Goal: Task Accomplishment & Management: Complete application form

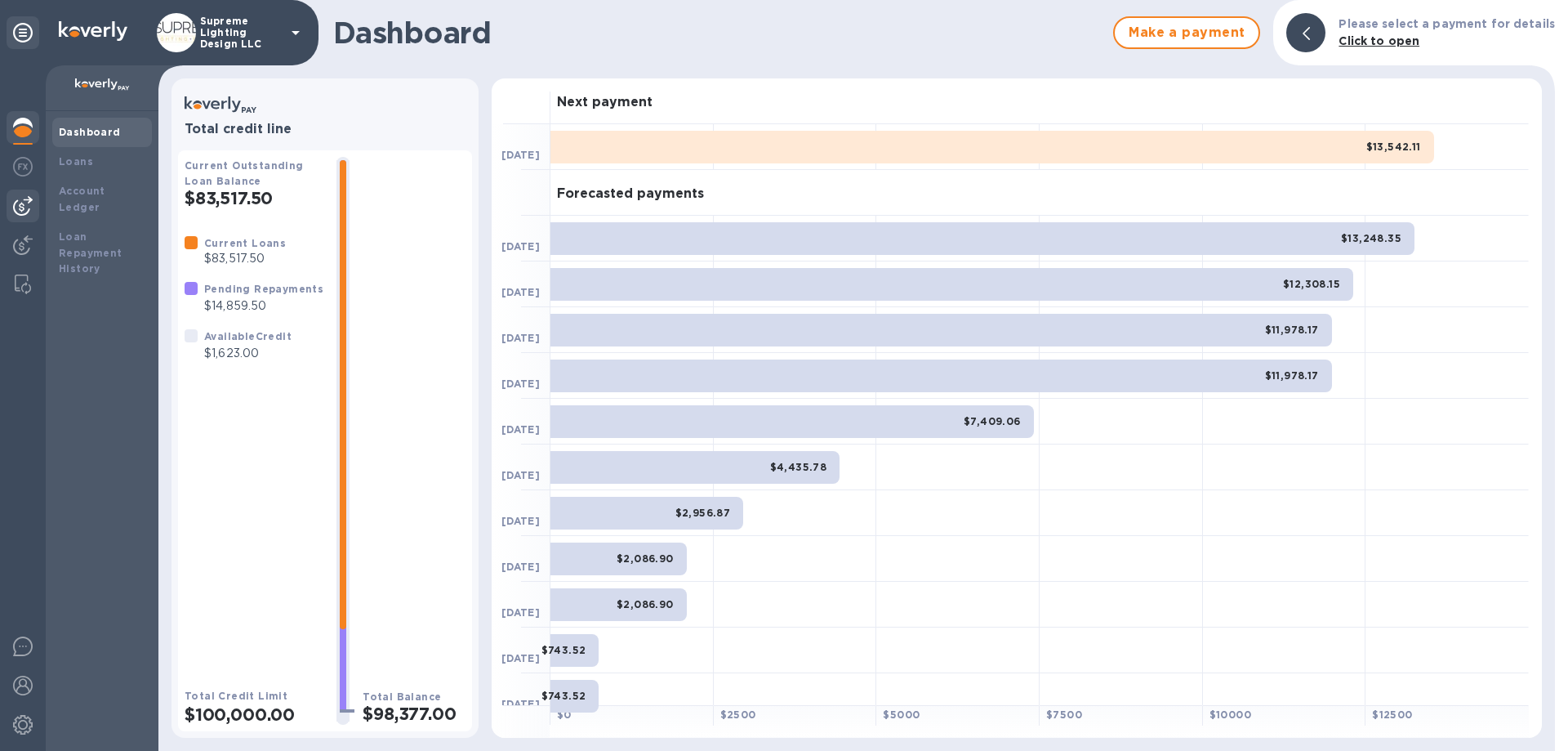
click at [25, 199] on img at bounding box center [23, 206] width 20 height 20
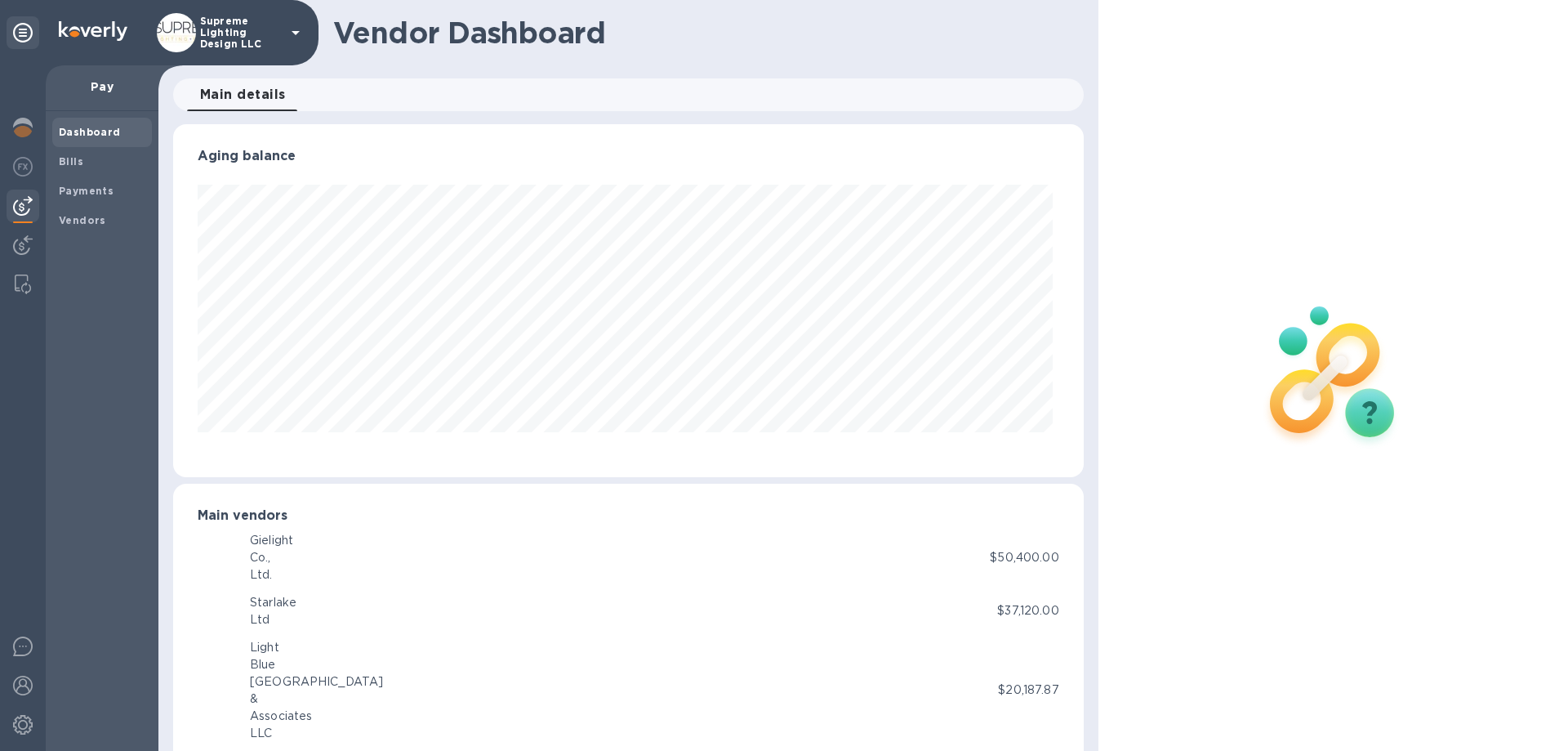
scroll to position [353, 903]
click at [86, 166] on span "Bills" at bounding box center [101, 162] width 87 height 16
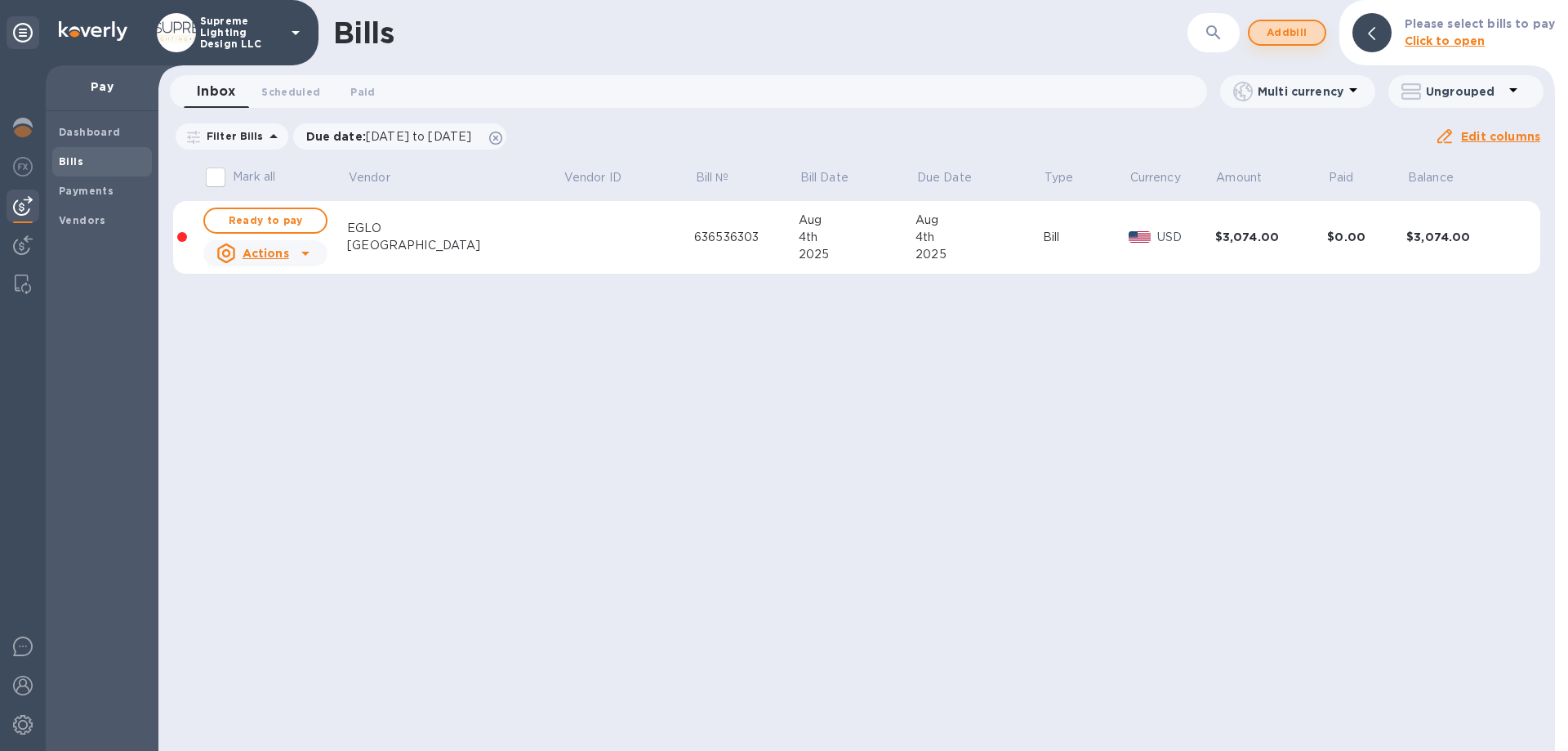
click at [1276, 31] on span "Add bill" at bounding box center [1286, 33] width 49 height 20
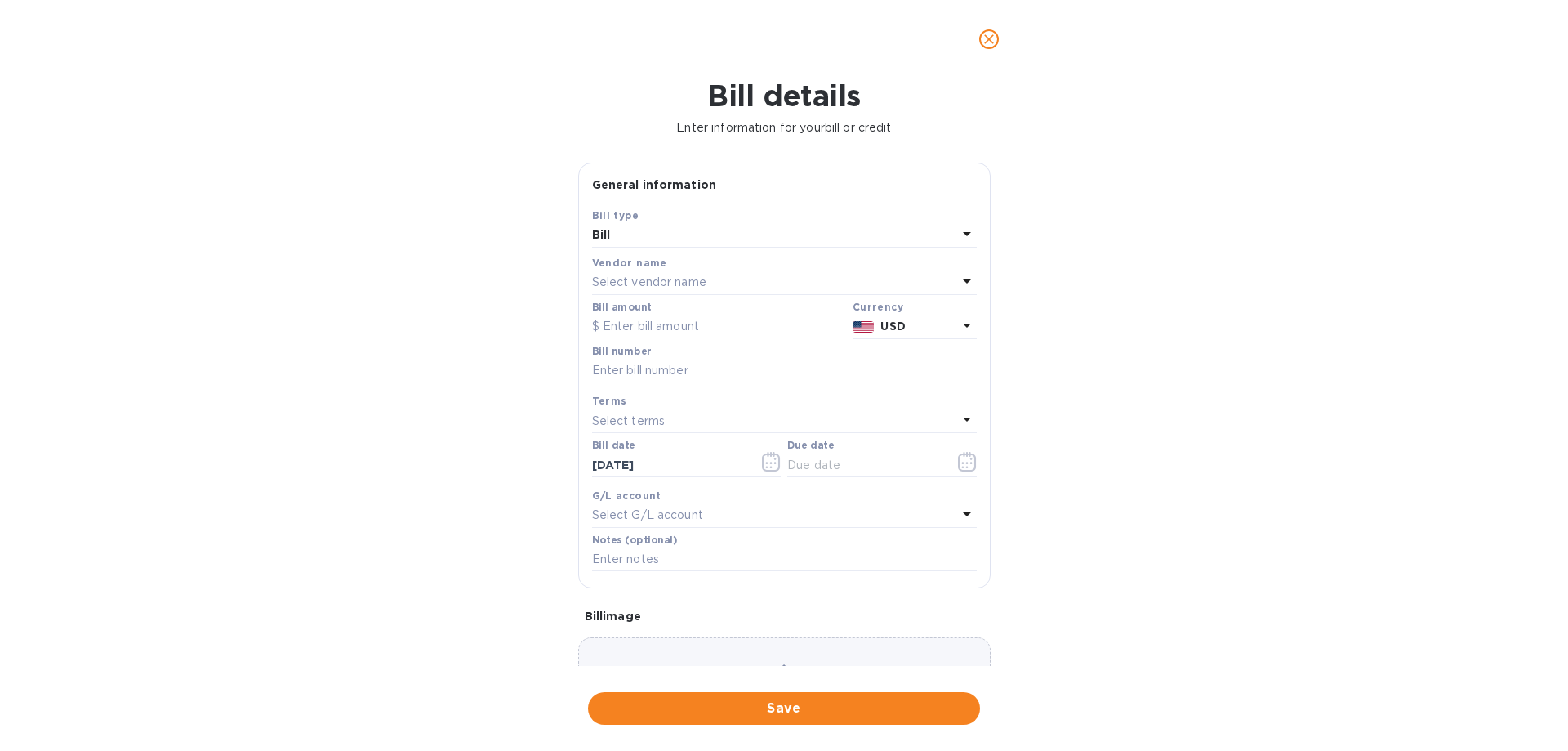
click at [659, 290] on p "Select vendor name" at bounding box center [649, 282] width 115 height 17
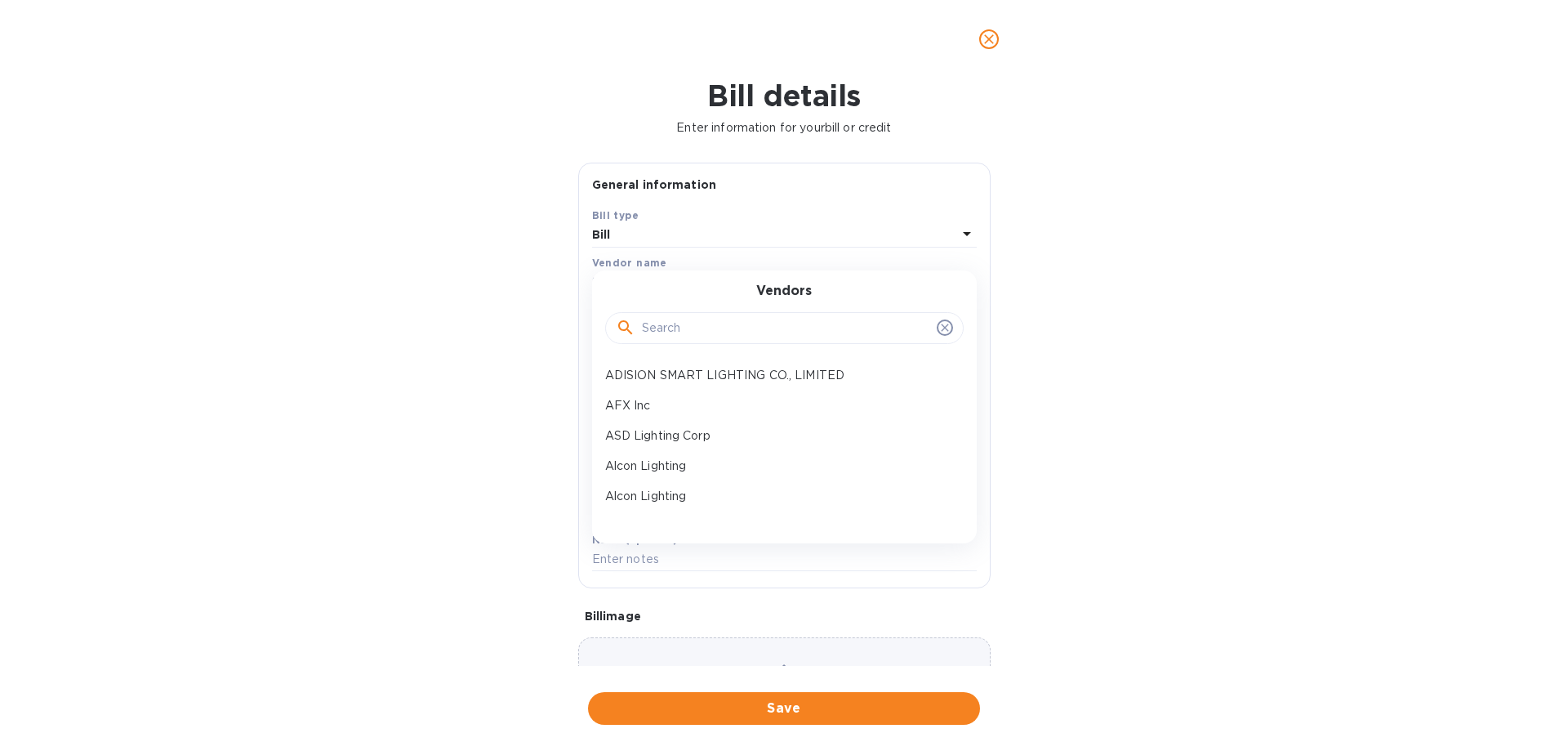
click at [693, 325] on input "text" at bounding box center [786, 329] width 288 height 25
click at [697, 330] on input "text" at bounding box center [786, 329] width 288 height 25
click at [986, 44] on icon "close" at bounding box center [989, 40] width 16 height 16
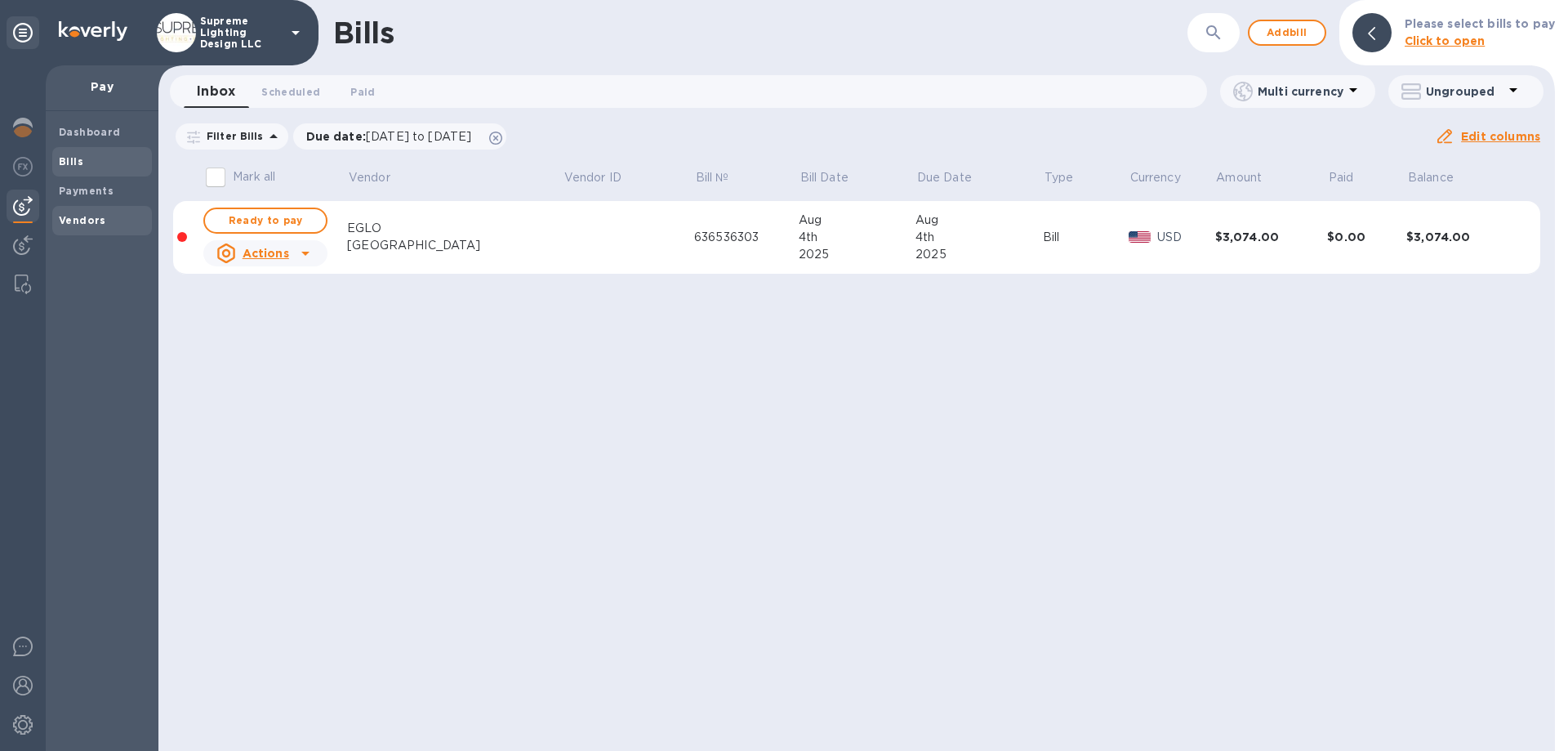
click at [90, 217] on b "Vendors" at bounding box center [82, 220] width 47 height 12
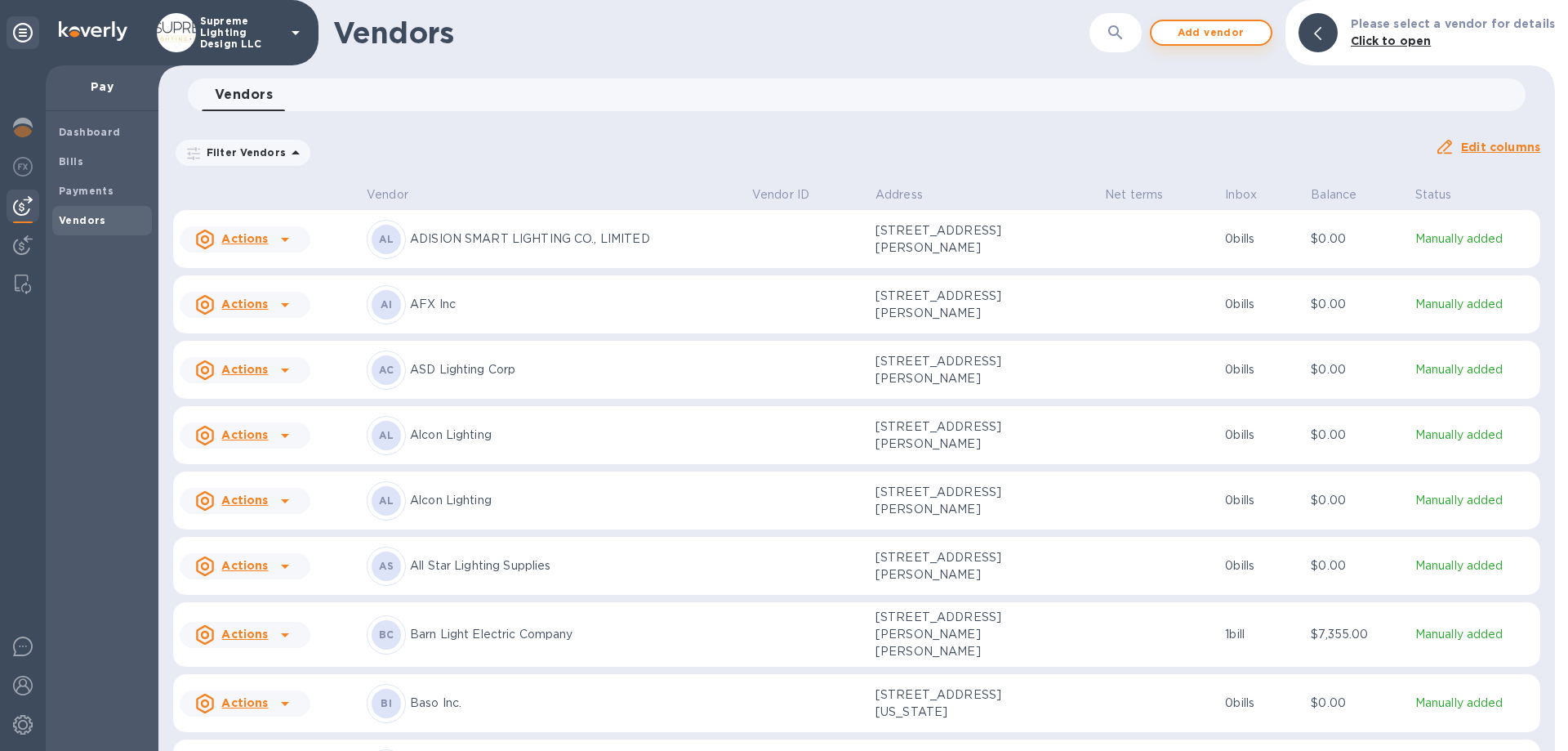
click at [1224, 32] on span "Add vendor" at bounding box center [1211, 33] width 93 height 20
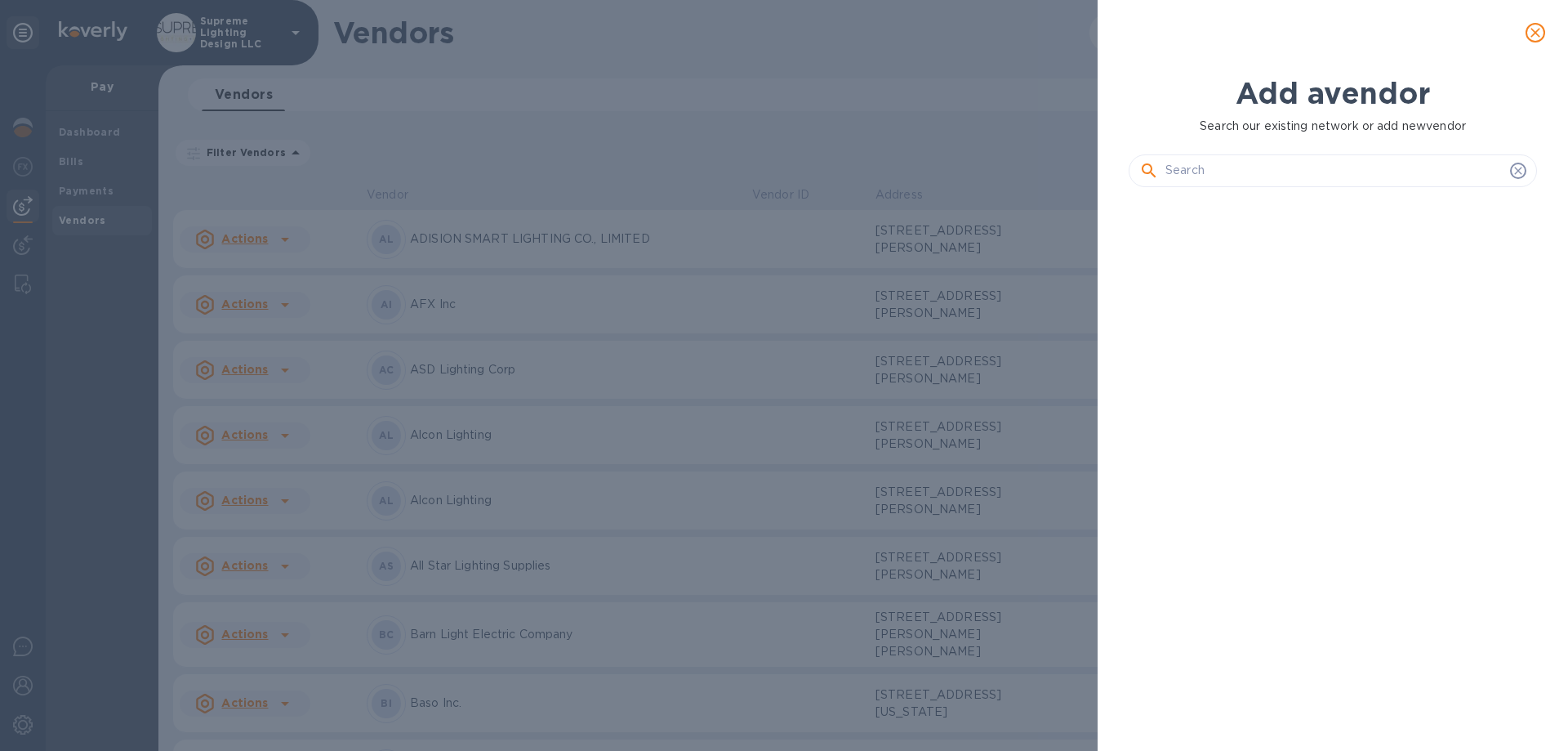
scroll to position [495, 415]
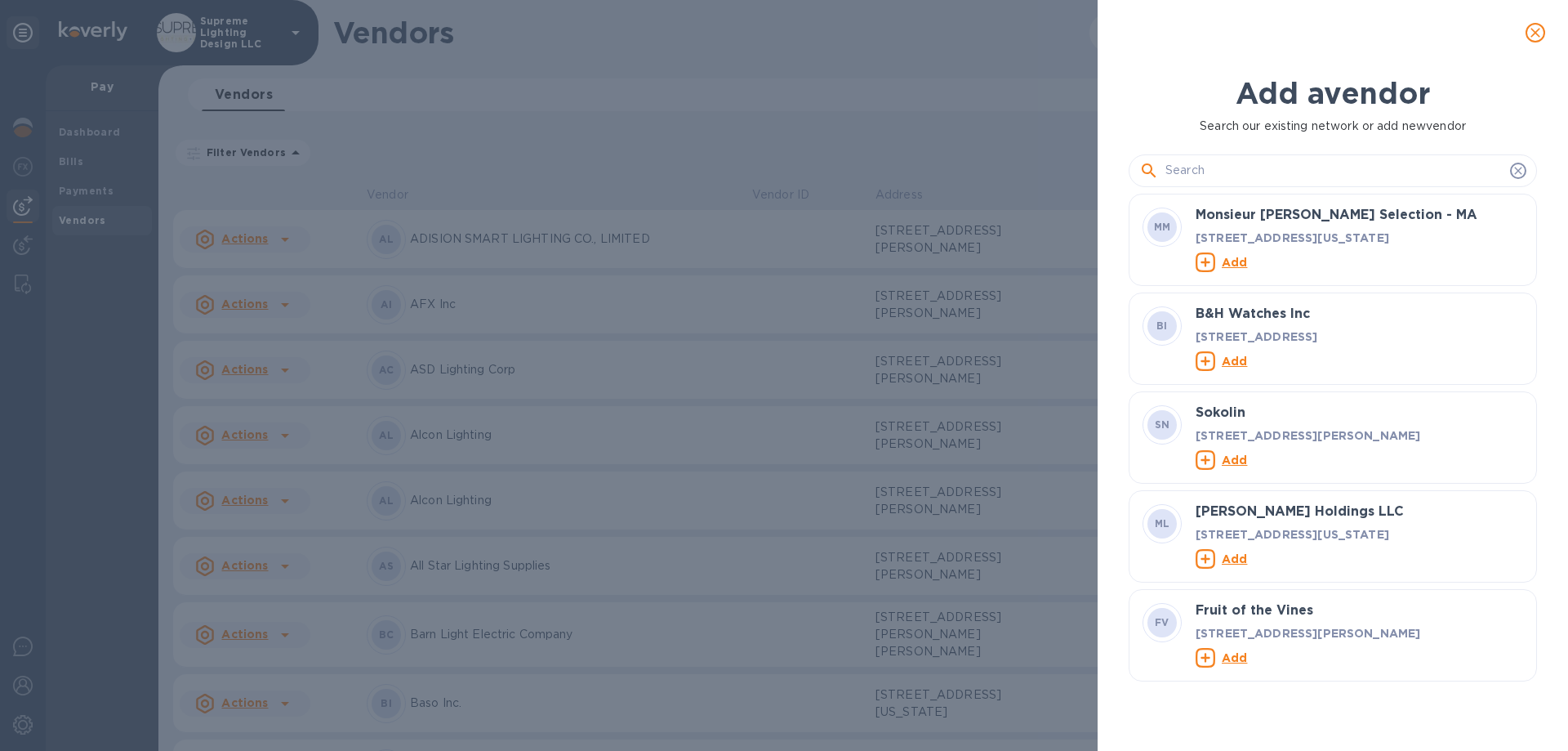
click at [1215, 173] on input "text" at bounding box center [1335, 171] width 338 height 25
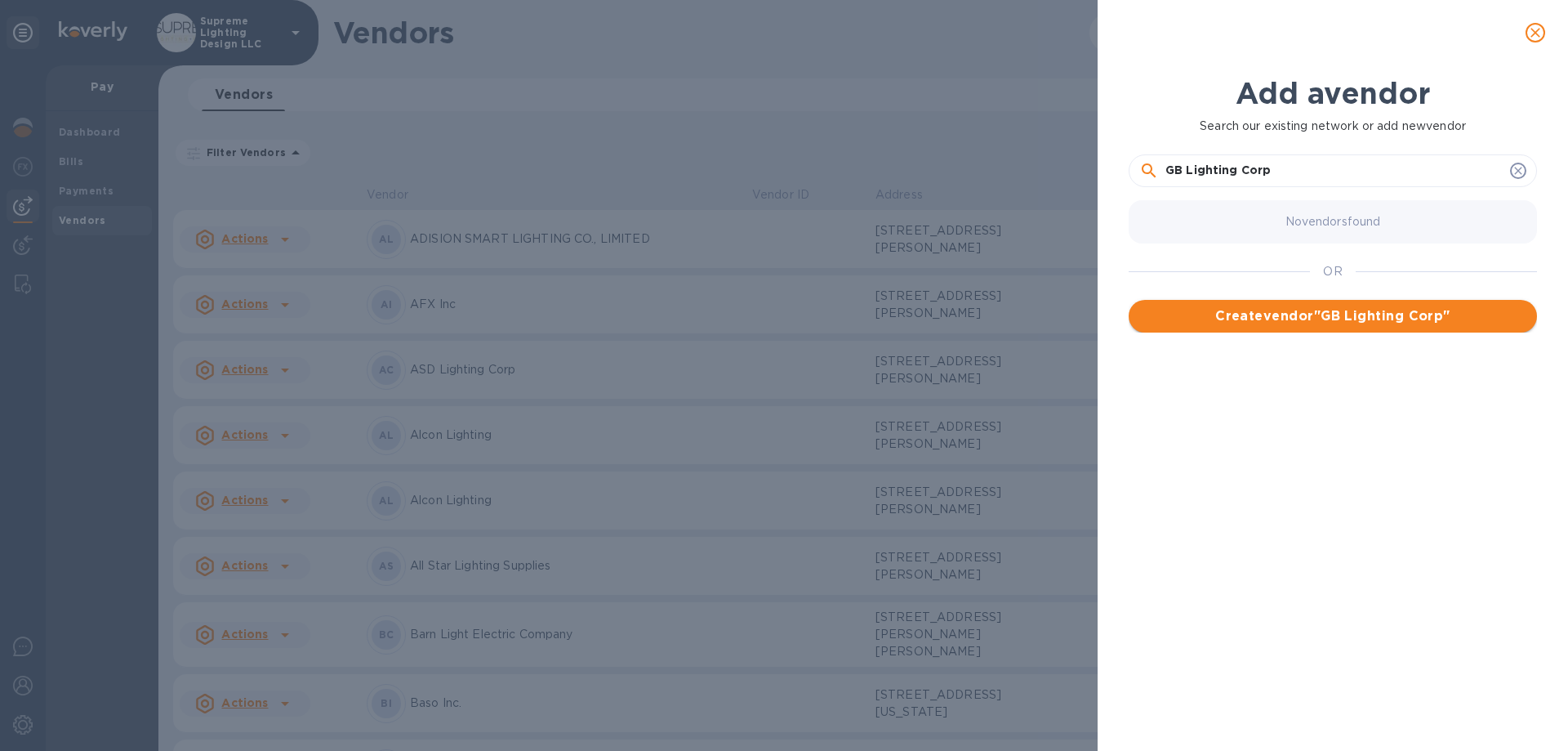
type input "GB Lighting Corp"
click at [1300, 331] on button "Create vendor " GB Lighting Corp "" at bounding box center [1333, 317] width 409 height 33
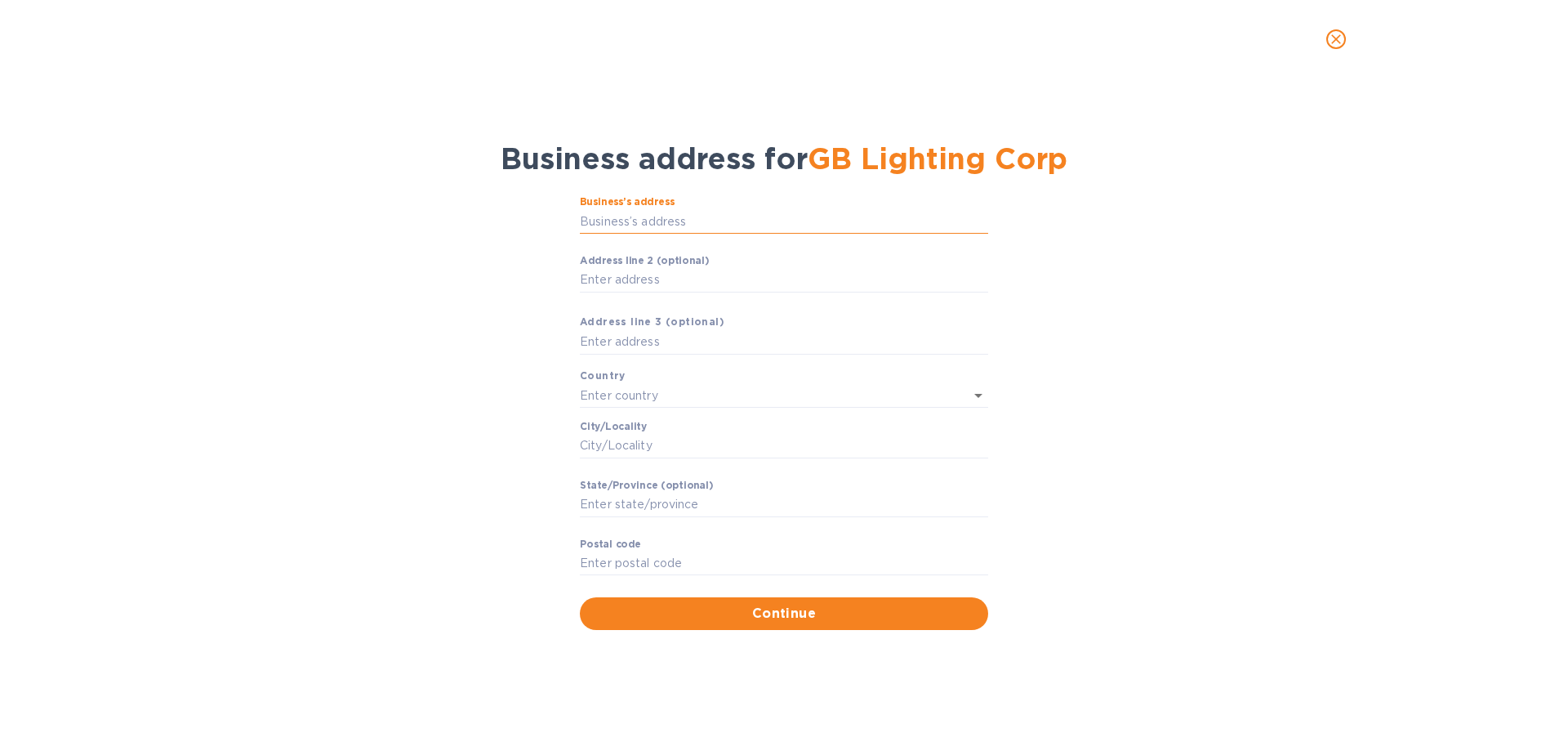
click at [634, 227] on input "Business’s аddress" at bounding box center [784, 222] width 409 height 25
click at [634, 217] on input "Business’s аddress" at bounding box center [784, 222] width 409 height 25
type input "1659 [GEOGRAPHIC_DATA]"
type input "[GEOGRAPHIC_DATA]"
type input "NY"
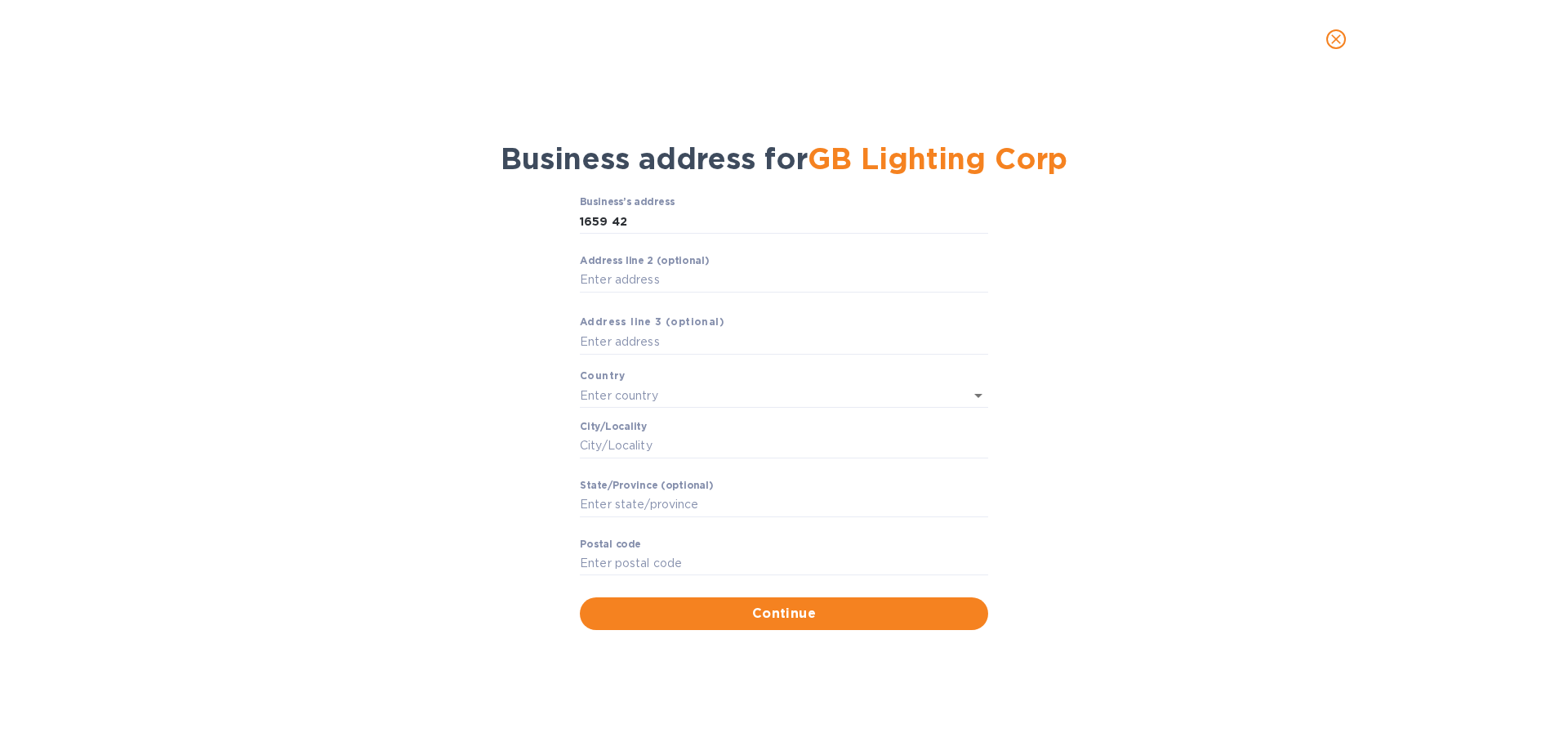
type input "11204"
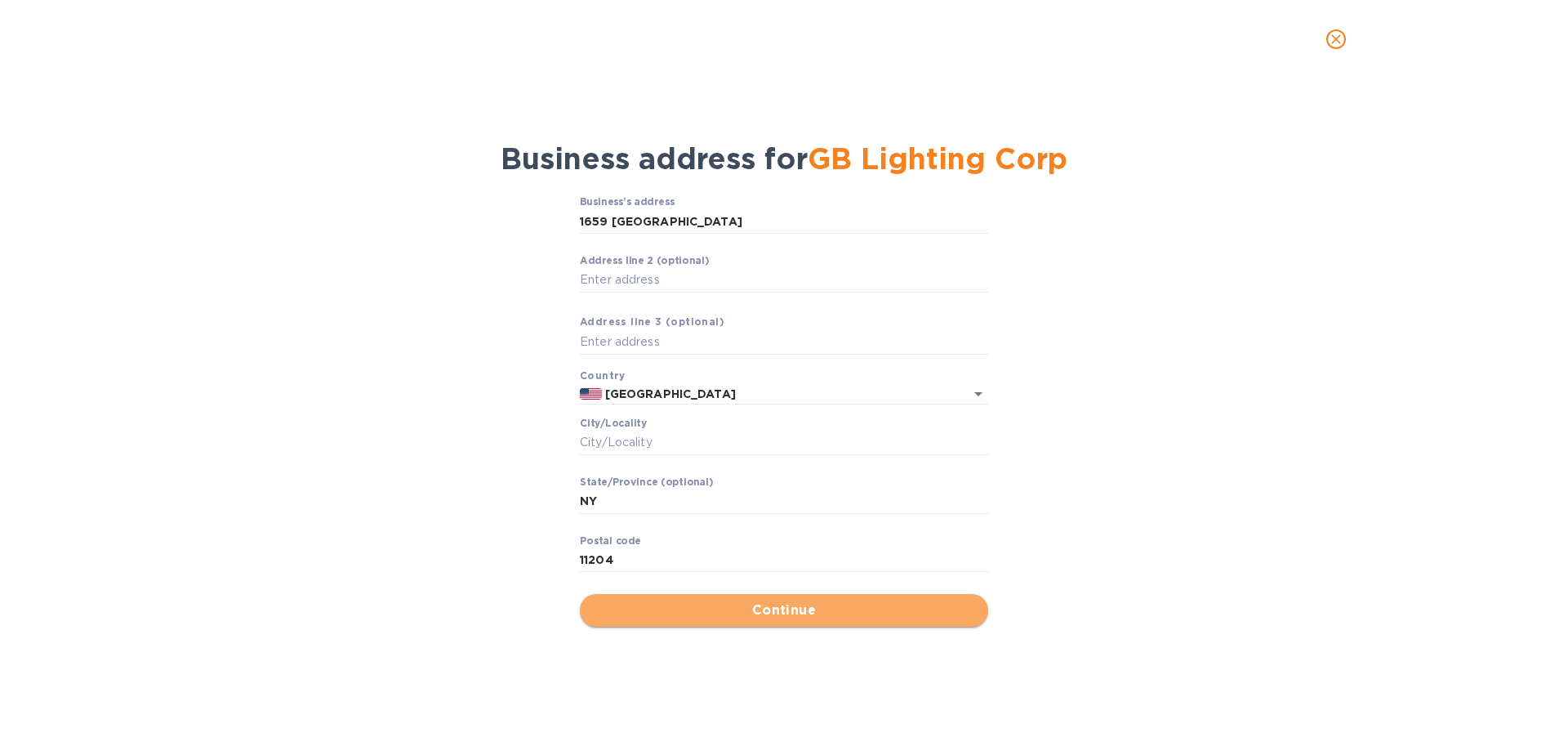
click at [676, 609] on span "Continue" at bounding box center [784, 611] width 382 height 20
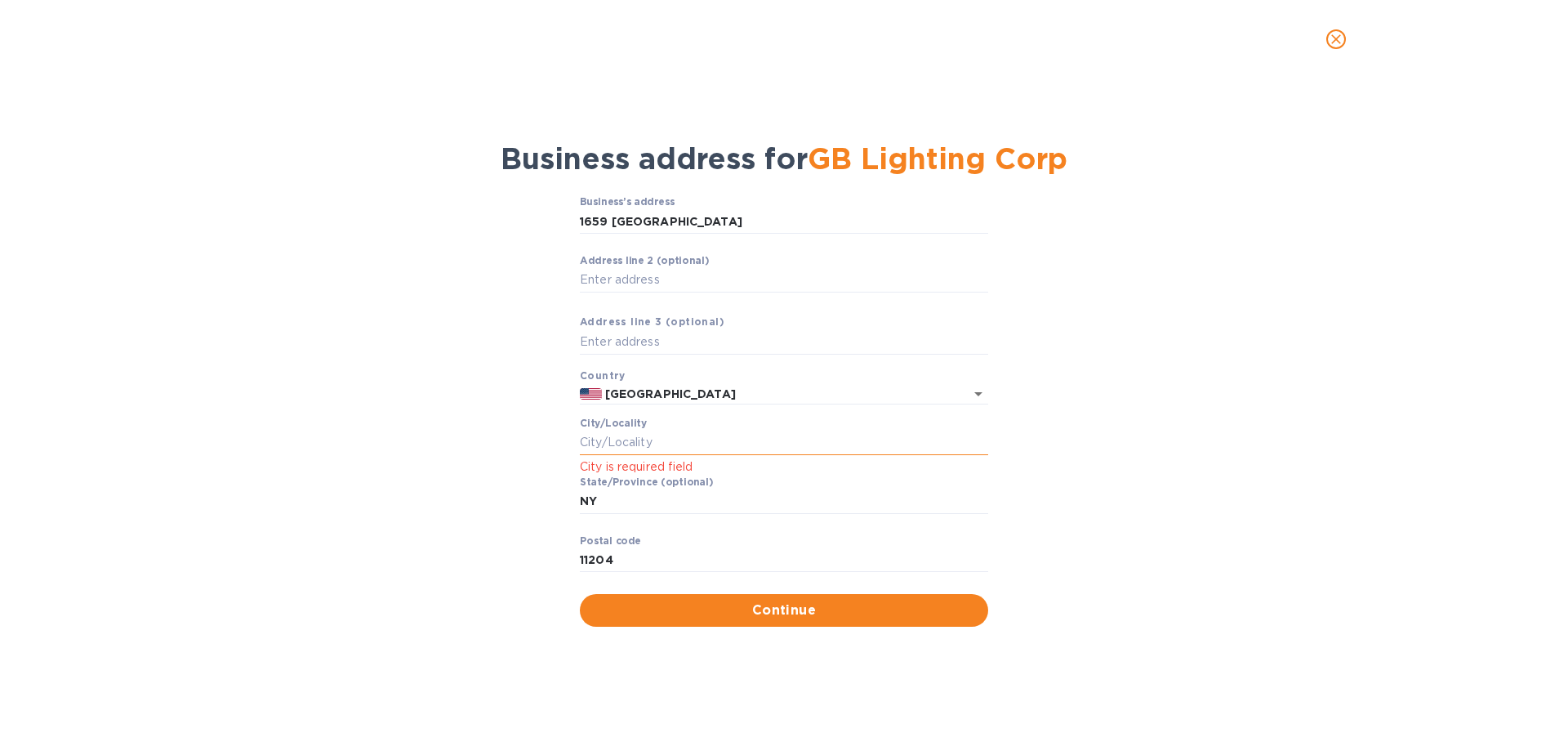
click at [657, 433] on input "Сity/Locаlity" at bounding box center [784, 443] width 409 height 25
type input "[GEOGRAPHIC_DATA]"
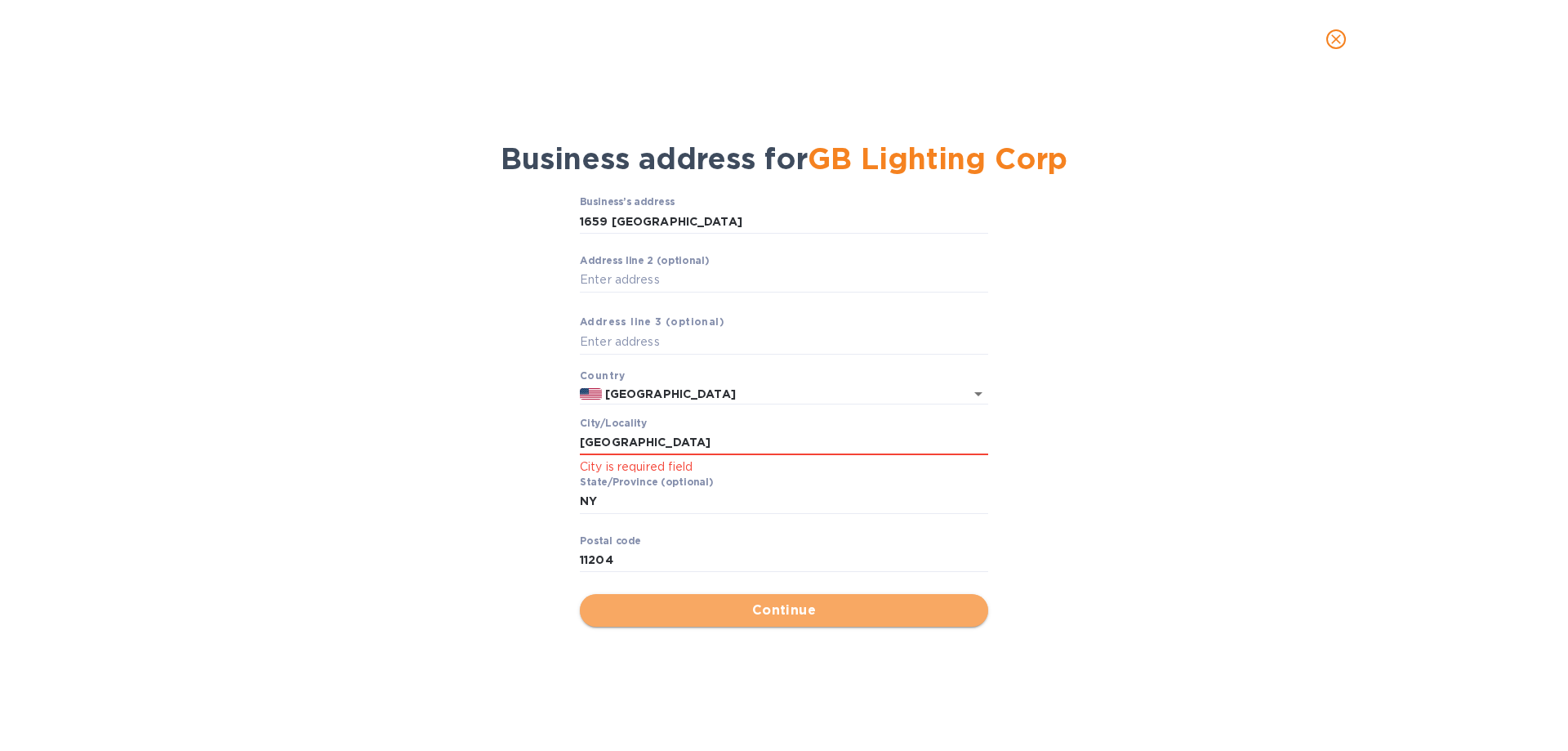
click at [698, 610] on span "Continue" at bounding box center [784, 611] width 382 height 20
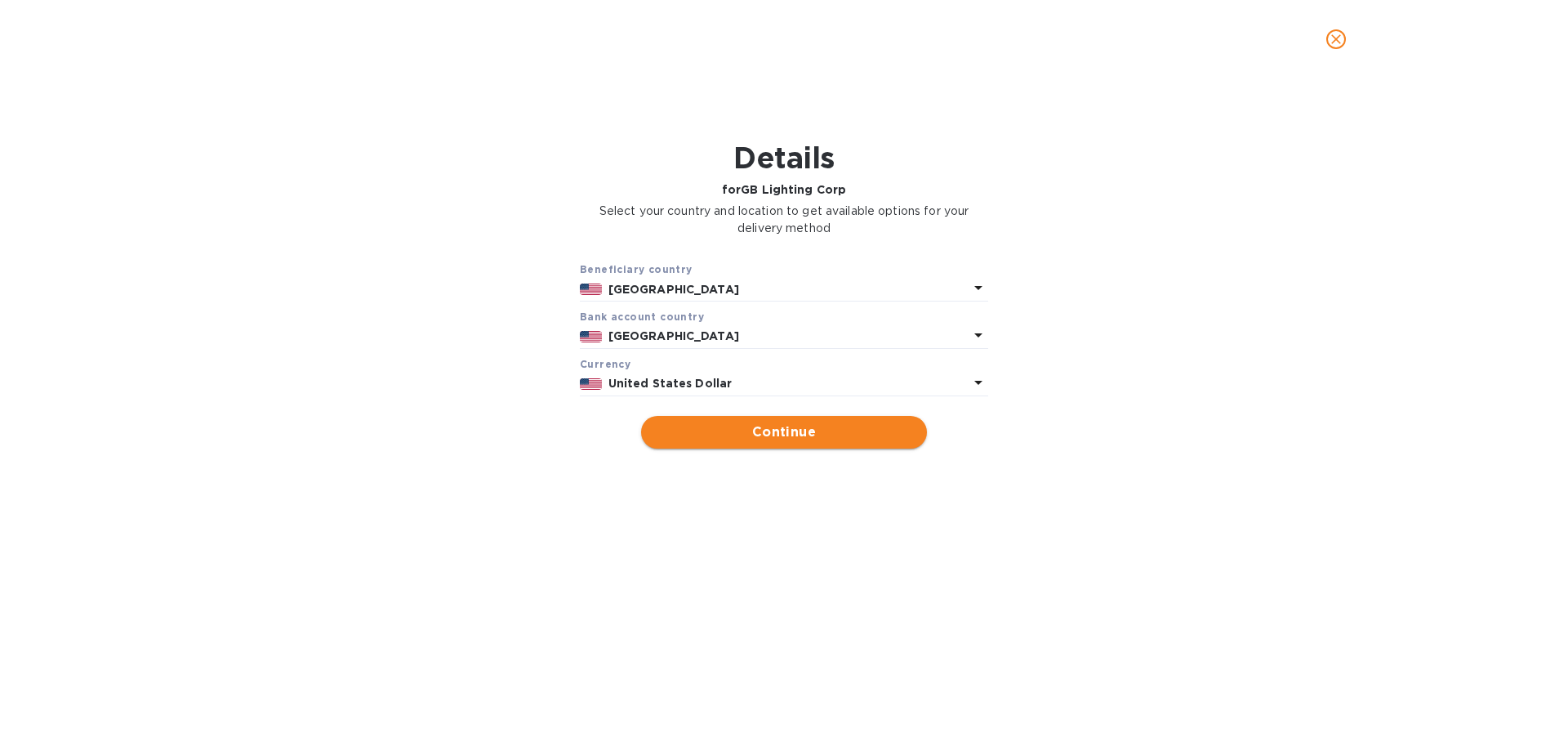
click at [722, 425] on span "Continue" at bounding box center [784, 432] width 260 height 20
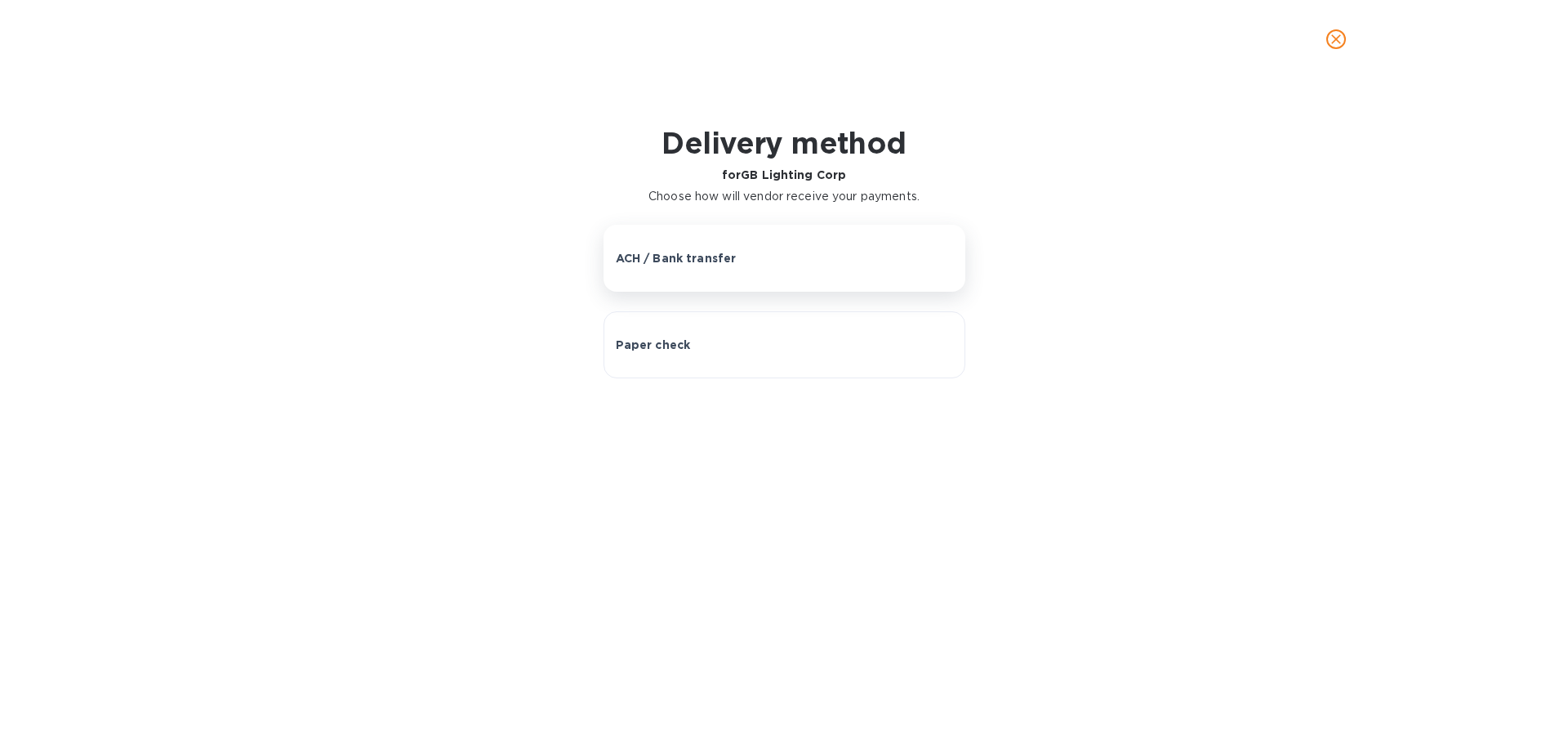
click at [704, 257] on p "ACH / Bank transfer" at bounding box center [676, 258] width 121 height 16
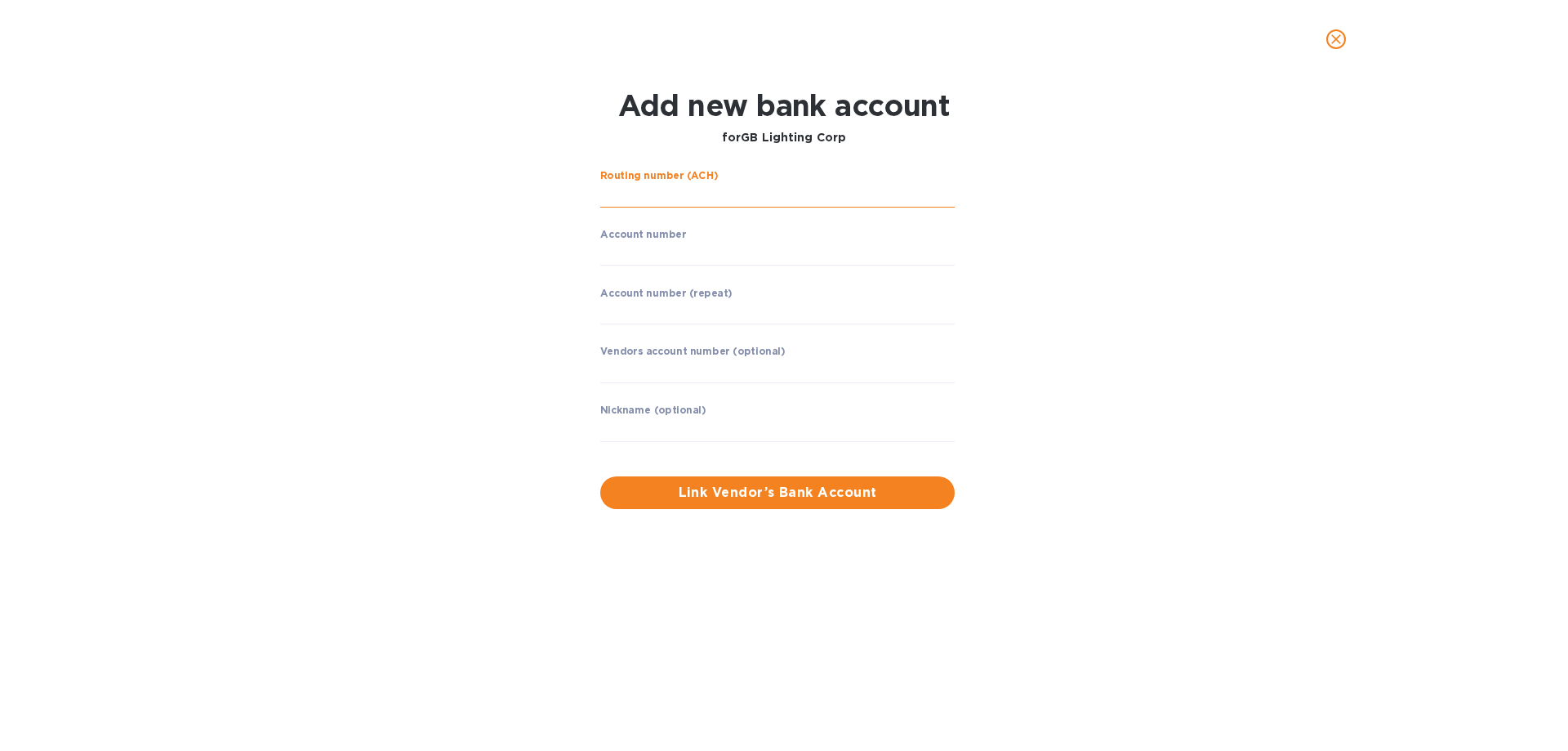
click at [674, 189] on input "string" at bounding box center [778, 195] width 354 height 25
click at [684, 194] on input "string" at bounding box center [778, 195] width 354 height 25
drag, startPoint x: 689, startPoint y: 199, endPoint x: 442, endPoint y: 196, distance: 247.0
click at [442, 196] on div "Routing number (ACH) ​ Account number ​ Account number (repeat) ​ Vendors accou…" at bounding box center [784, 339] width 1017 height 359
click at [690, 192] on input "string" at bounding box center [778, 195] width 354 height 25
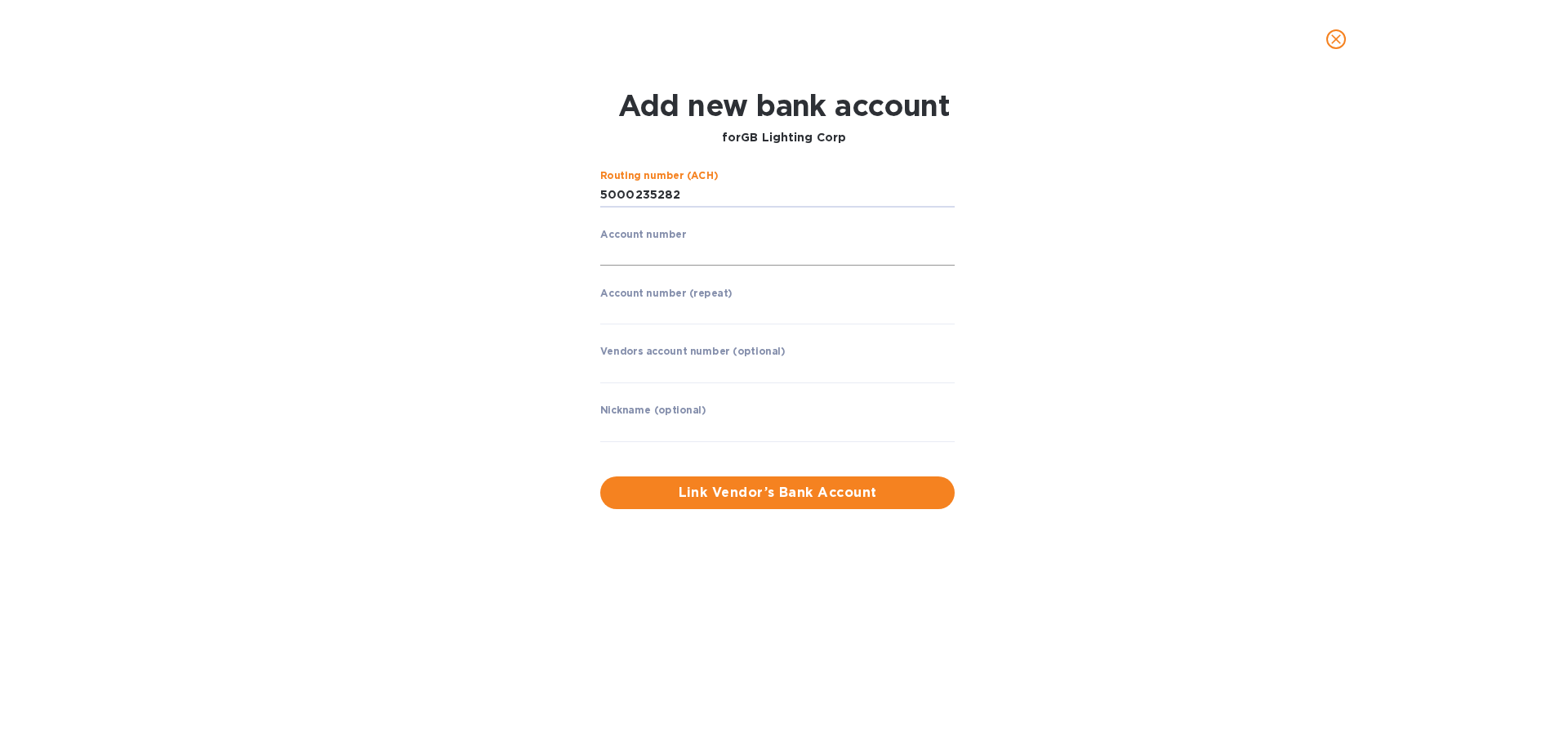
type input "5000235282"
click at [672, 251] on input "string" at bounding box center [778, 254] width 354 height 25
drag, startPoint x: 683, startPoint y: 195, endPoint x: 497, endPoint y: 195, distance: 186.0
click at [497, 195] on div "Routing number (ACH) ​ Account number ​ Account number (repeat) ​ Vendors accou…" at bounding box center [784, 339] width 1017 height 359
type input "021406667"
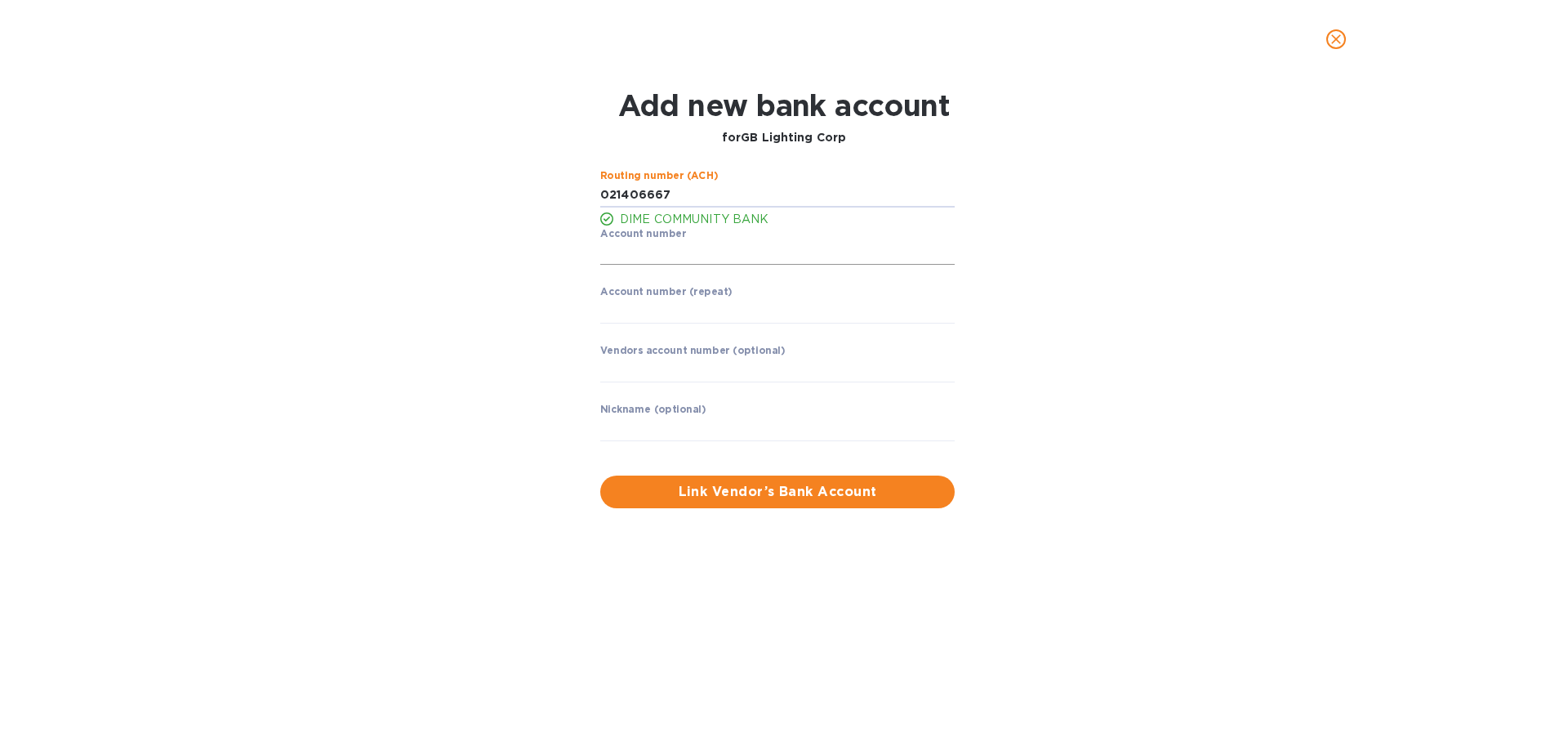
click at [641, 253] on input "string" at bounding box center [778, 253] width 354 height 25
type input "5000235282"
click at [696, 312] on input "string" at bounding box center [778, 312] width 354 height 25
type input "5000235282"
click at [756, 496] on span "Link Vendor’s Bank Account" at bounding box center [777, 492] width 328 height 20
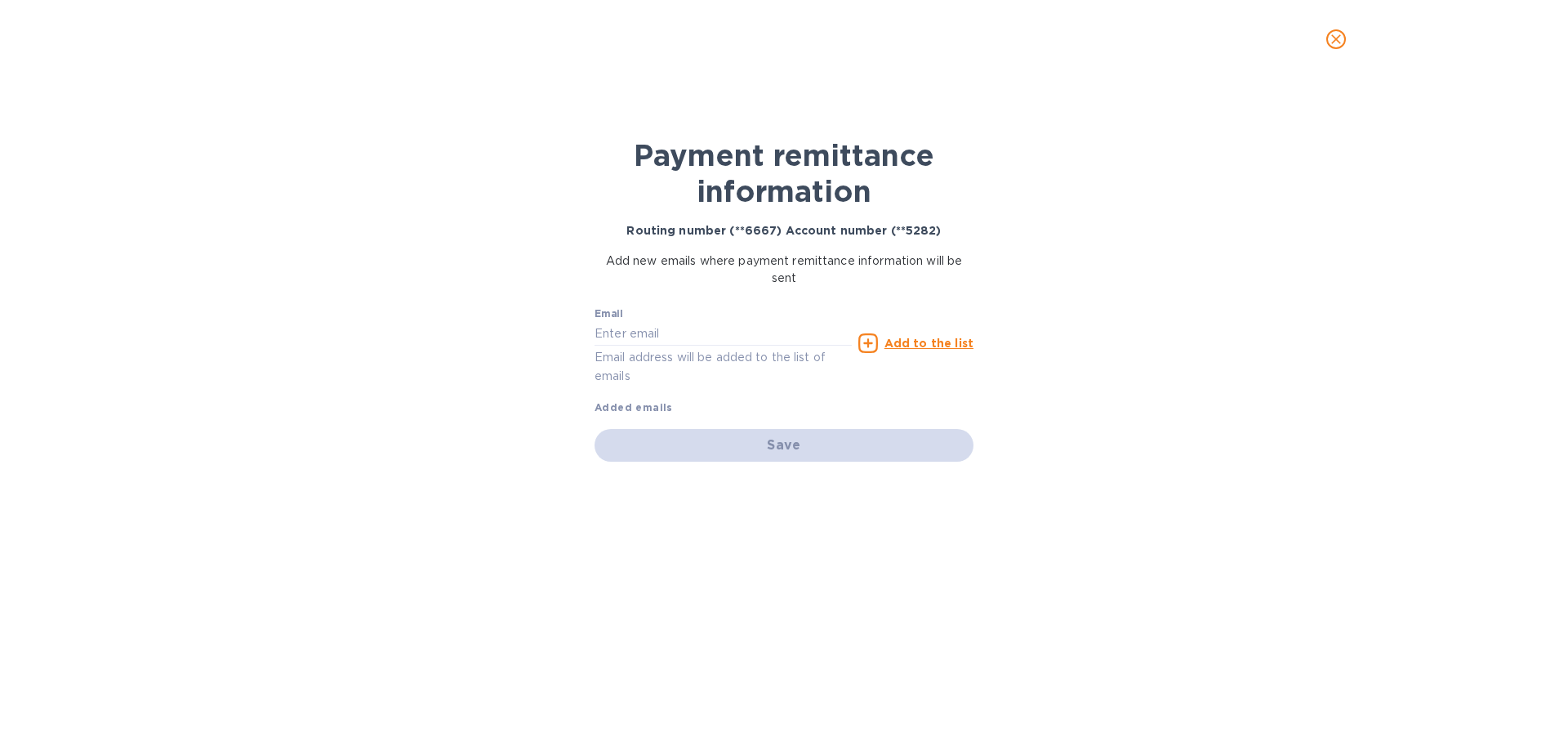
drag, startPoint x: 700, startPoint y: 326, endPoint x: 236, endPoint y: 298, distance: 464.8
click at [700, 326] on input "text" at bounding box center [723, 334] width 257 height 25
click at [688, 331] on input "text" at bounding box center [723, 334] width 257 height 25
paste input "[EMAIL_ADDRESS][DOMAIN_NAME]"
type input "[EMAIL_ADDRESS][DOMAIN_NAME]"
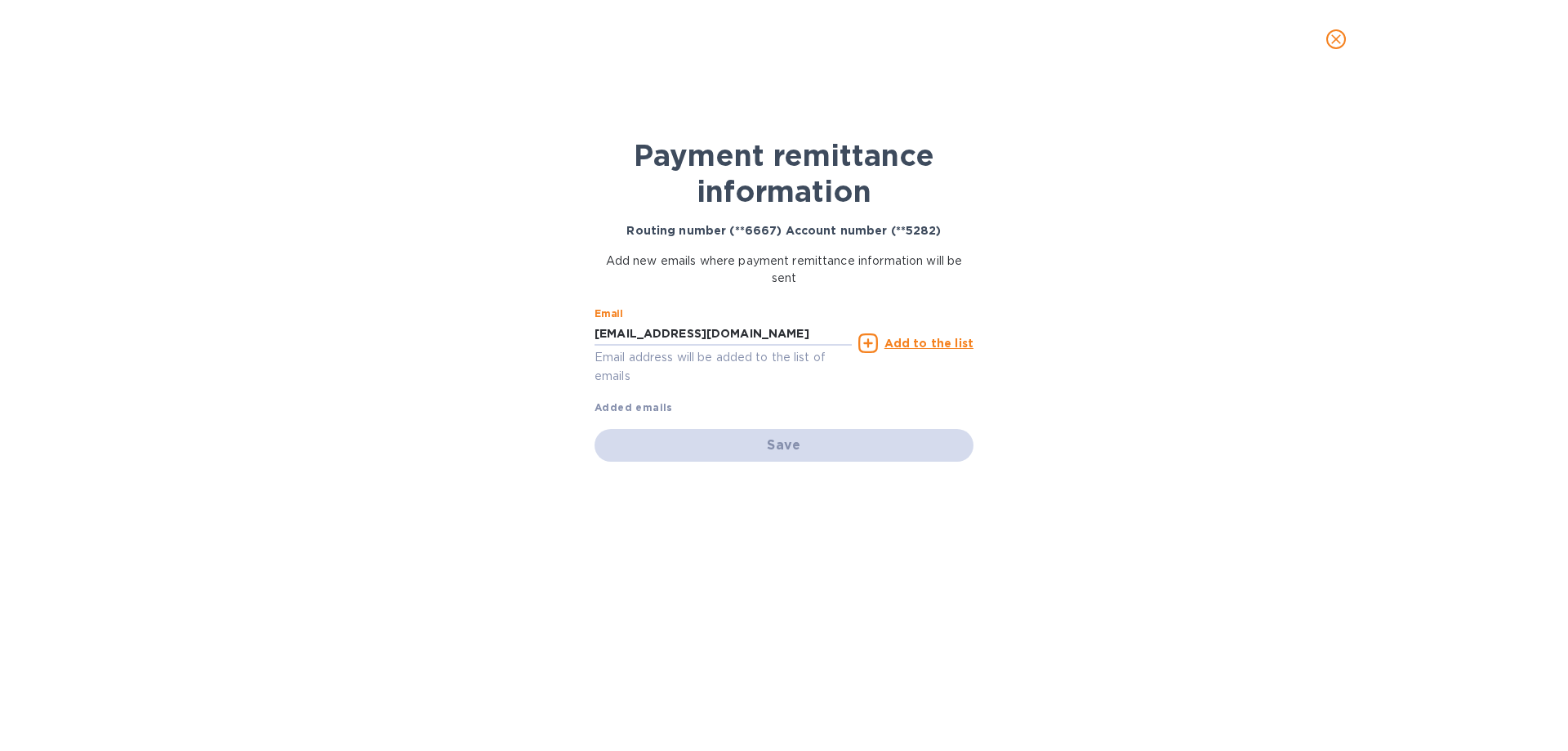
click at [908, 341] on u "Add to the list" at bounding box center [929, 343] width 89 height 13
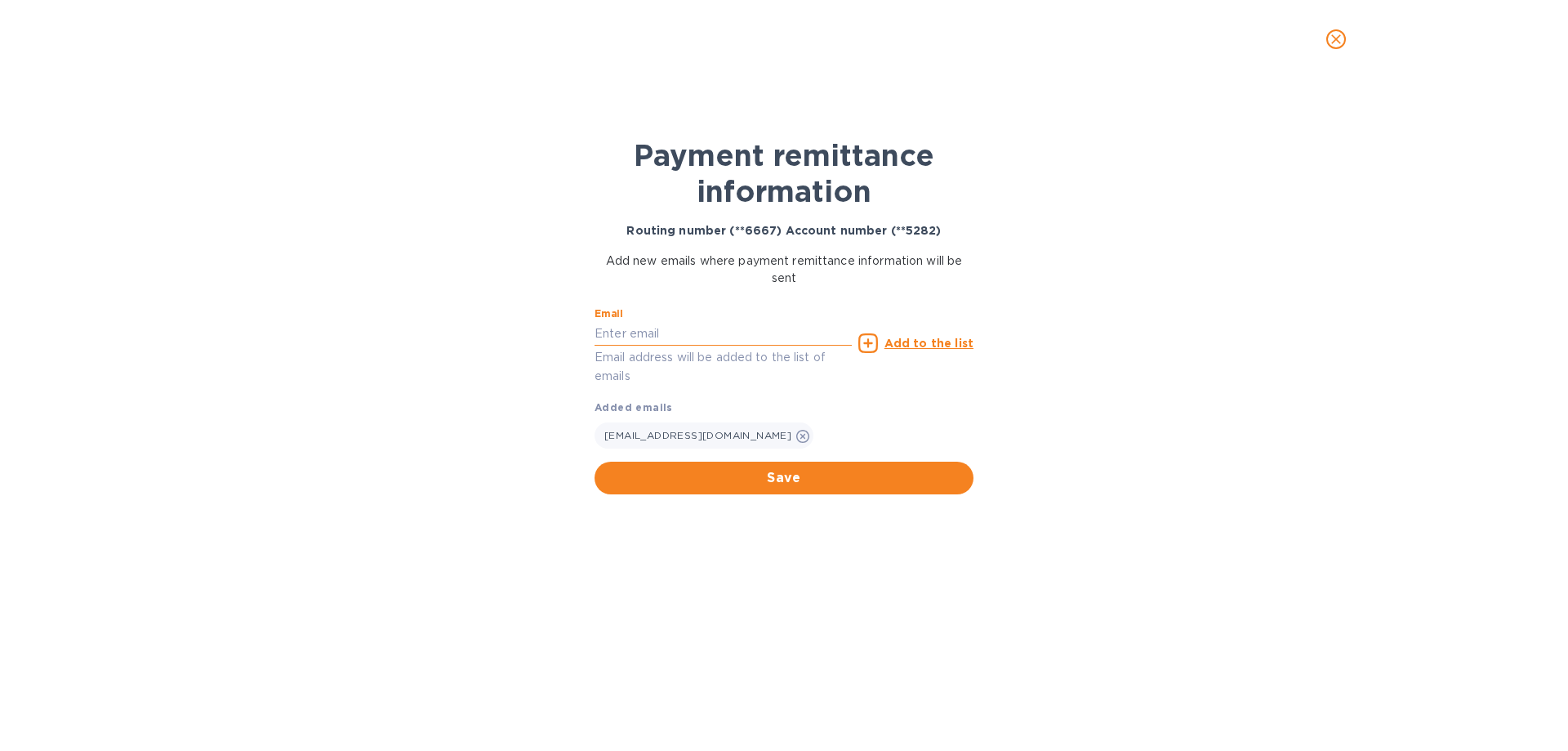
click at [686, 328] on input "text" at bounding box center [723, 334] width 257 height 25
paste input "[PERSON_NAME][EMAIL_ADDRESS][DOMAIN_NAME]"
type input "[PERSON_NAME][EMAIL_ADDRESS][DOMAIN_NAME]"
click at [954, 342] on u "Add to the list" at bounding box center [929, 343] width 89 height 13
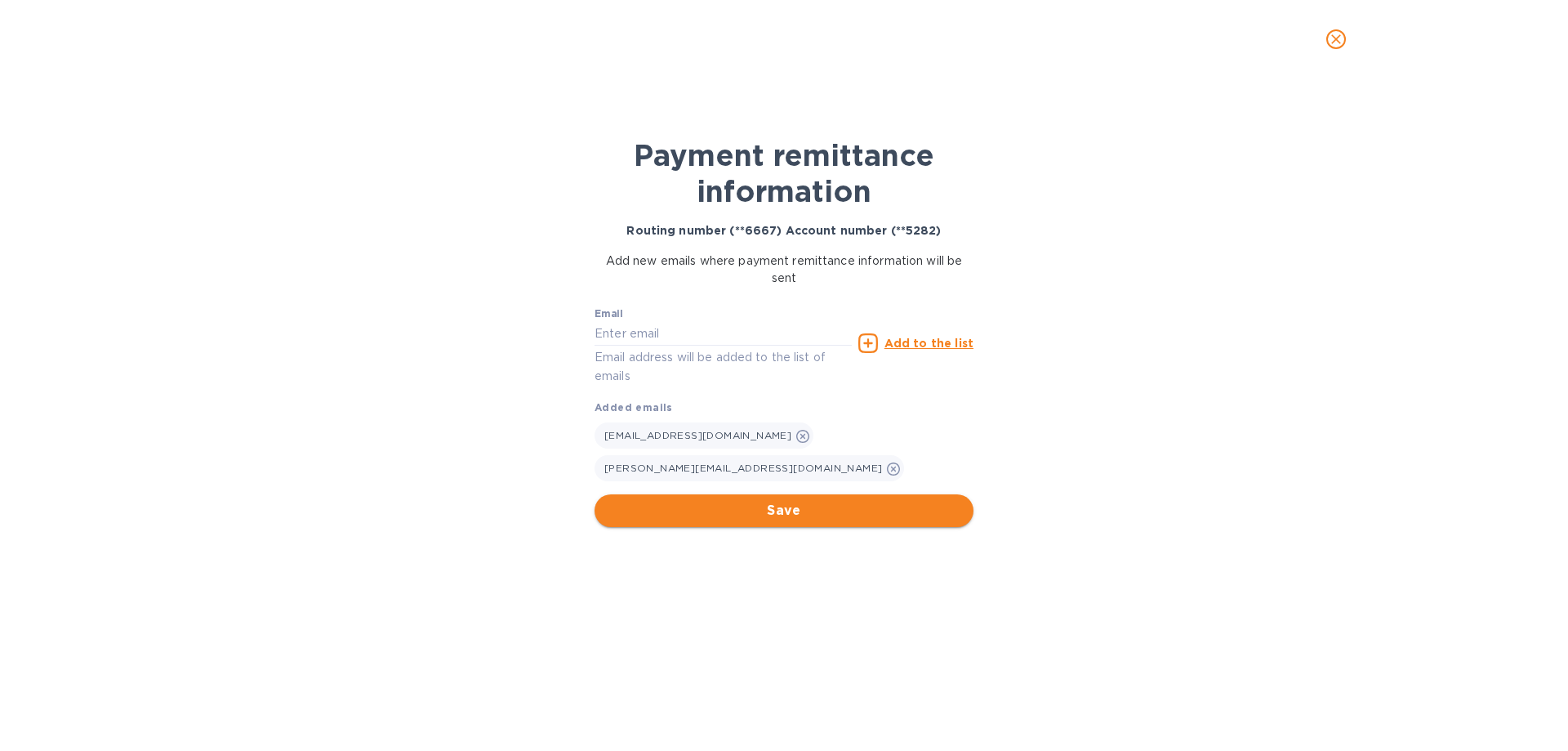
click at [826, 501] on span "Save" at bounding box center [784, 511] width 353 height 20
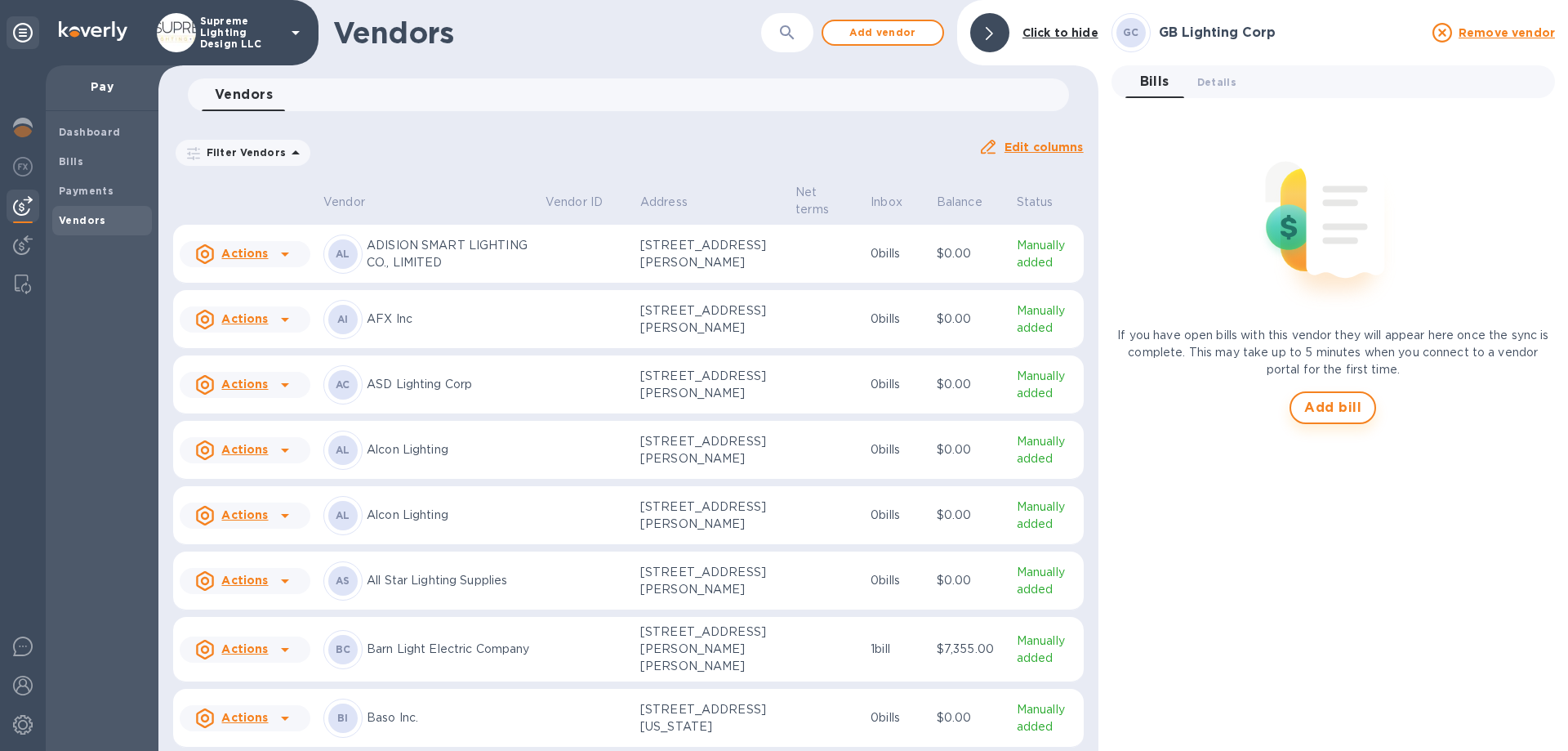
click at [1342, 406] on span "Add bill" at bounding box center [1332, 408] width 57 height 20
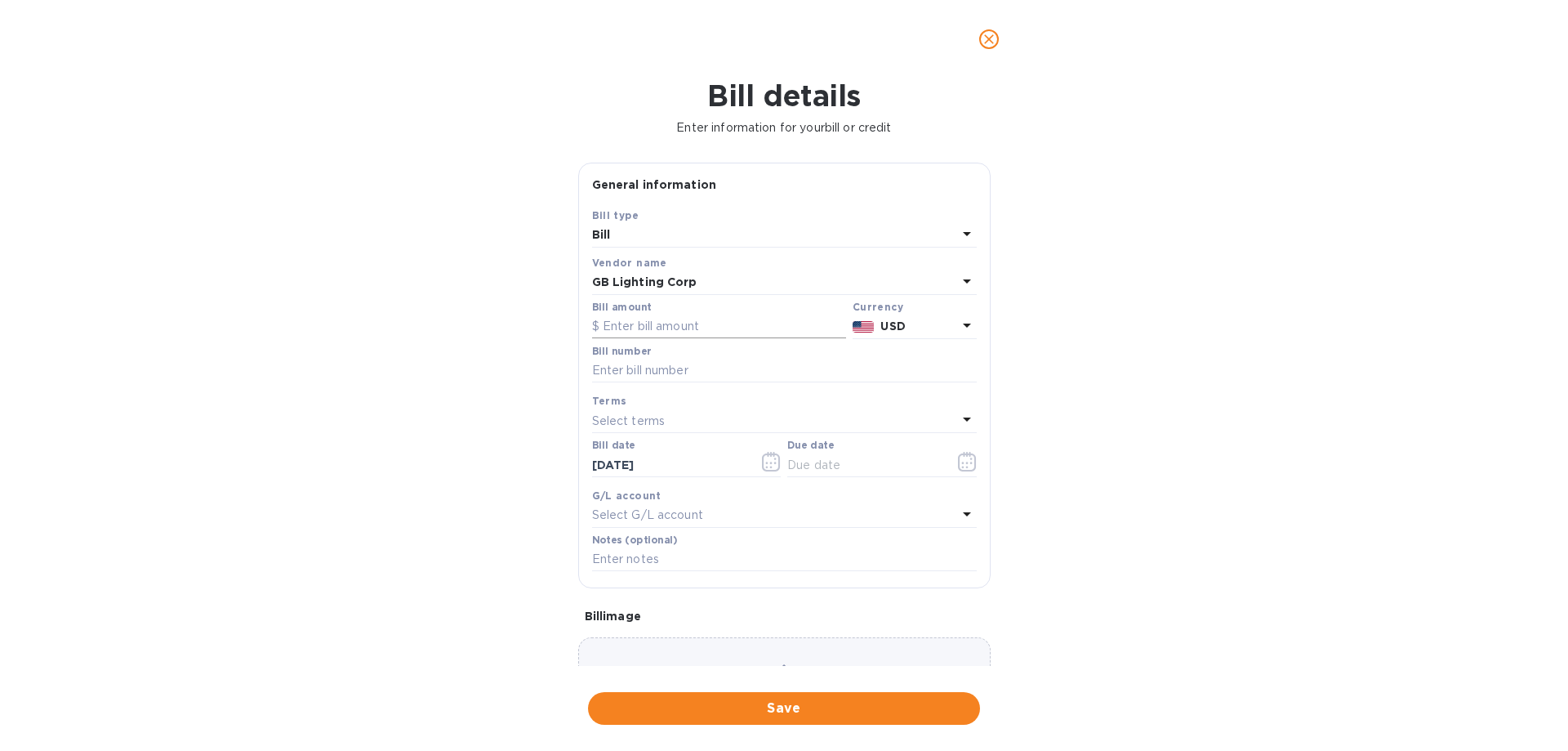
click at [696, 329] on input "text" at bounding box center [719, 327] width 254 height 25
type input "68,512.19"
click at [686, 371] on input "text" at bounding box center [784, 371] width 385 height 25
type input "W22023"
click at [770, 418] on div "Select terms" at bounding box center [775, 421] width 365 height 23
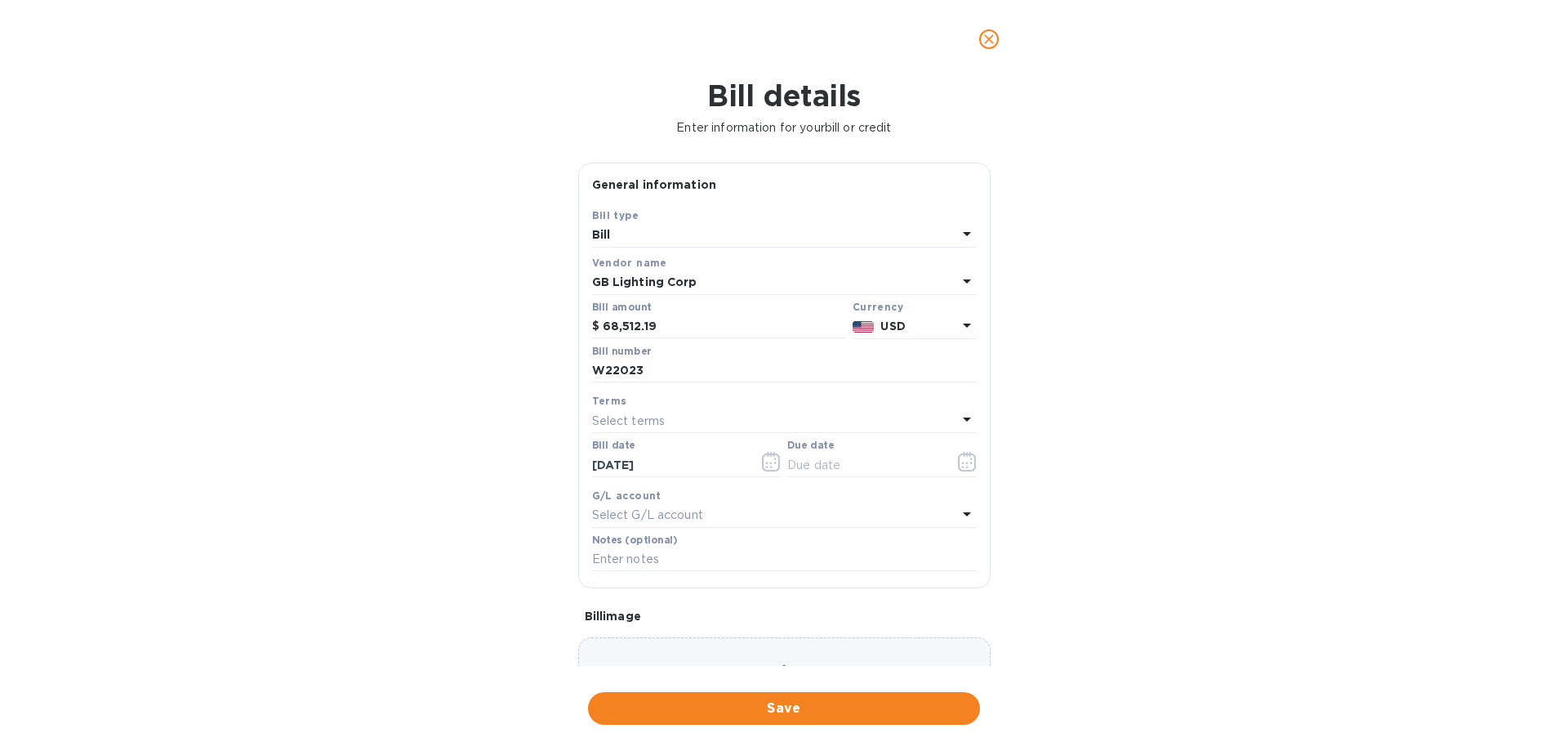
click at [1156, 423] on div "Bill details Enter information for your bill or credit General information Save…" at bounding box center [784, 415] width 1568 height 673
click at [969, 456] on icon "button" at bounding box center [967, 462] width 19 height 20
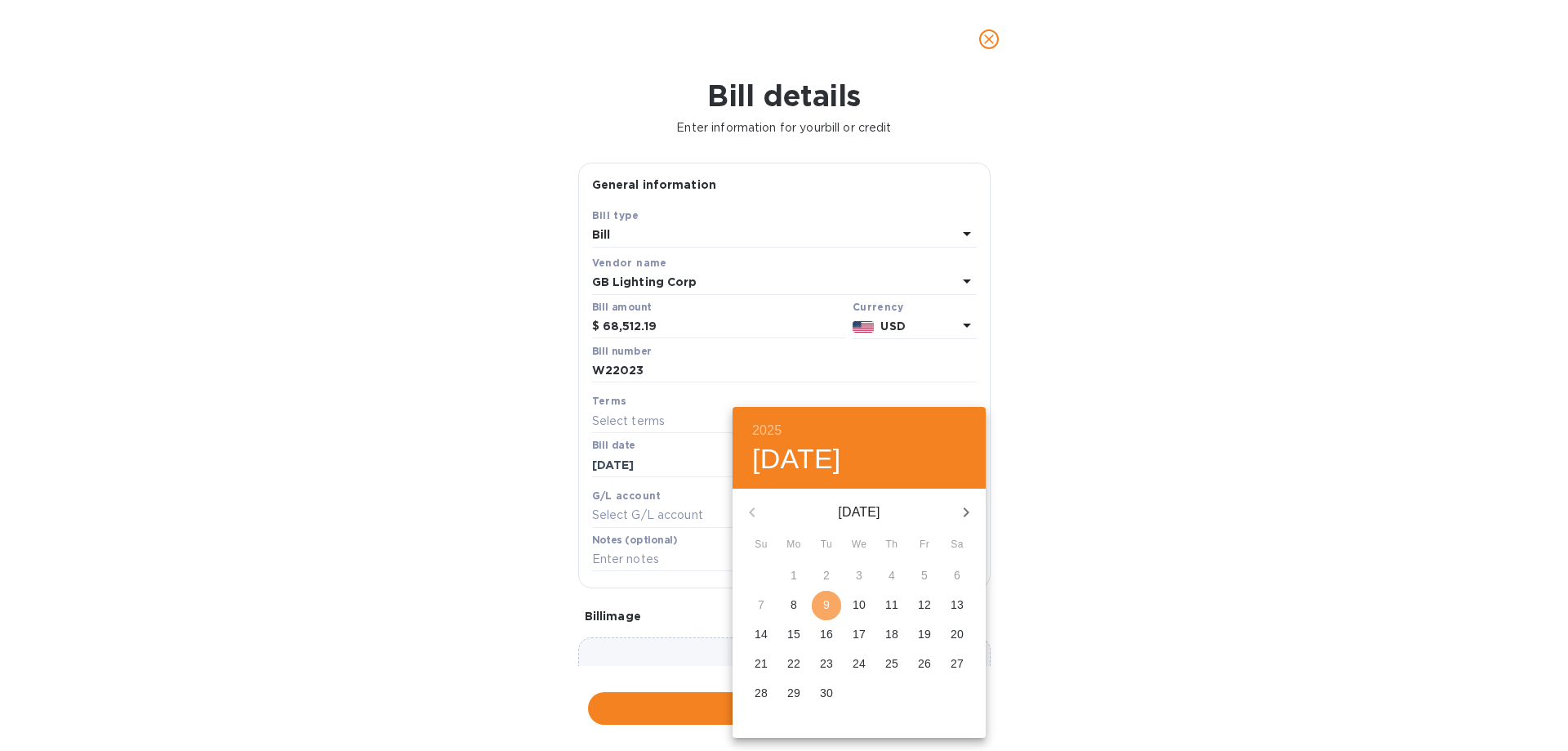
click at [821, 608] on span "9" at bounding box center [826, 605] width 30 height 16
type input "[DATE]"
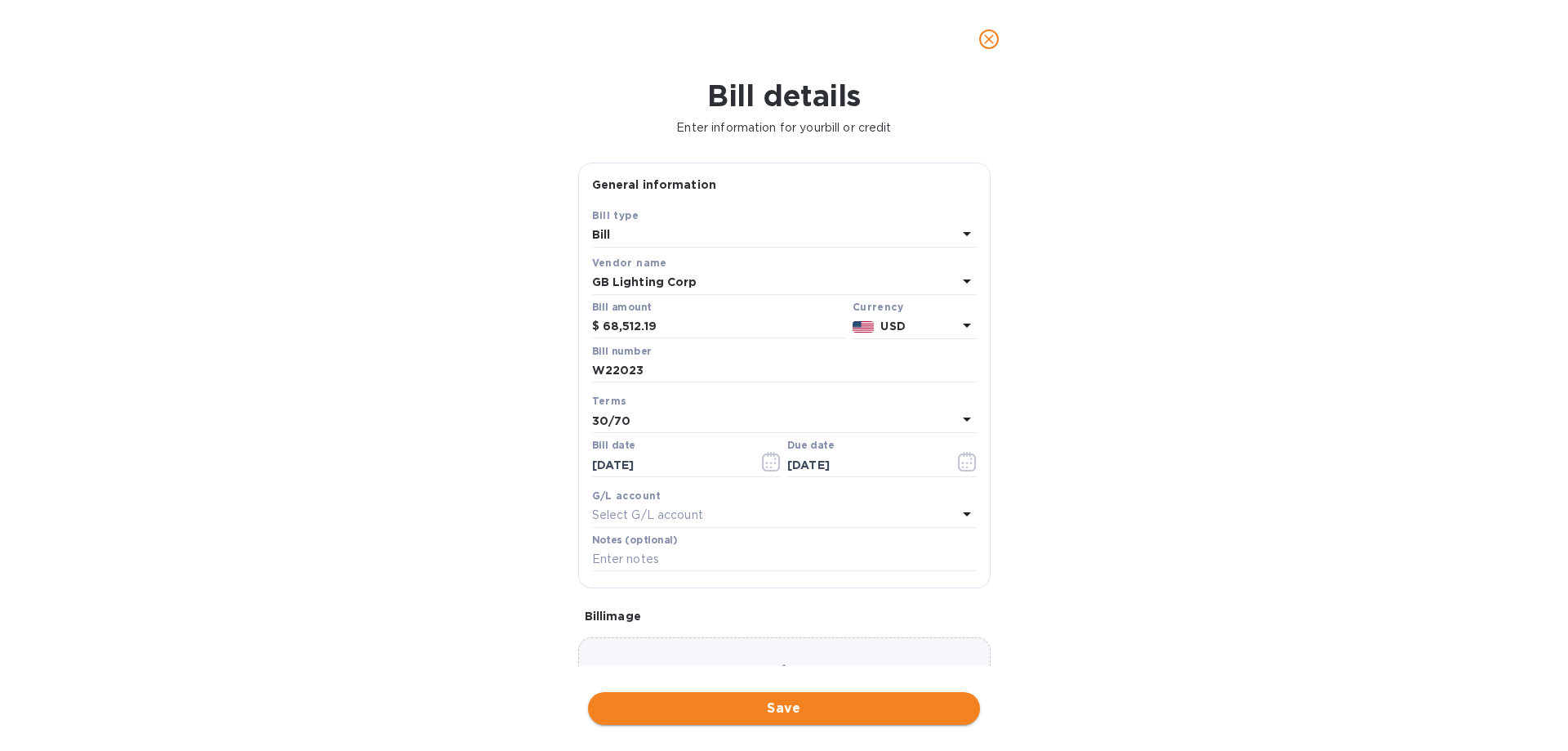
click at [762, 707] on span "Save" at bounding box center [784, 709] width 366 height 20
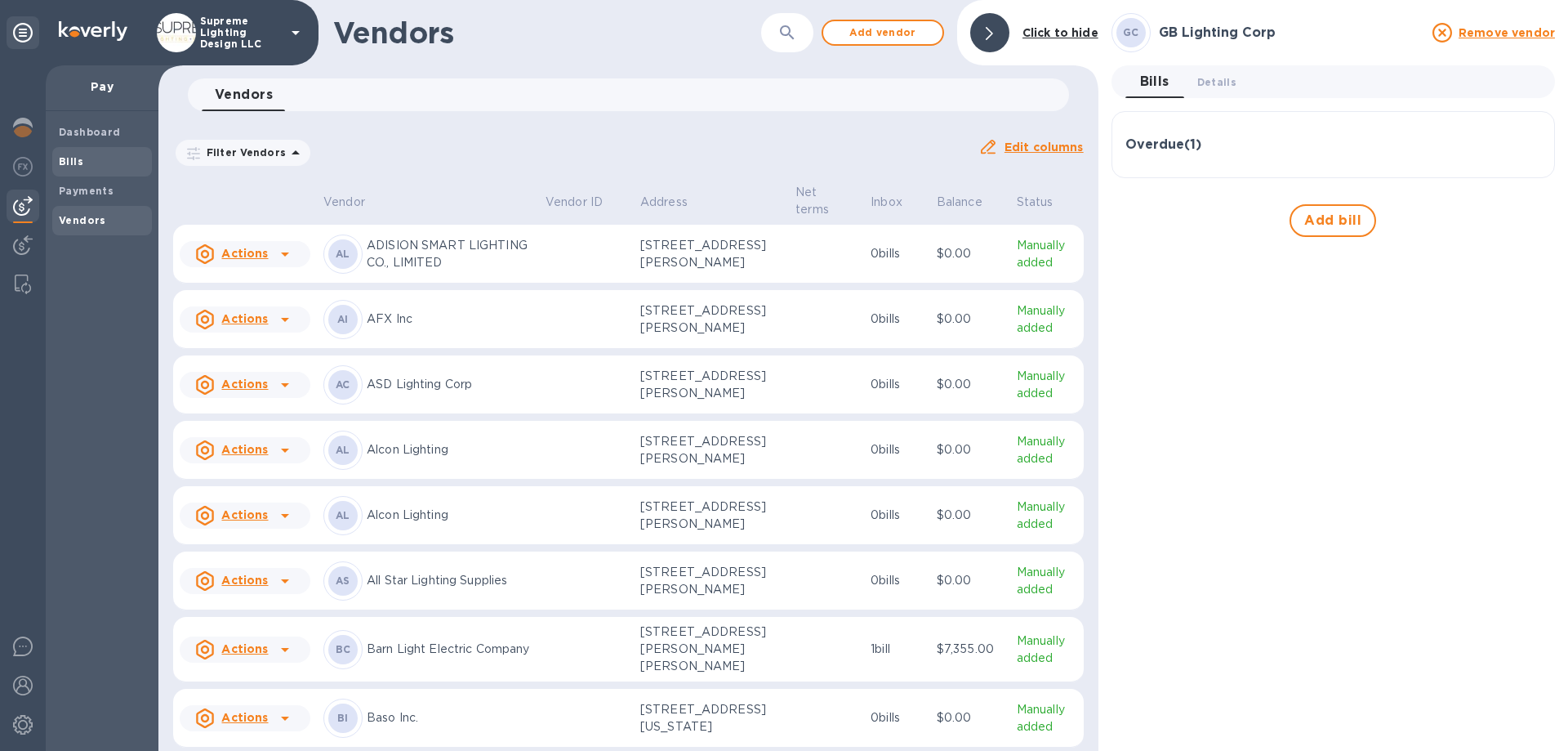
click at [93, 152] on div "Bills" at bounding box center [101, 162] width 100 height 30
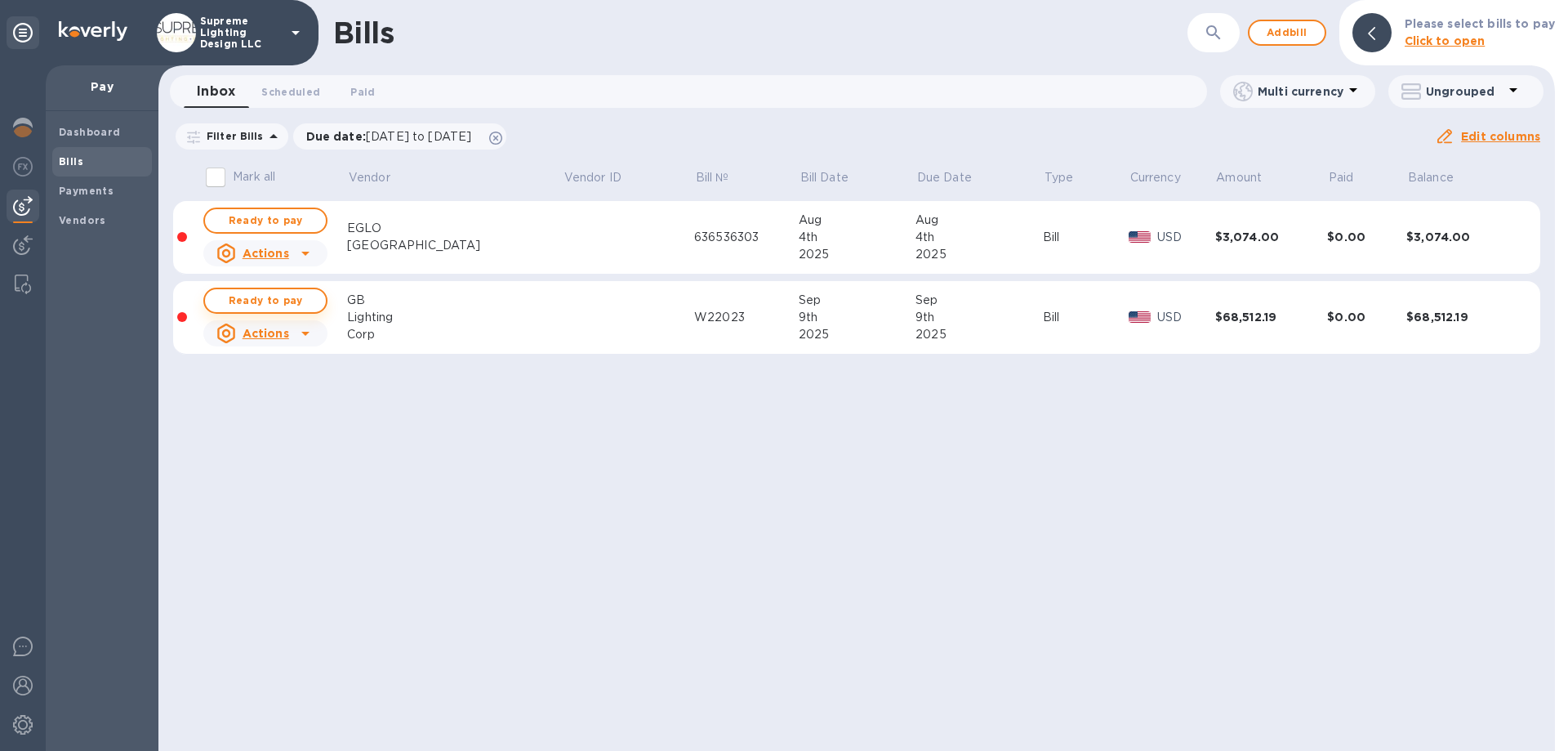
click at [283, 303] on span "Ready to pay" at bounding box center [265, 301] width 95 height 20
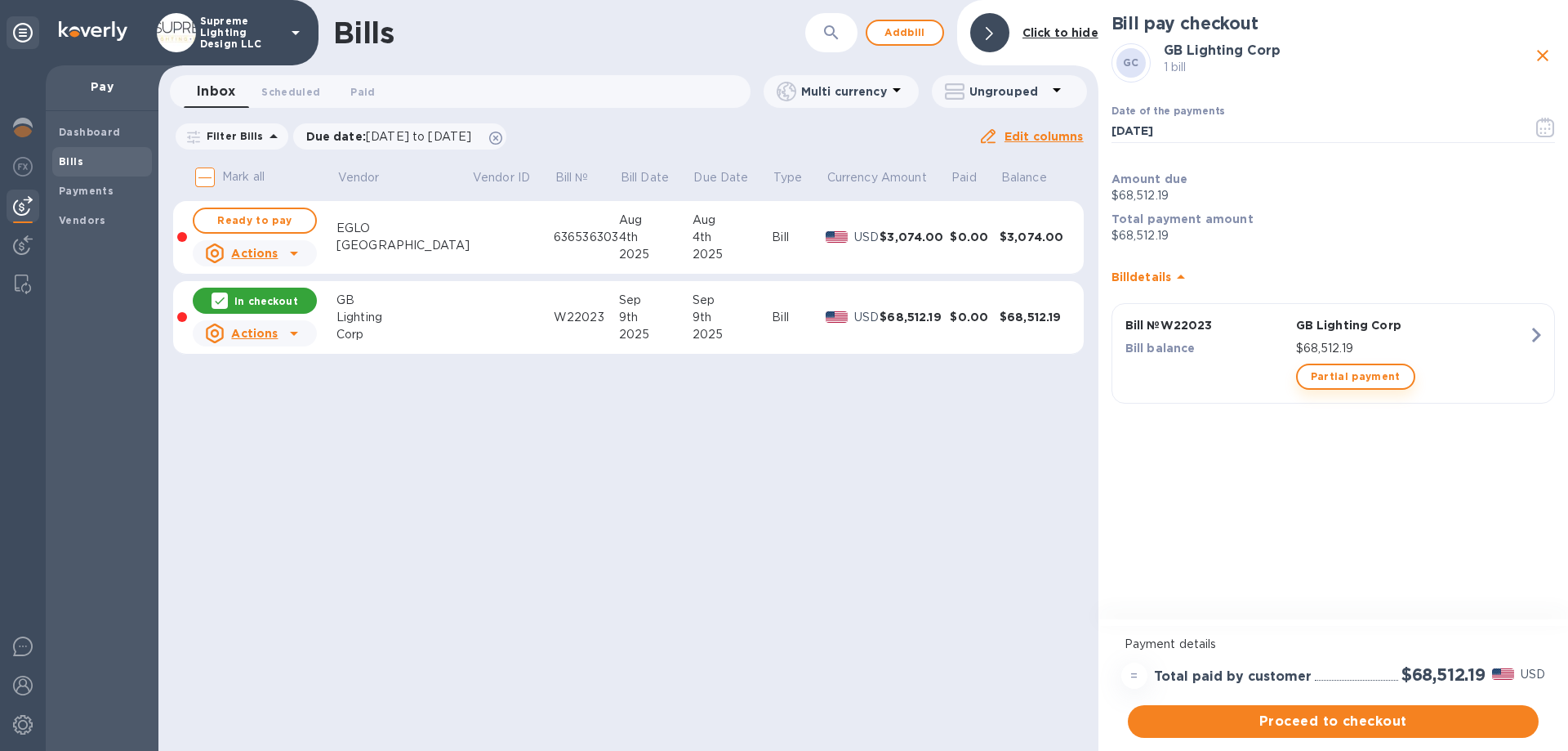
click at [1357, 379] on span "Partial payment" at bounding box center [1355, 377] width 90 height 20
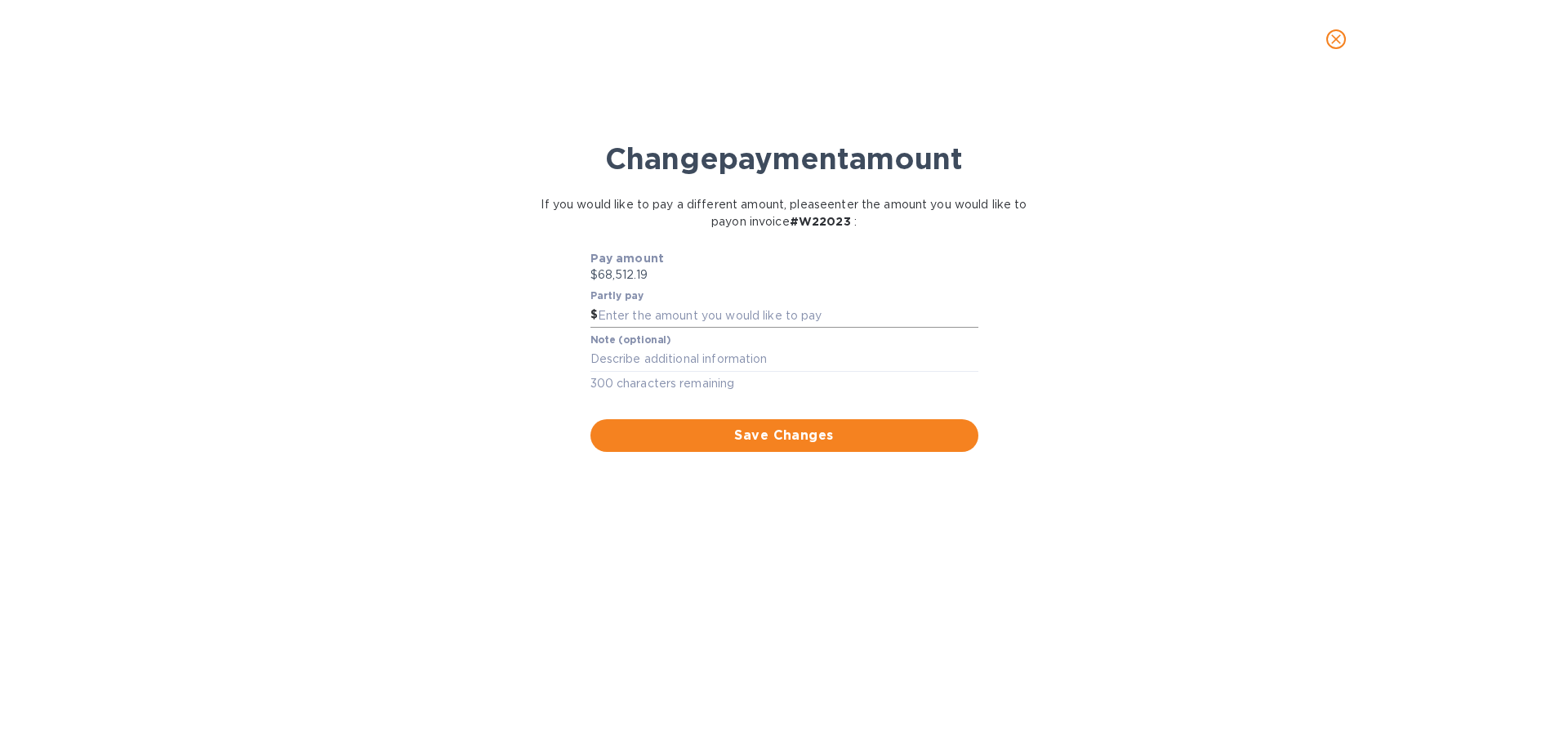
click at [643, 313] on input "text" at bounding box center [789, 316] width 381 height 25
type input "5,000"
click at [700, 434] on span "Save Changes" at bounding box center [784, 435] width 362 height 20
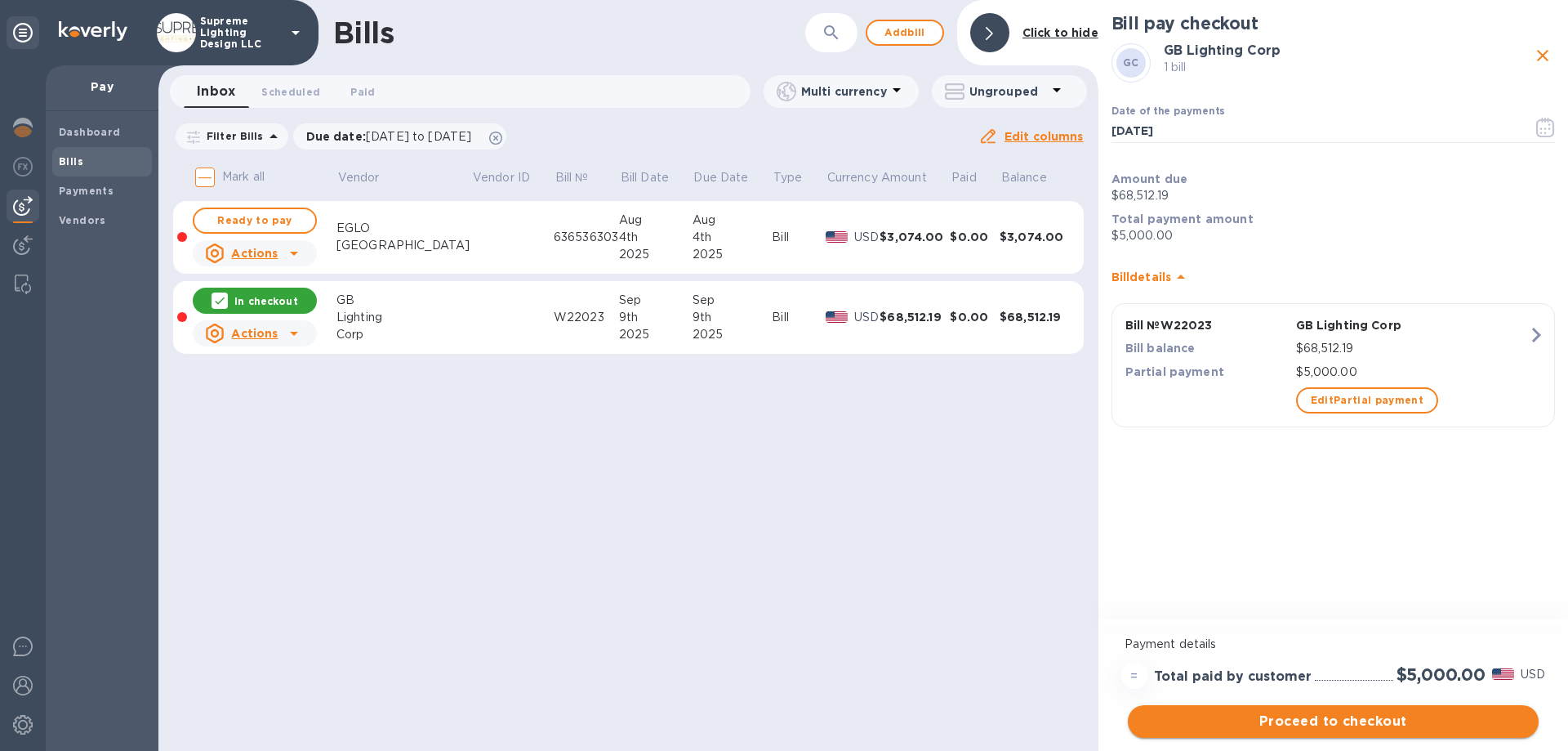
click at [1375, 724] on span "Proceed to checkout" at bounding box center [1333, 721] width 385 height 20
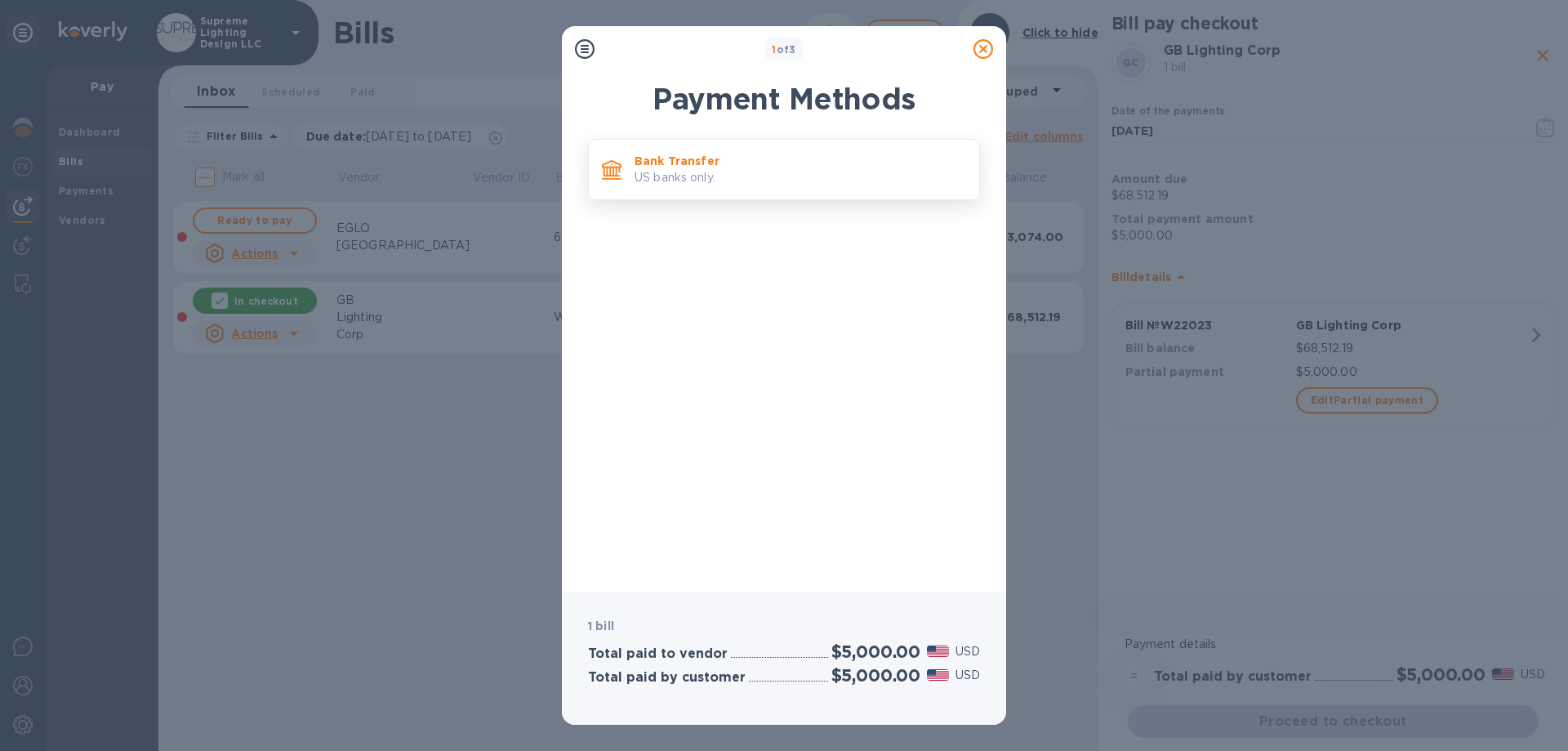
click at [687, 183] on p "US banks only." at bounding box center [800, 177] width 331 height 17
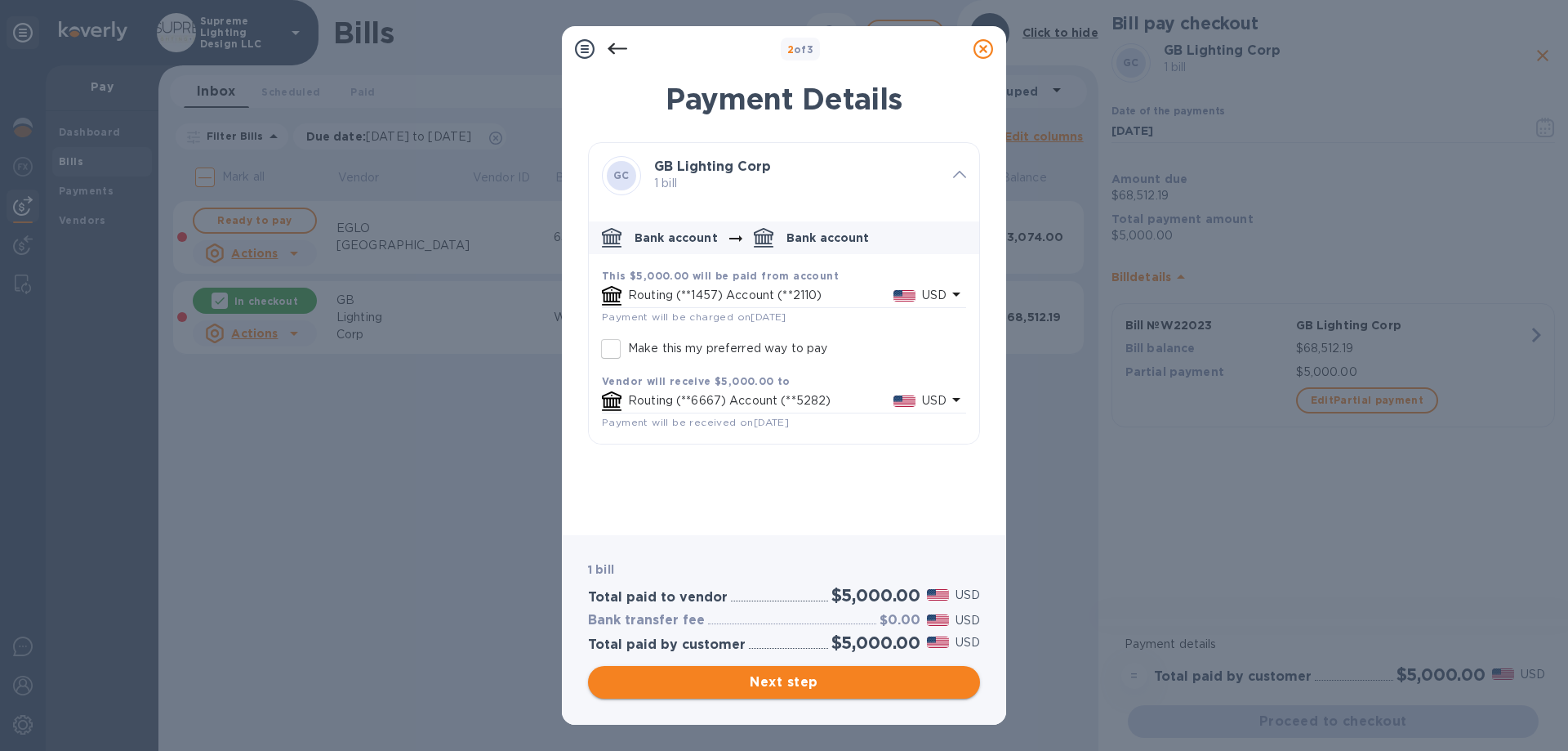
click at [804, 683] on span "Next step" at bounding box center [784, 683] width 366 height 20
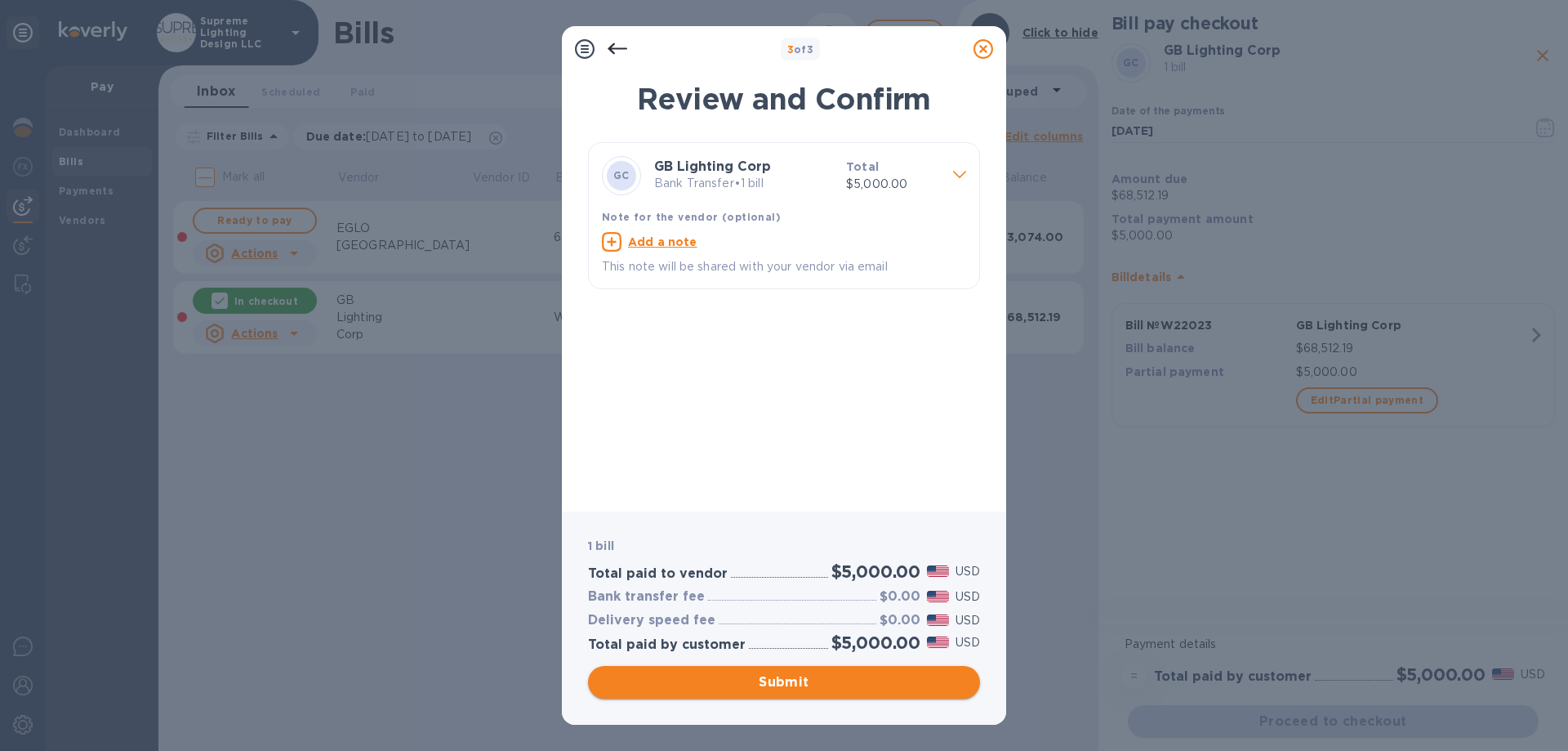
click at [820, 683] on span "Submit" at bounding box center [784, 683] width 366 height 20
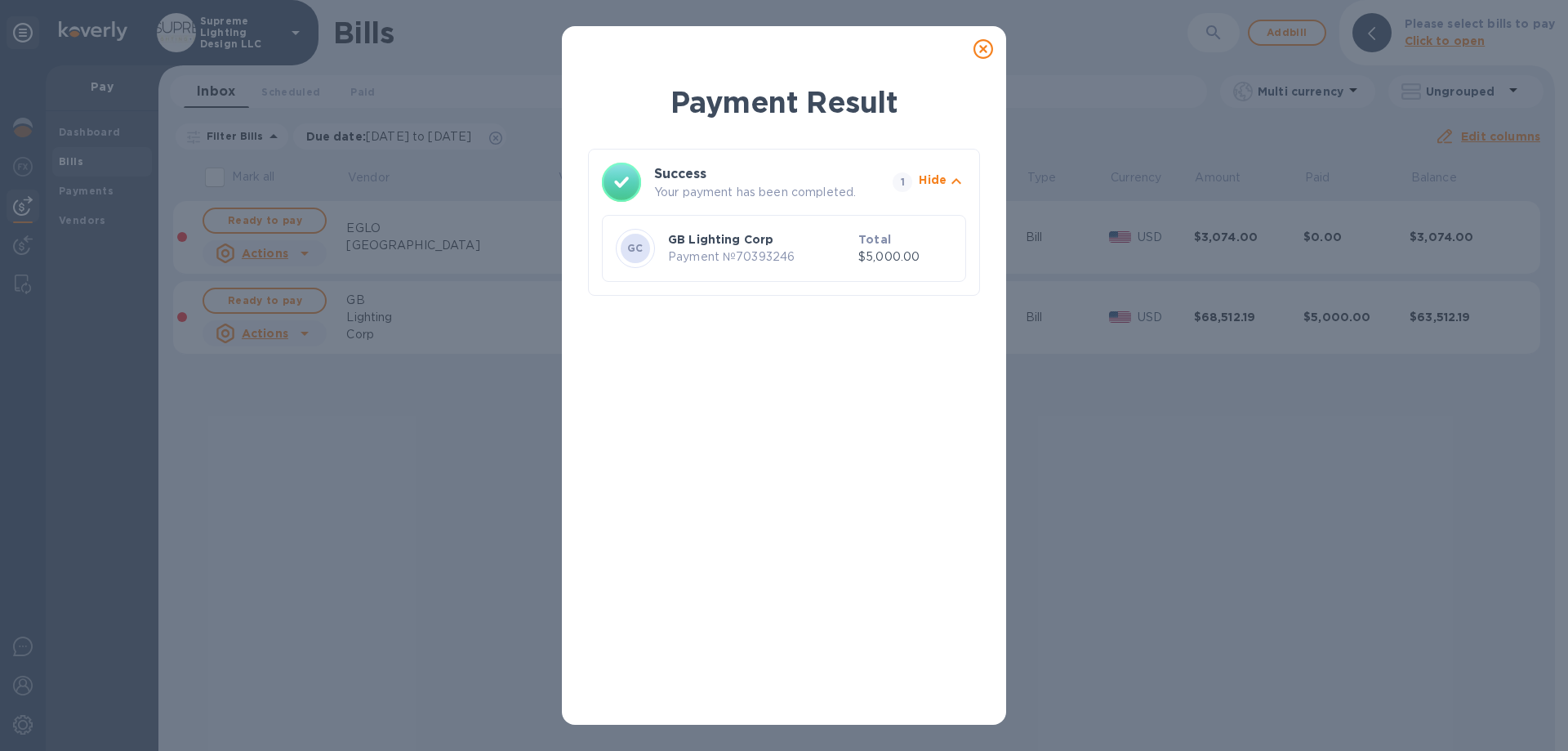
click at [988, 47] on icon at bounding box center [984, 49] width 20 height 20
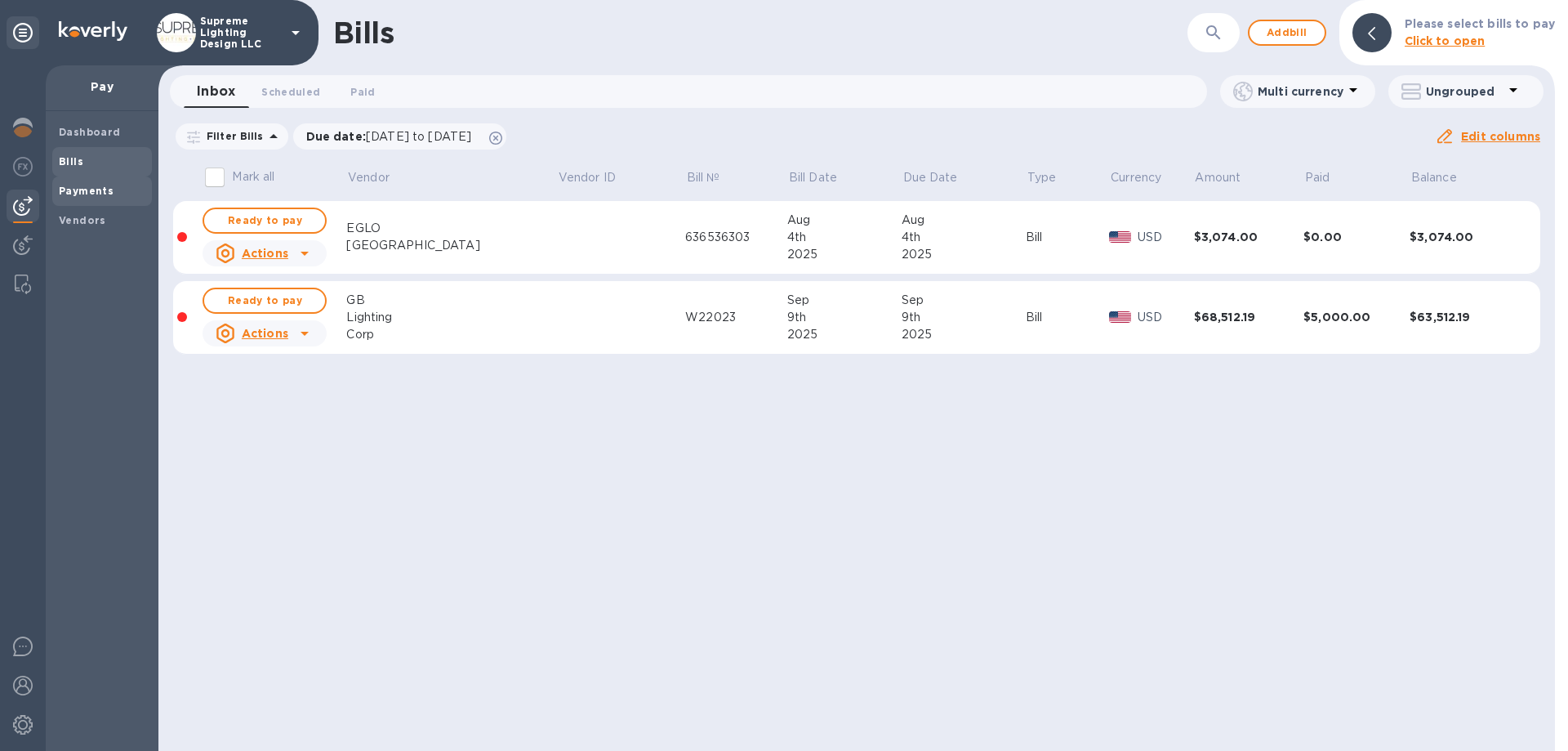
drag, startPoint x: 87, startPoint y: 228, endPoint x: 110, endPoint y: 195, distance: 40.2
click at [88, 227] on span "Vendors" at bounding box center [82, 221] width 47 height 16
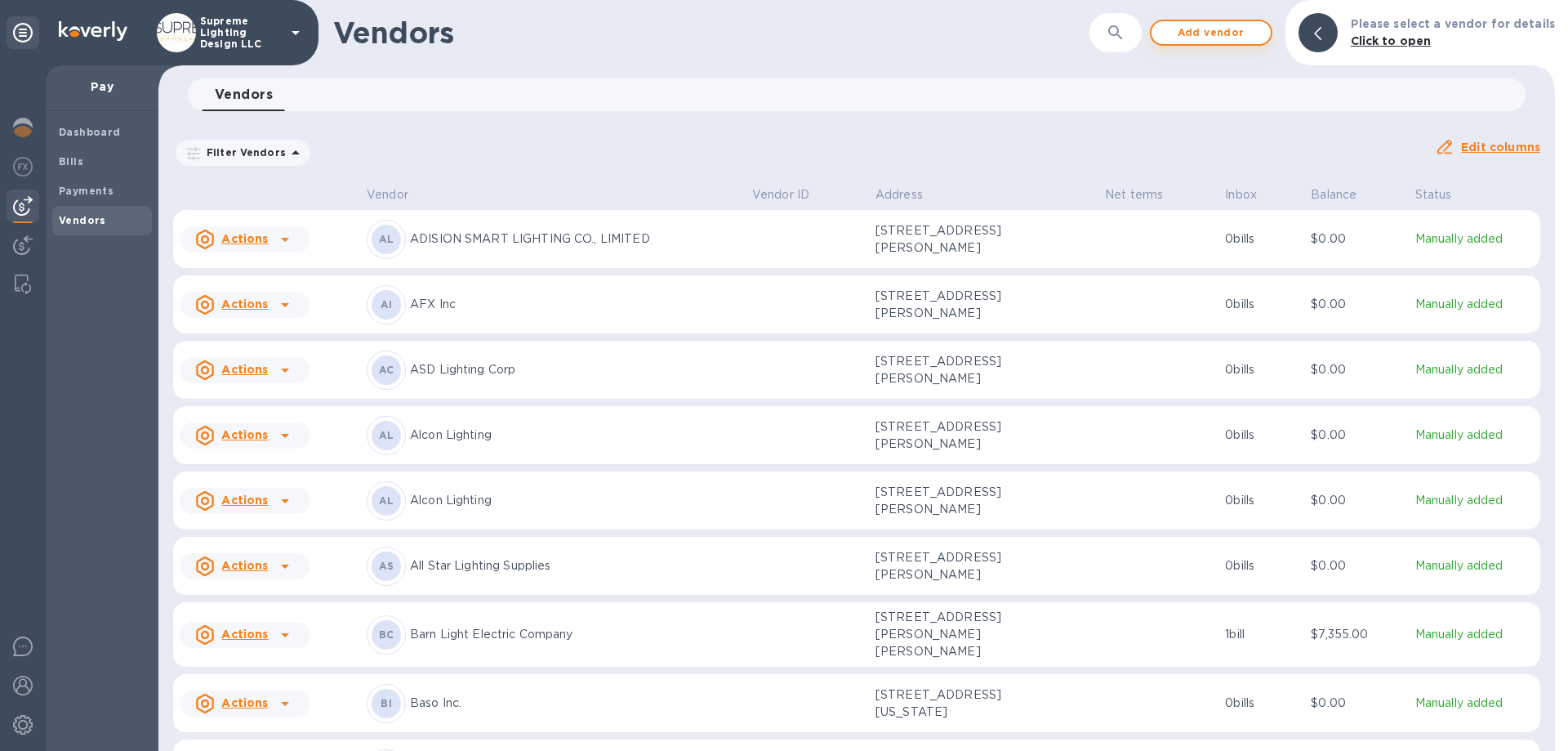
click at [1203, 28] on span "Add vendor" at bounding box center [1211, 33] width 93 height 20
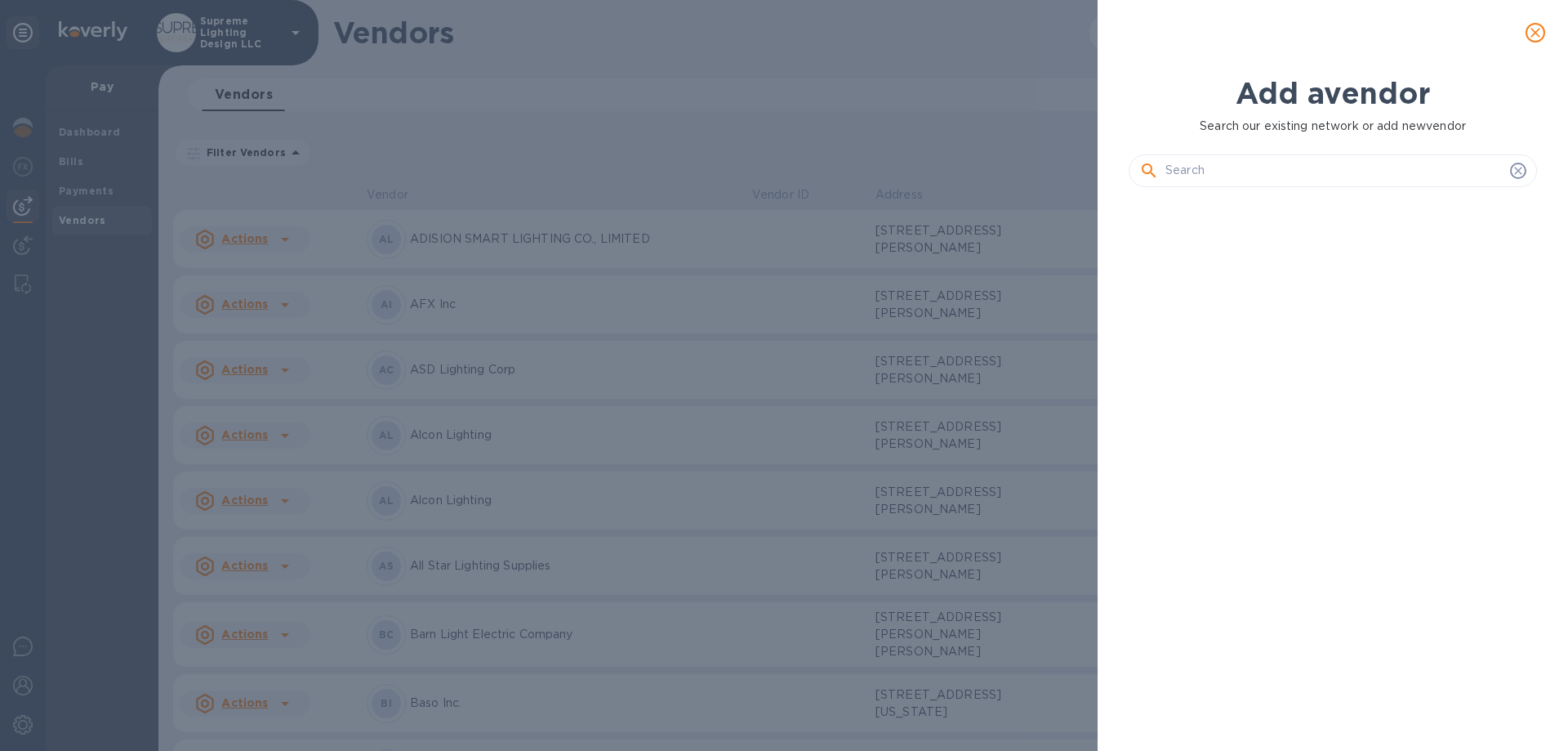
scroll to position [495, 415]
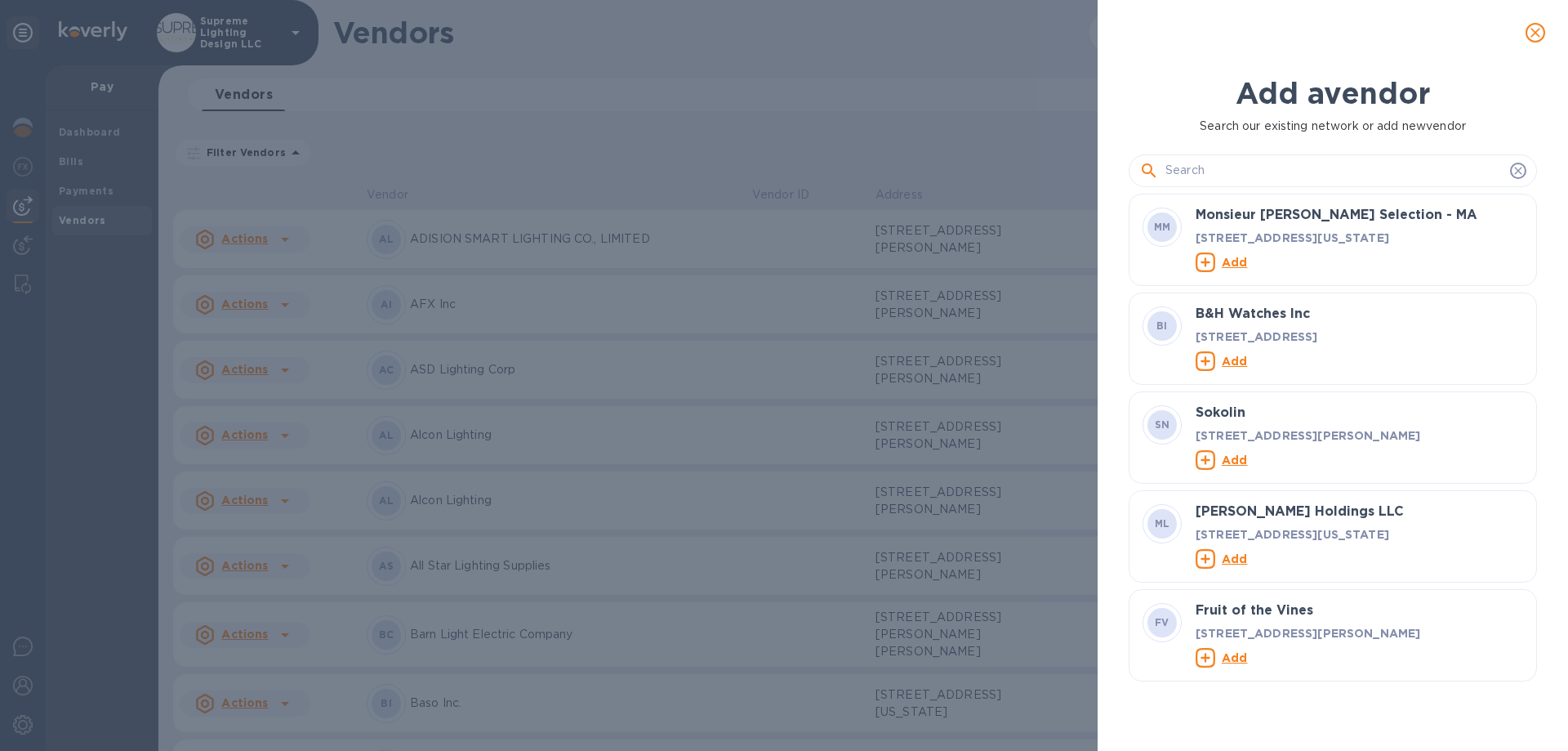
click at [1210, 172] on input "text" at bounding box center [1335, 171] width 338 height 25
paste input "Davco Group LLC"
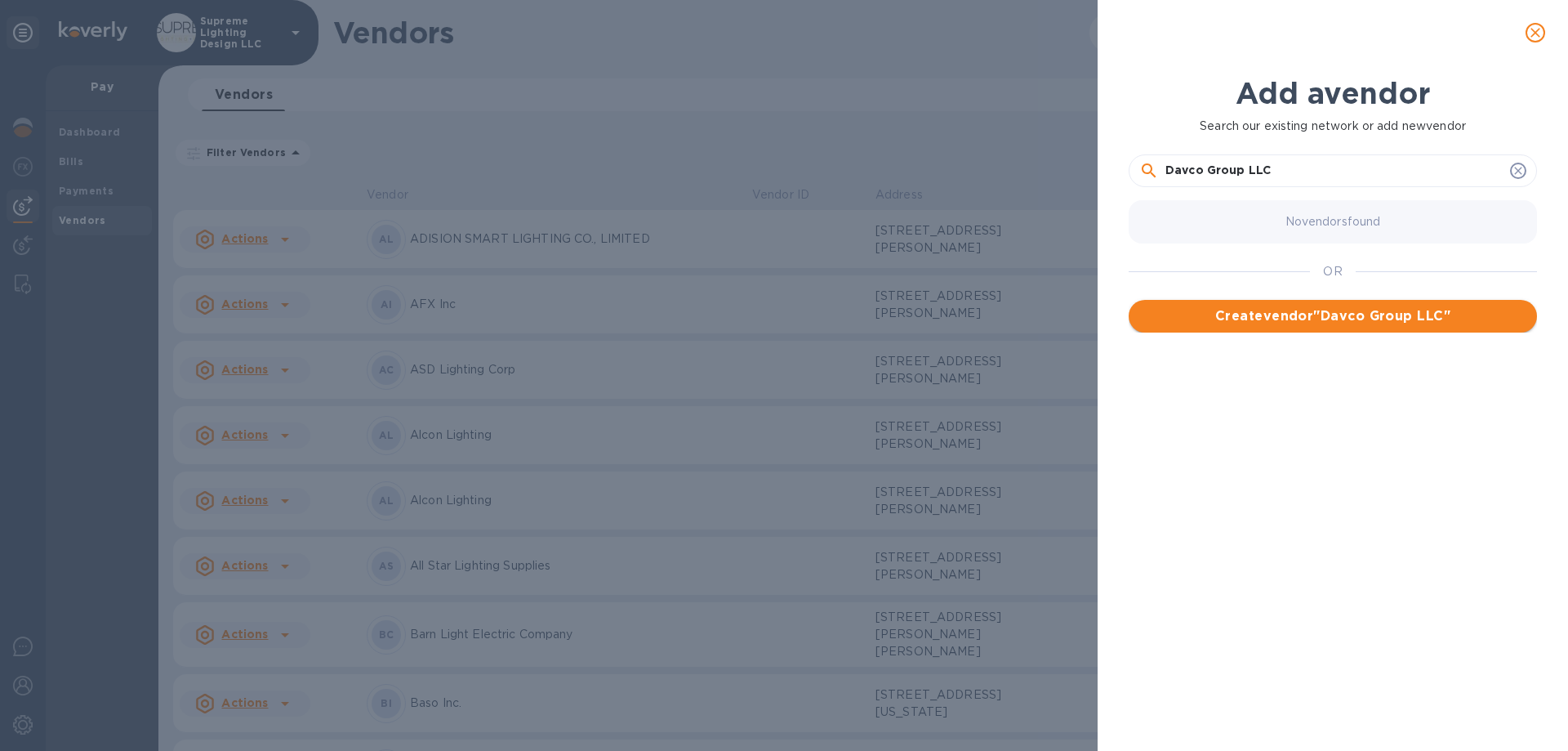
type input "Davco Group LLC"
click at [1323, 313] on span "Create vendor " Davco Group LLC "" at bounding box center [1333, 317] width 382 height 20
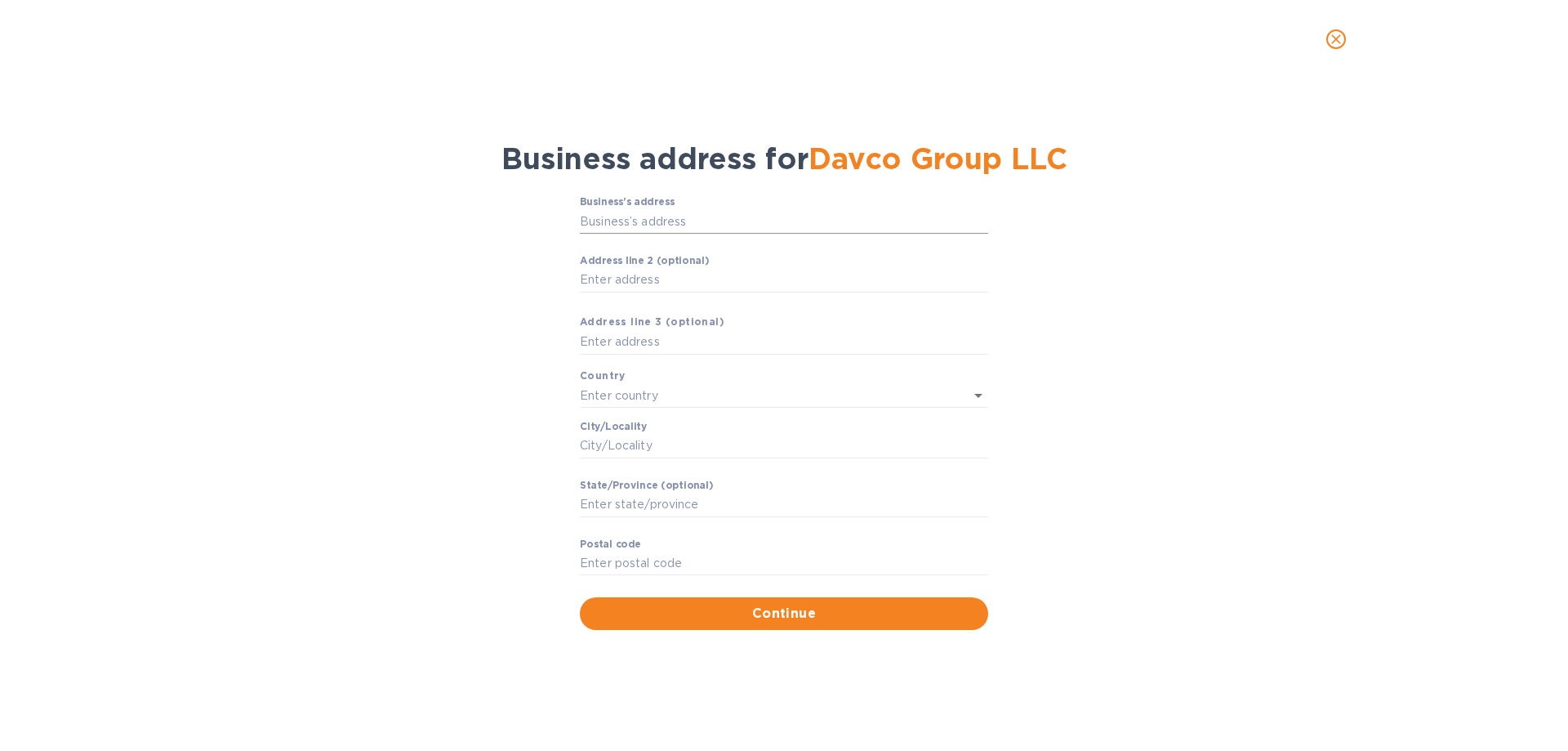
click at [666, 222] on input "Business’s аddress" at bounding box center [784, 222] width 409 height 25
click at [746, 216] on input "Business’s аddress" at bounding box center [784, 222] width 409 height 25
paste input "[STREET_ADDRESS]"
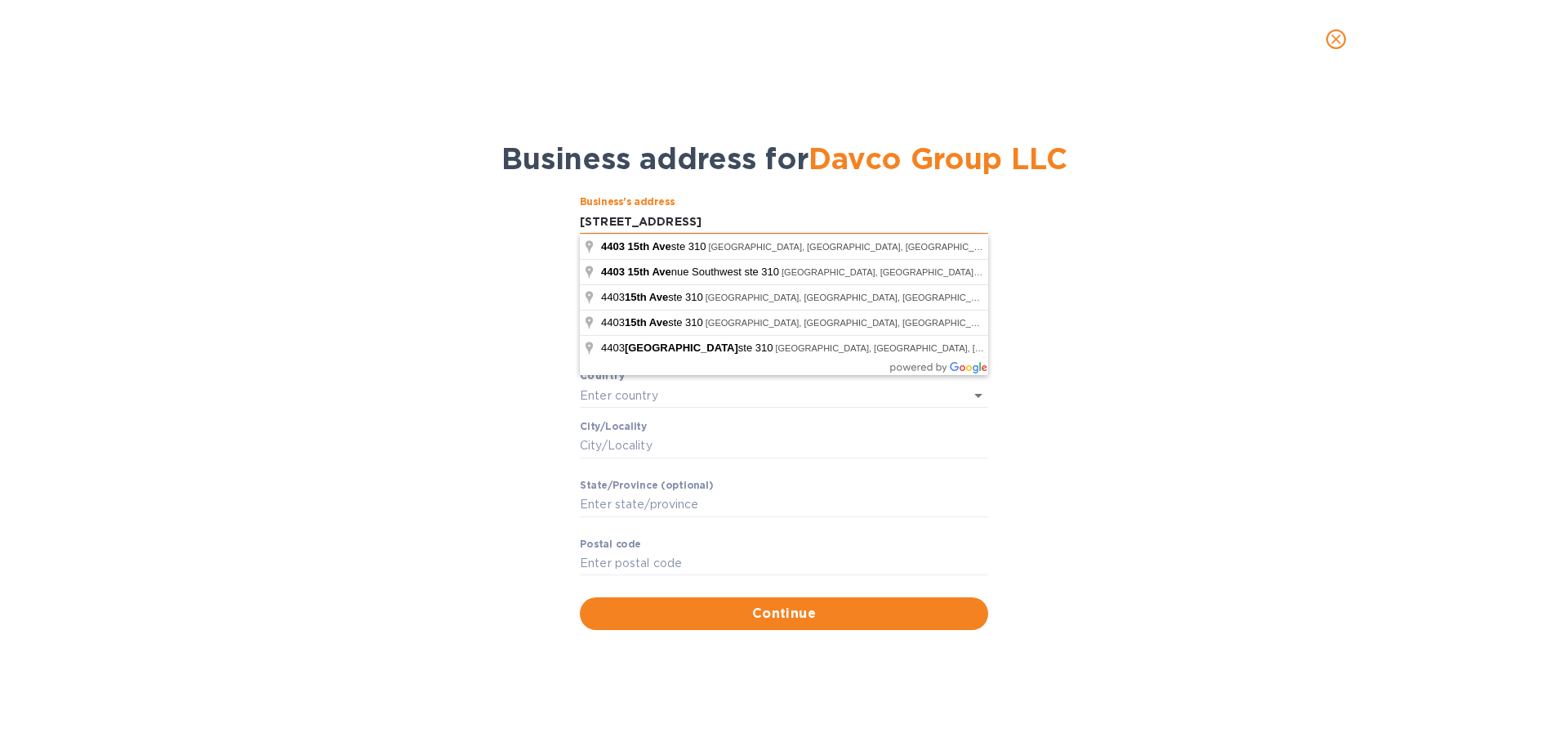
drag, startPoint x: 741, startPoint y: 220, endPoint x: 667, endPoint y: 229, distance: 74.5
click at [667, 229] on input "[STREET_ADDRESS]" at bounding box center [784, 222] width 409 height 25
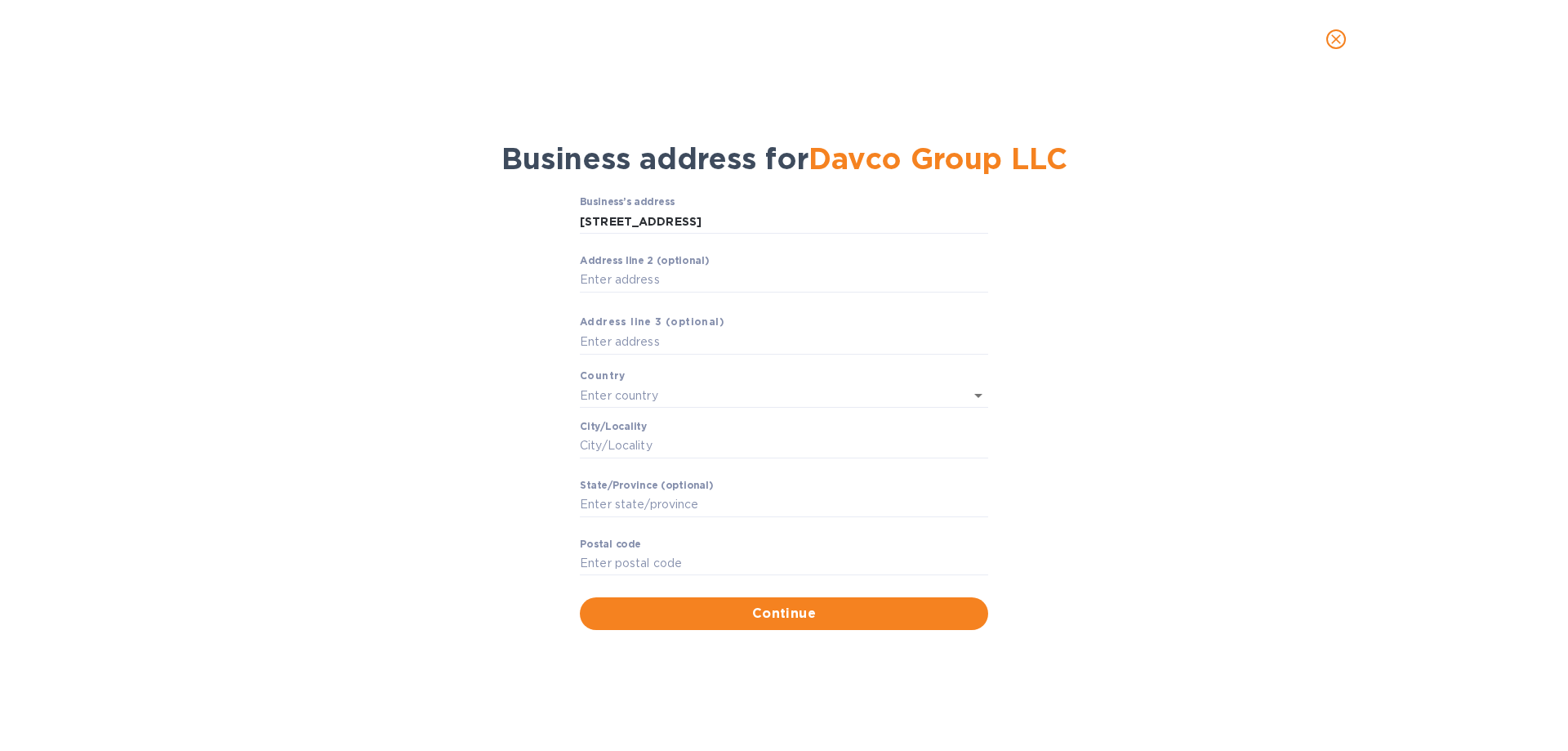
type input "[STREET_ADDRESS]"
type input "[GEOGRAPHIC_DATA]"
type input "NY"
type input "11219"
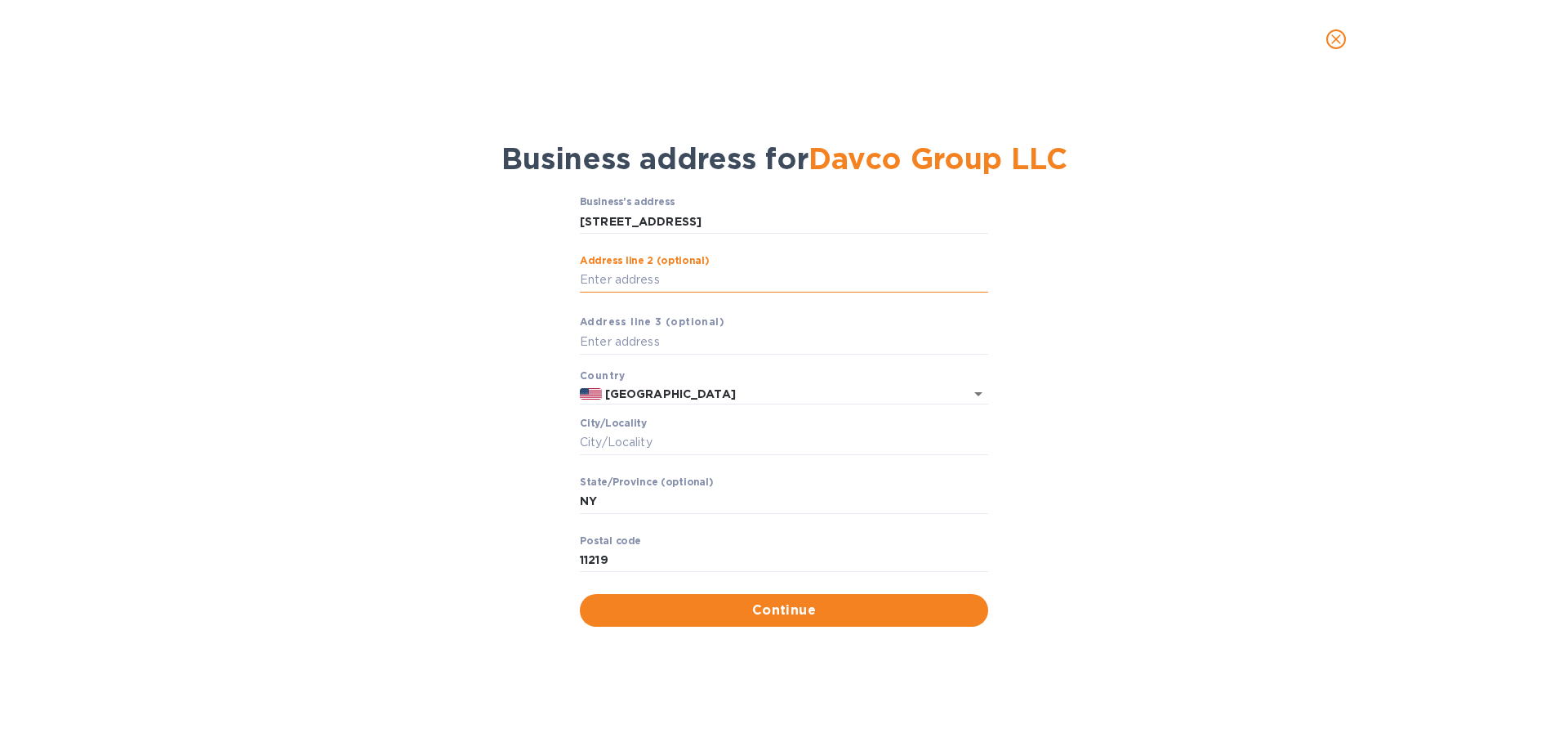
click at [639, 283] on input "Аddress line 2 (optional)" at bounding box center [784, 280] width 409 height 25
paste input "STE 310"
type input "STE 310"
click at [749, 619] on span "Continue" at bounding box center [784, 611] width 382 height 20
click at [653, 444] on input "Сity/Locаlity" at bounding box center [784, 443] width 409 height 25
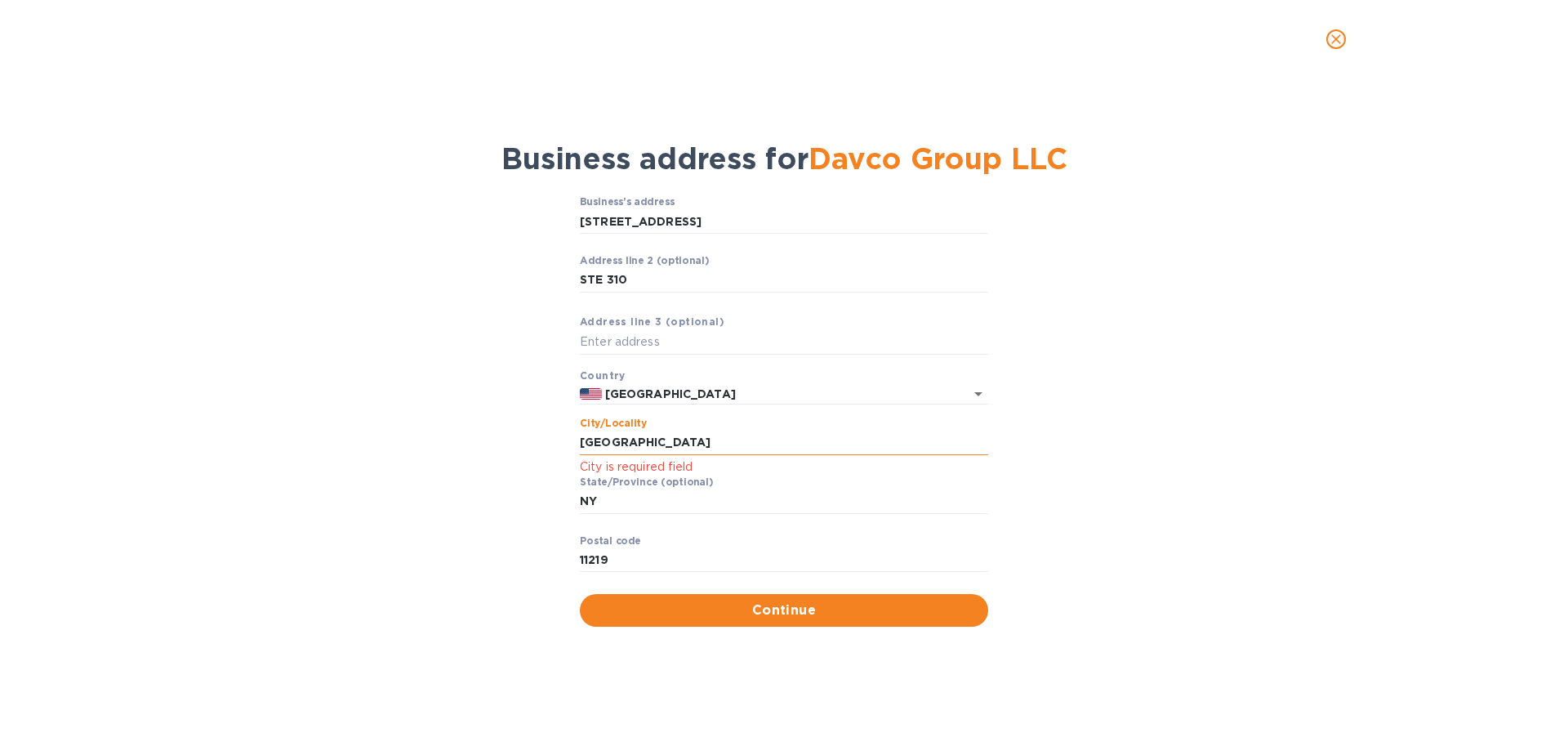
type input "[GEOGRAPHIC_DATA]"
click at [700, 613] on span "Continue" at bounding box center [784, 611] width 382 height 20
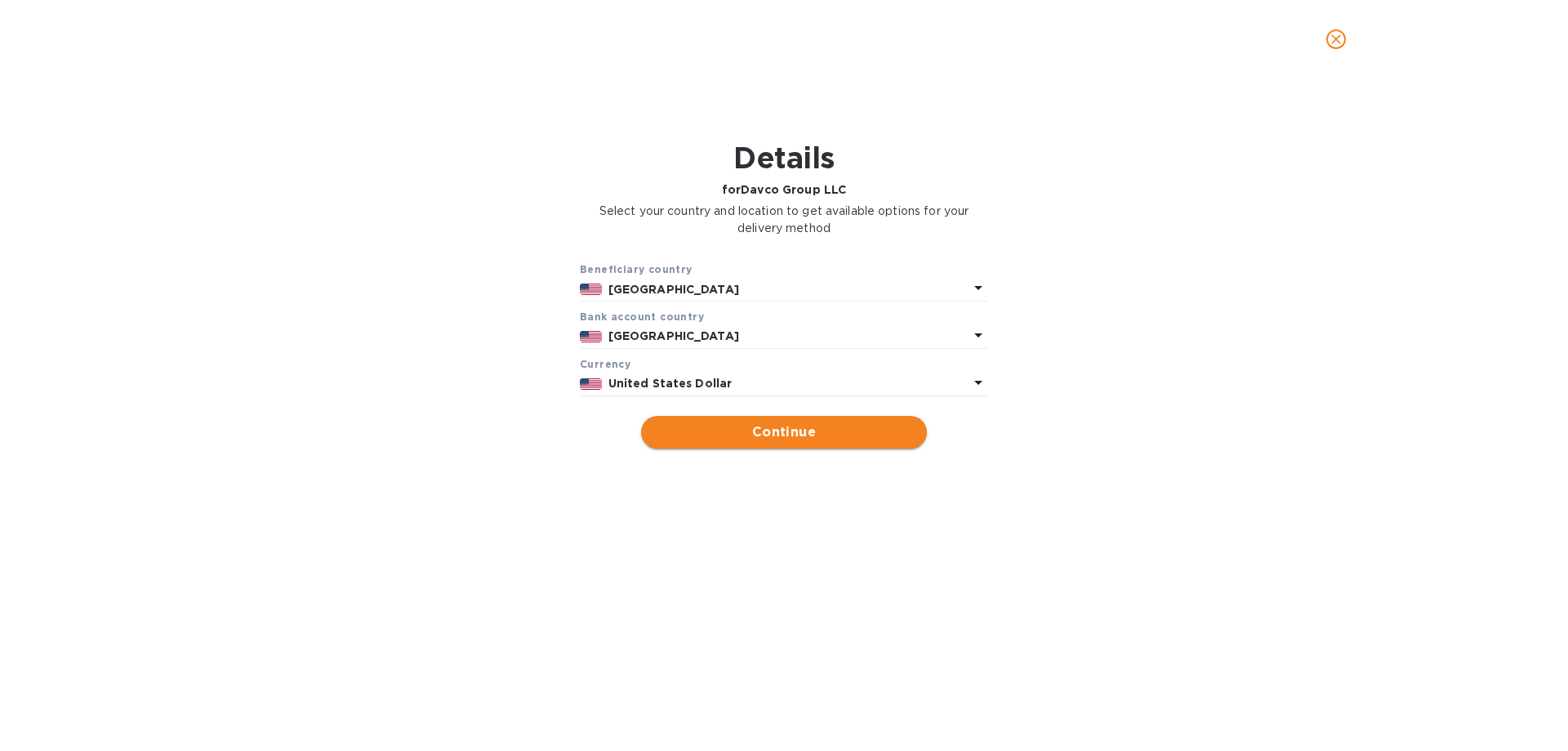
click at [723, 422] on span "Continue" at bounding box center [784, 432] width 260 height 20
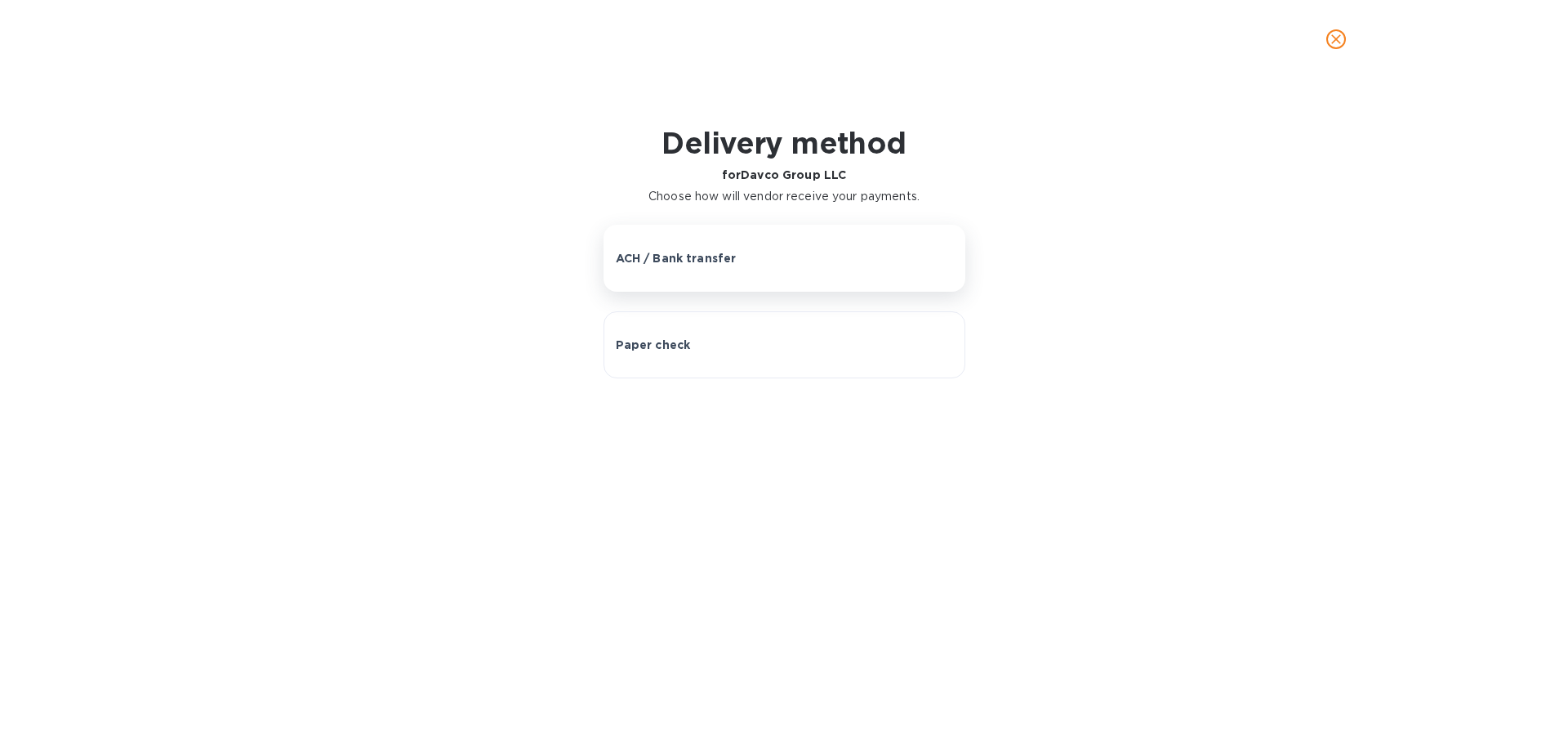
click at [682, 256] on p "ACH / Bank transfer" at bounding box center [676, 258] width 121 height 16
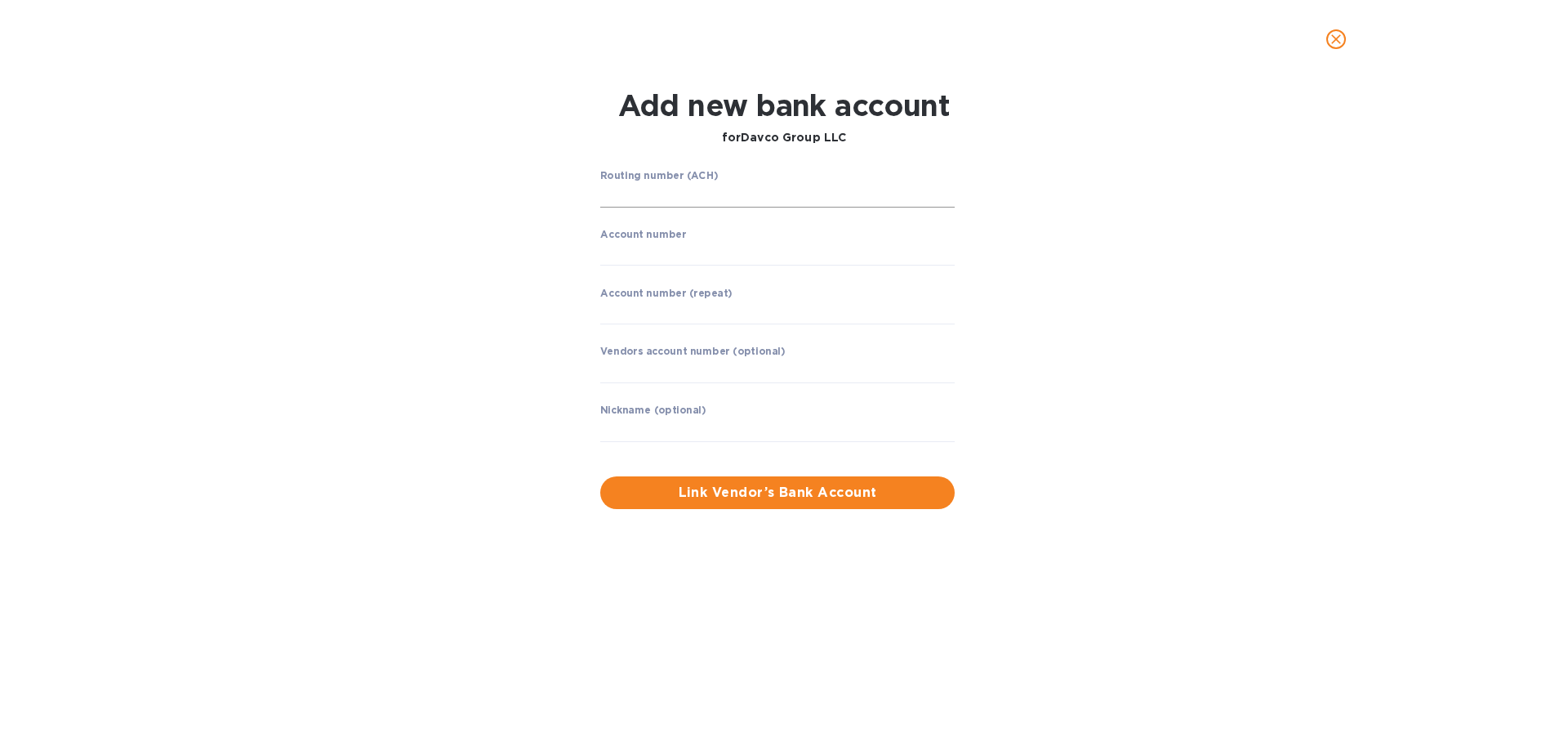
click at [694, 190] on input "string" at bounding box center [778, 195] width 354 height 25
type input "021000021"
click at [683, 256] on input "string" at bounding box center [778, 253] width 354 height 25
type input "305738350"
click at [665, 311] on input "string" at bounding box center [778, 312] width 354 height 25
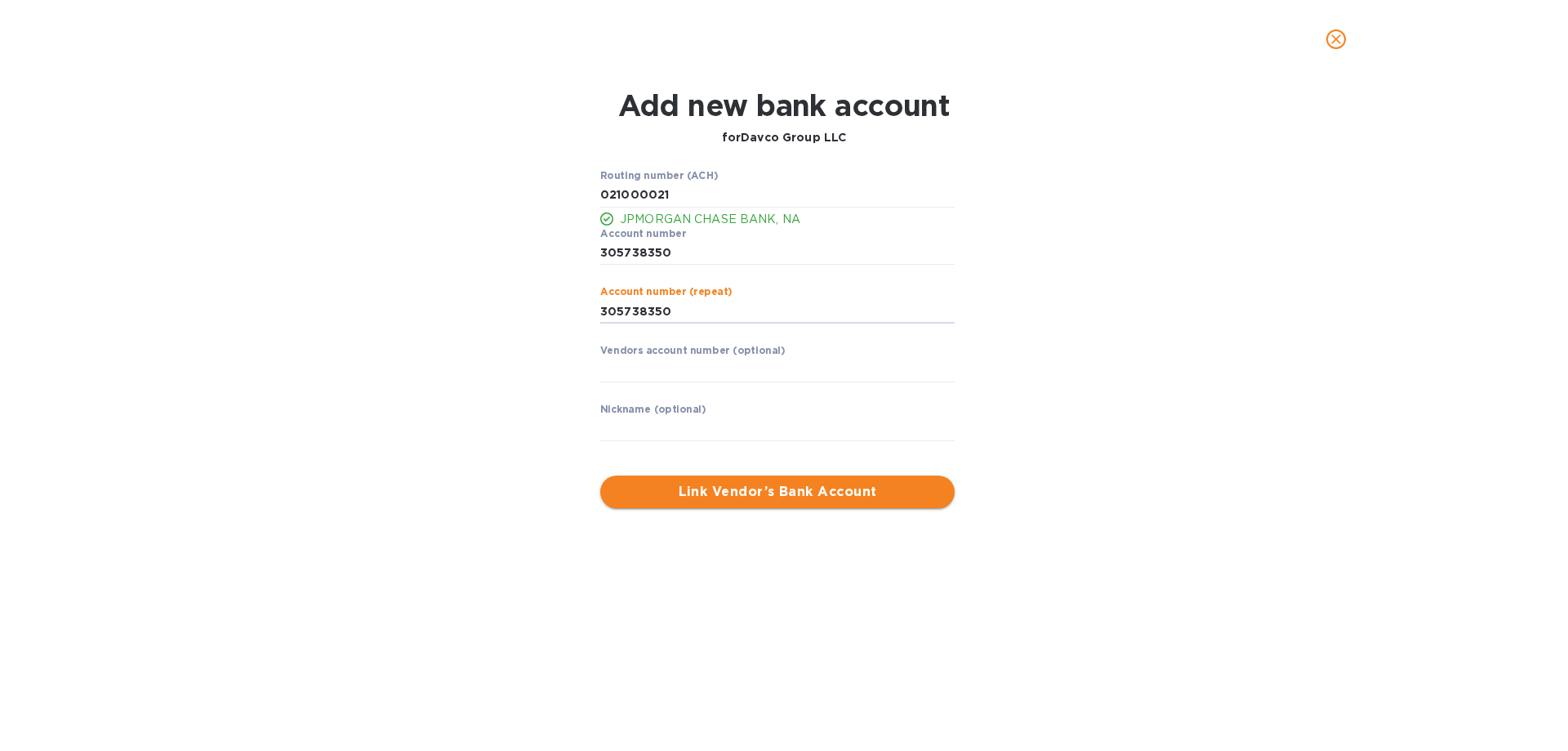
type input "305738350"
click at [713, 494] on span "Link Vendor’s Bank Account" at bounding box center [777, 492] width 328 height 20
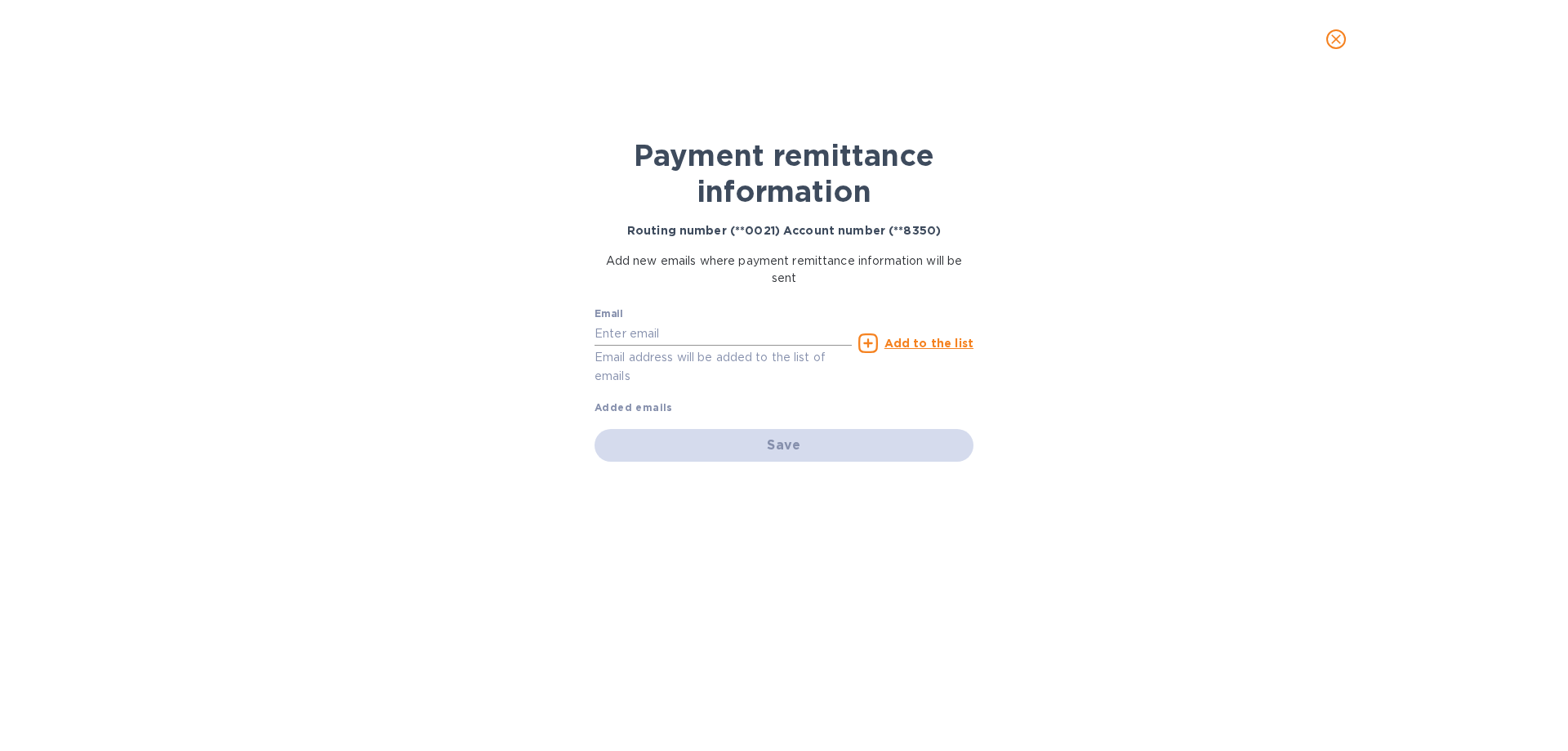
drag, startPoint x: 709, startPoint y: 336, endPoint x: 709, endPoint y: 324, distance: 12.0
click at [709, 336] on input "text" at bounding box center [723, 334] width 257 height 25
drag, startPoint x: 653, startPoint y: 336, endPoint x: 662, endPoint y: 331, distance: 10.3
click at [654, 337] on input "text" at bounding box center [723, 334] width 257 height 25
paste input "[PERSON_NAME][EMAIL_ADDRESS][DOMAIN_NAME]"
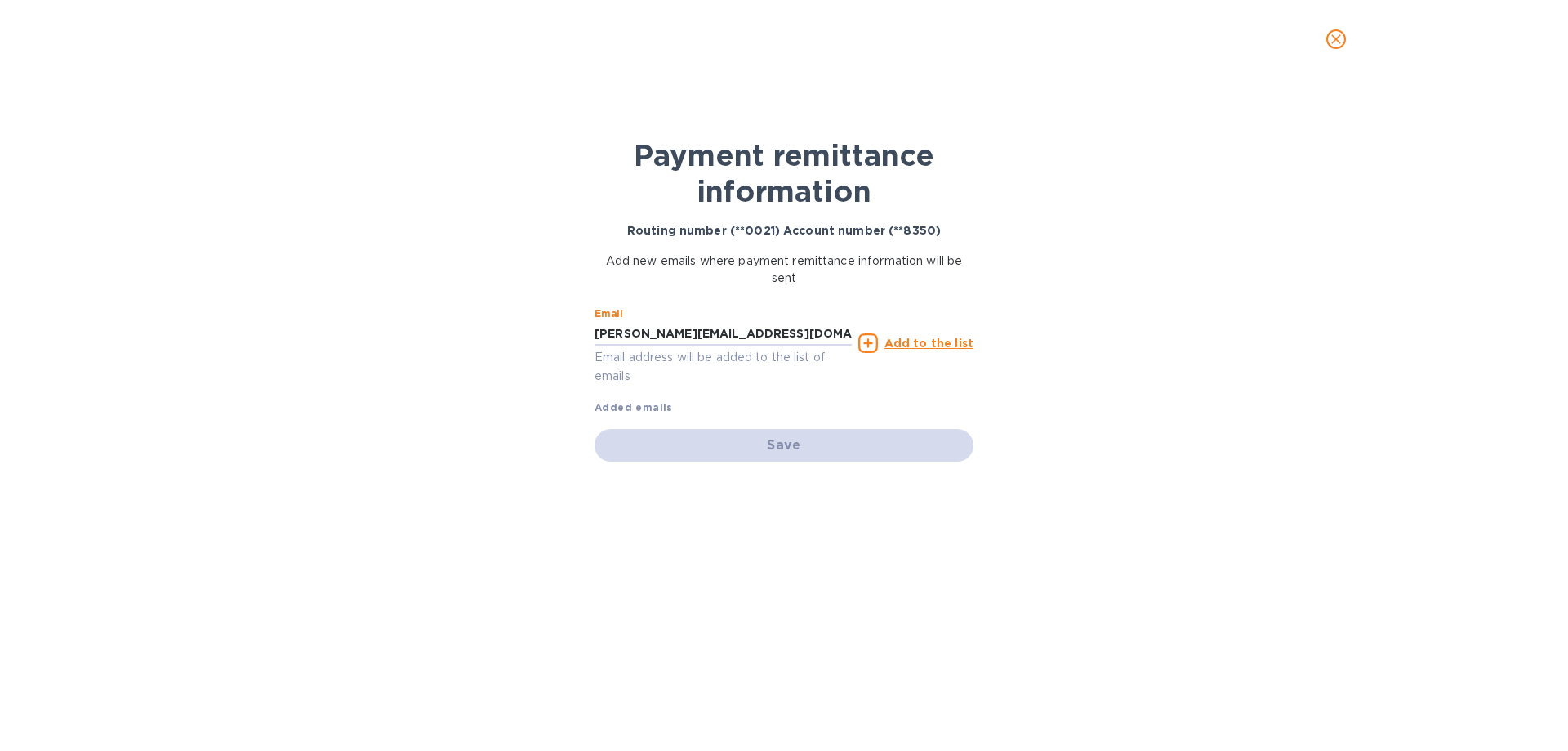
type input "[PERSON_NAME][EMAIL_ADDRESS][DOMAIN_NAME]"
click at [945, 343] on u "Add to the list" at bounding box center [929, 343] width 89 height 13
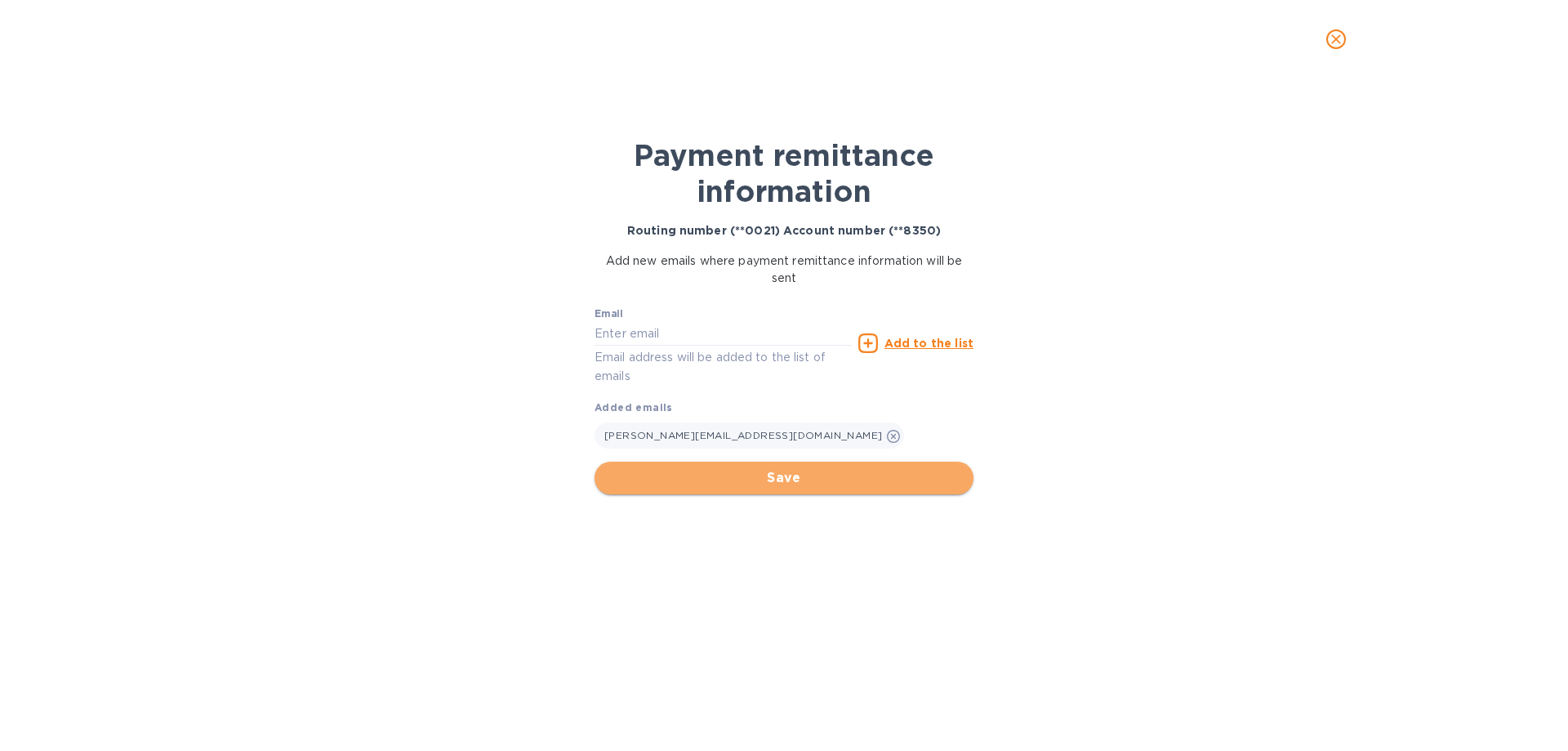
click at [760, 476] on span "Save" at bounding box center [784, 478] width 353 height 20
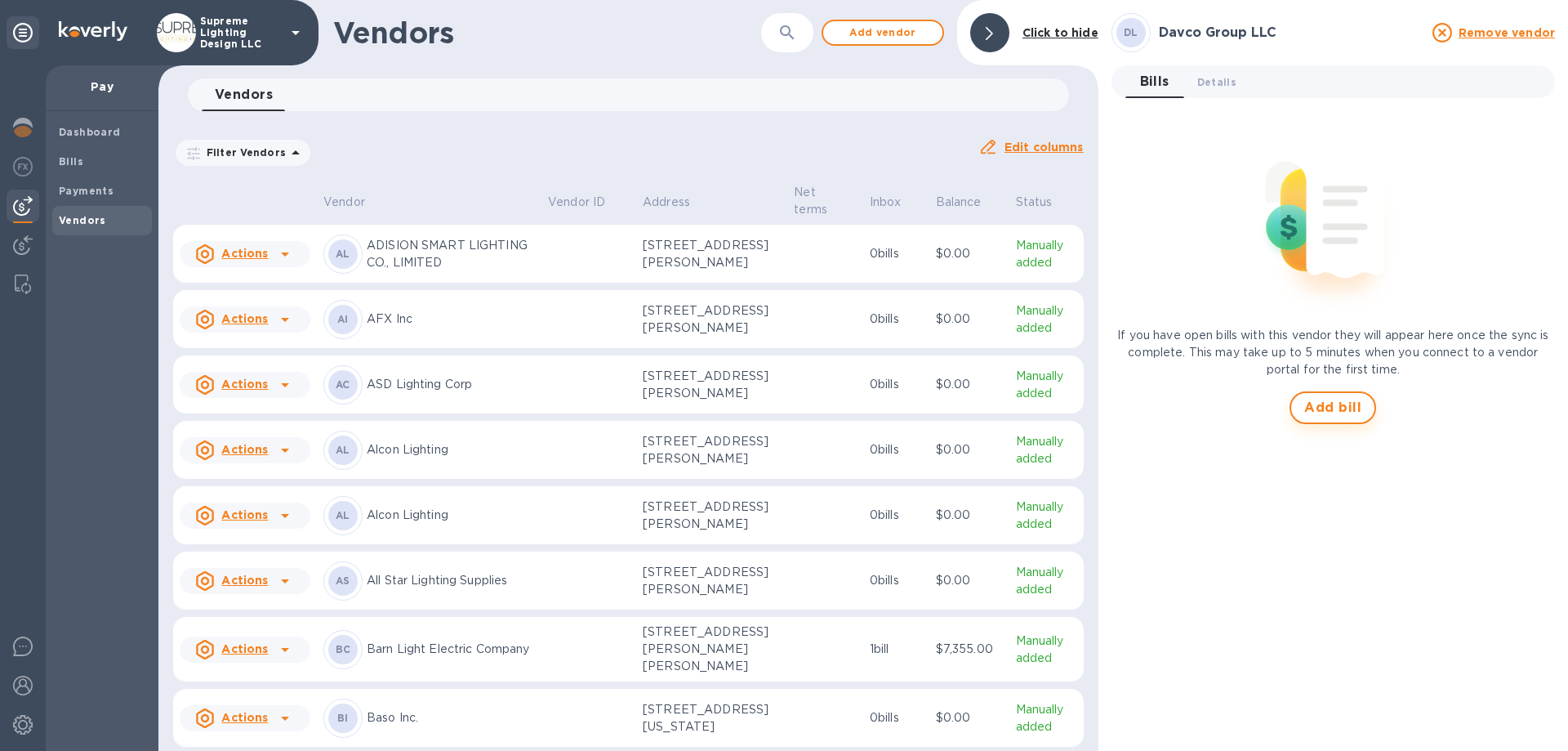
click at [1335, 411] on span "Add bill" at bounding box center [1332, 408] width 57 height 20
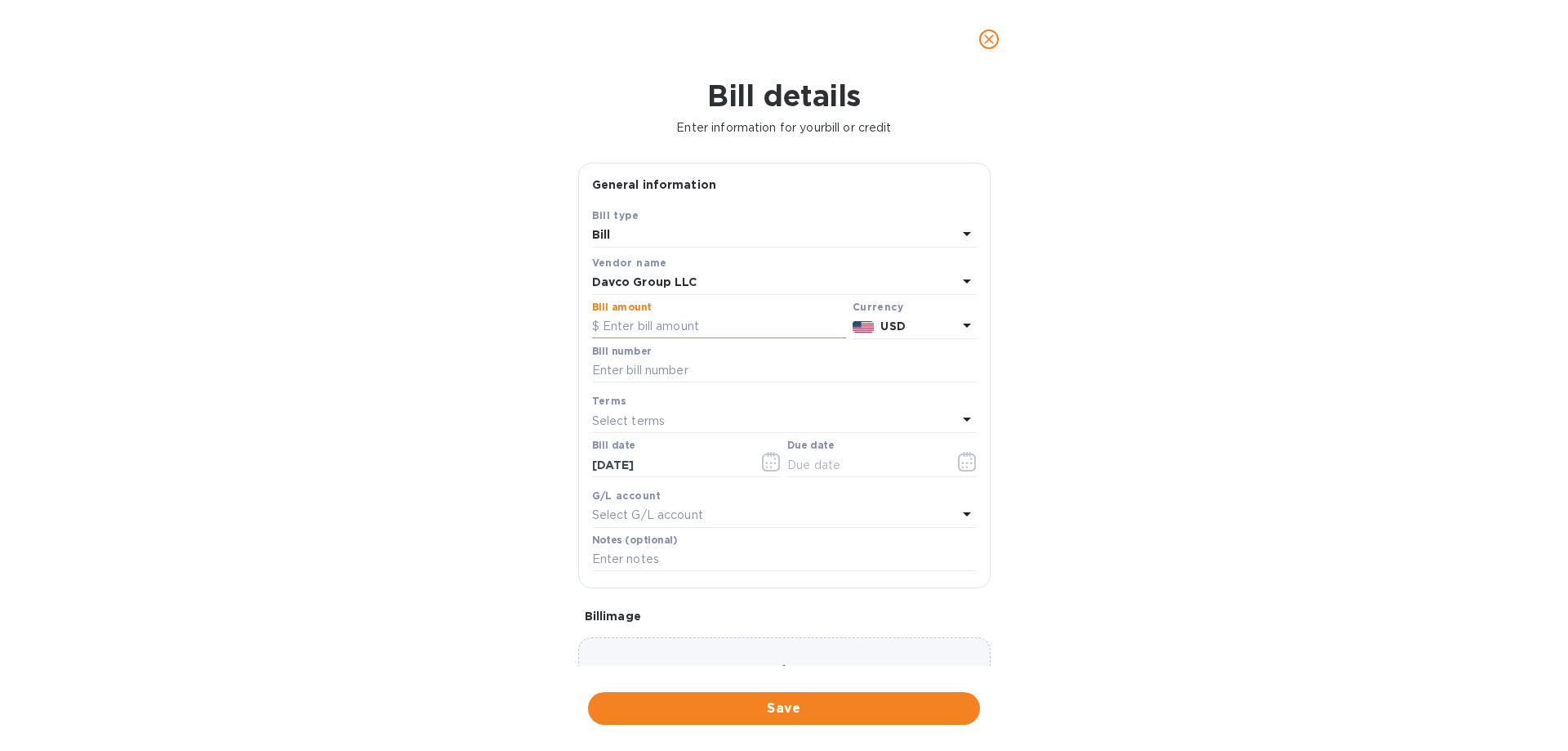
click at [671, 324] on input "text" at bounding box center [719, 327] width 254 height 25
click at [693, 326] on input "text" at bounding box center [719, 327] width 254 height 25
type input "5,888.42"
click at [644, 366] on input "text" at bounding box center [784, 371] width 385 height 25
type input "Invoice 1"
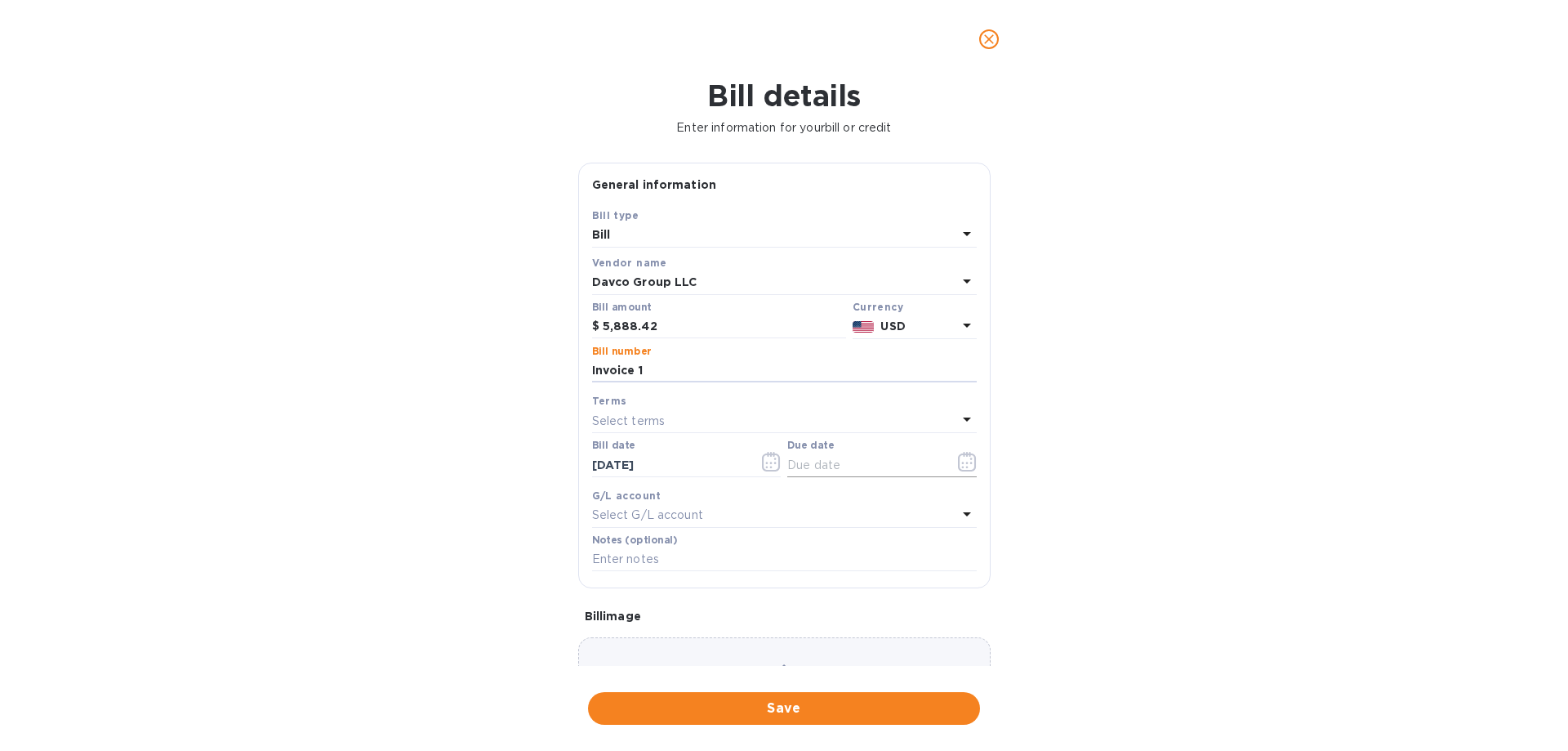
click at [958, 461] on icon "button" at bounding box center [967, 462] width 19 height 20
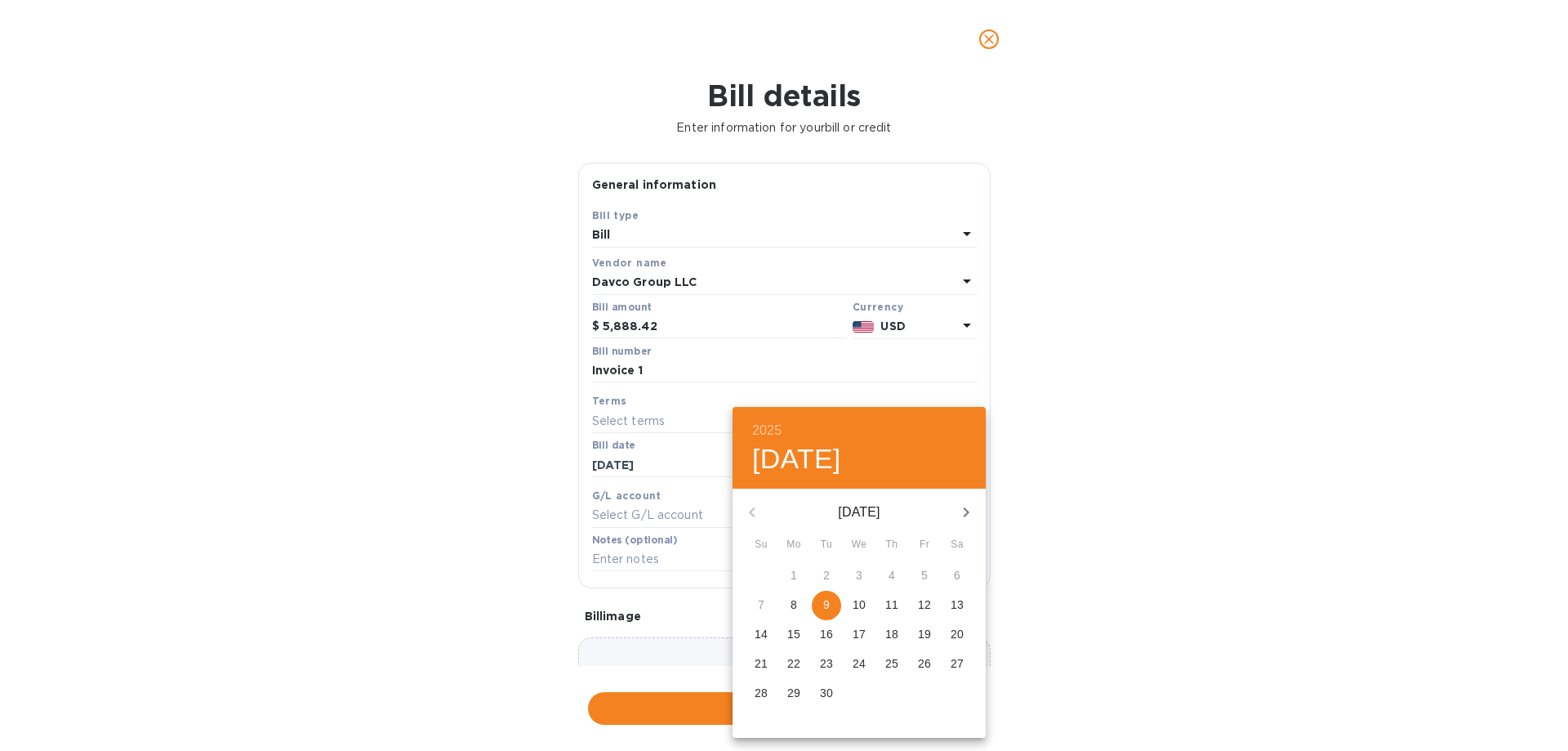
click at [795, 635] on p "15" at bounding box center [794, 634] width 13 height 16
type input "[DATE]"
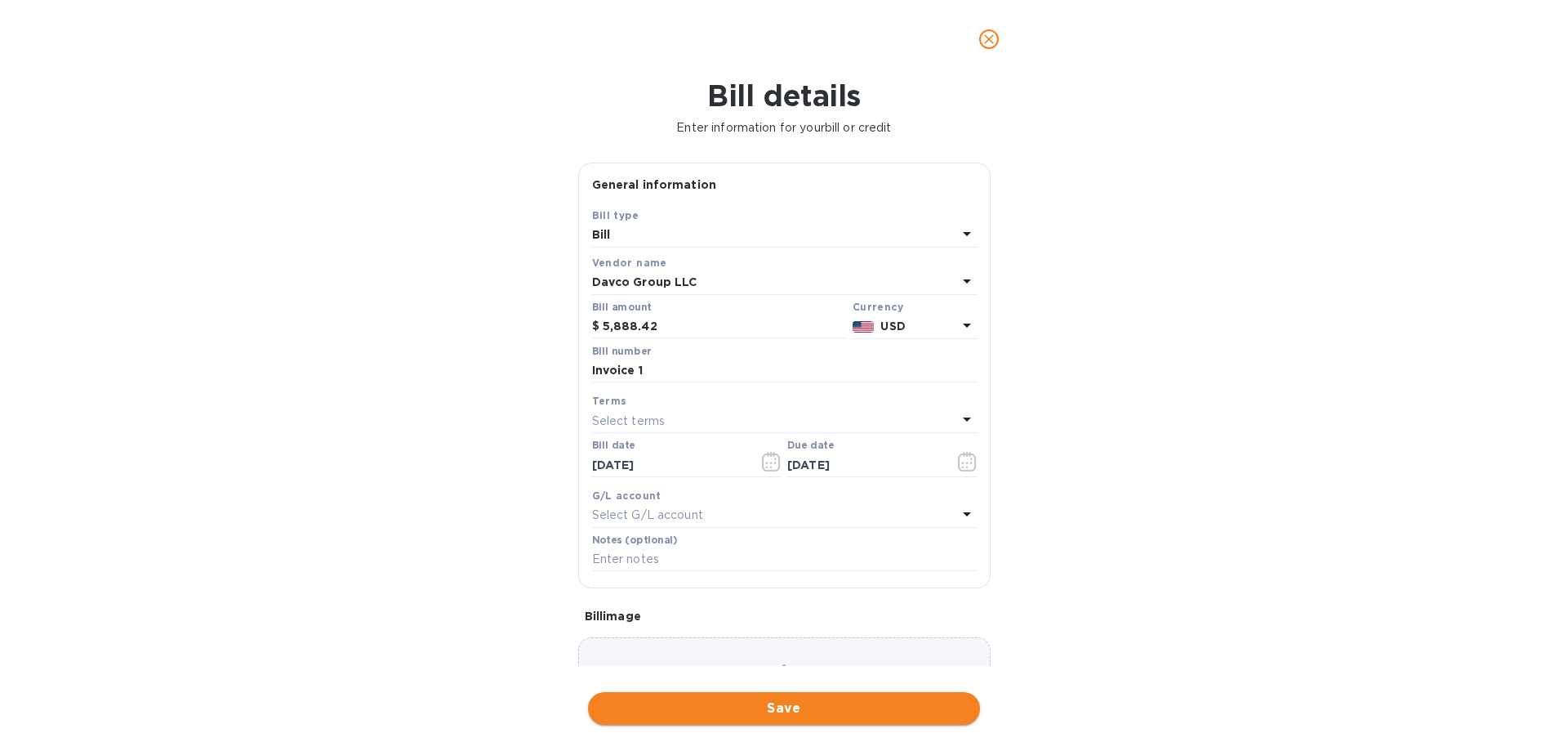
click at [793, 710] on span "Save" at bounding box center [784, 709] width 366 height 20
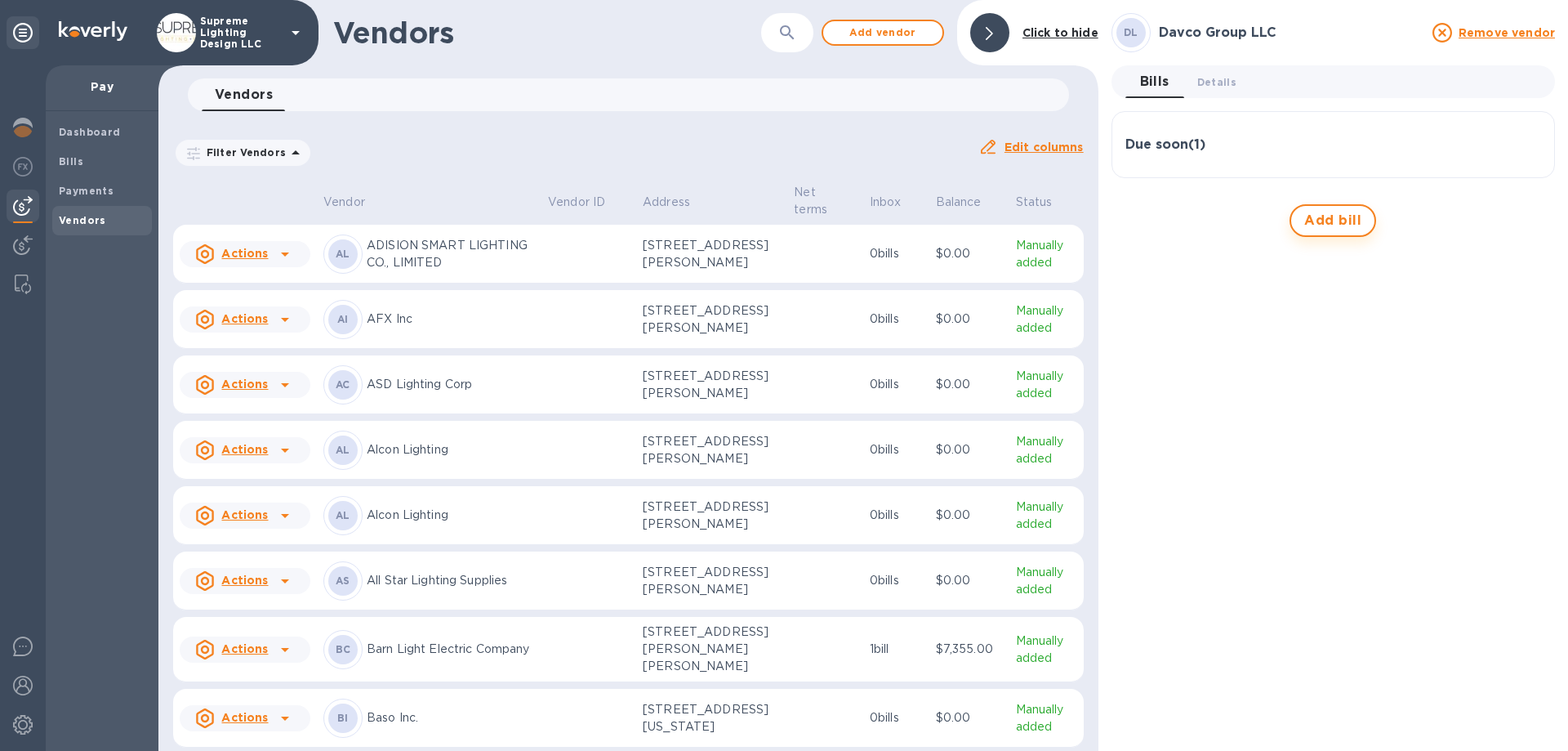
click at [1350, 223] on span "Add bill" at bounding box center [1332, 221] width 57 height 20
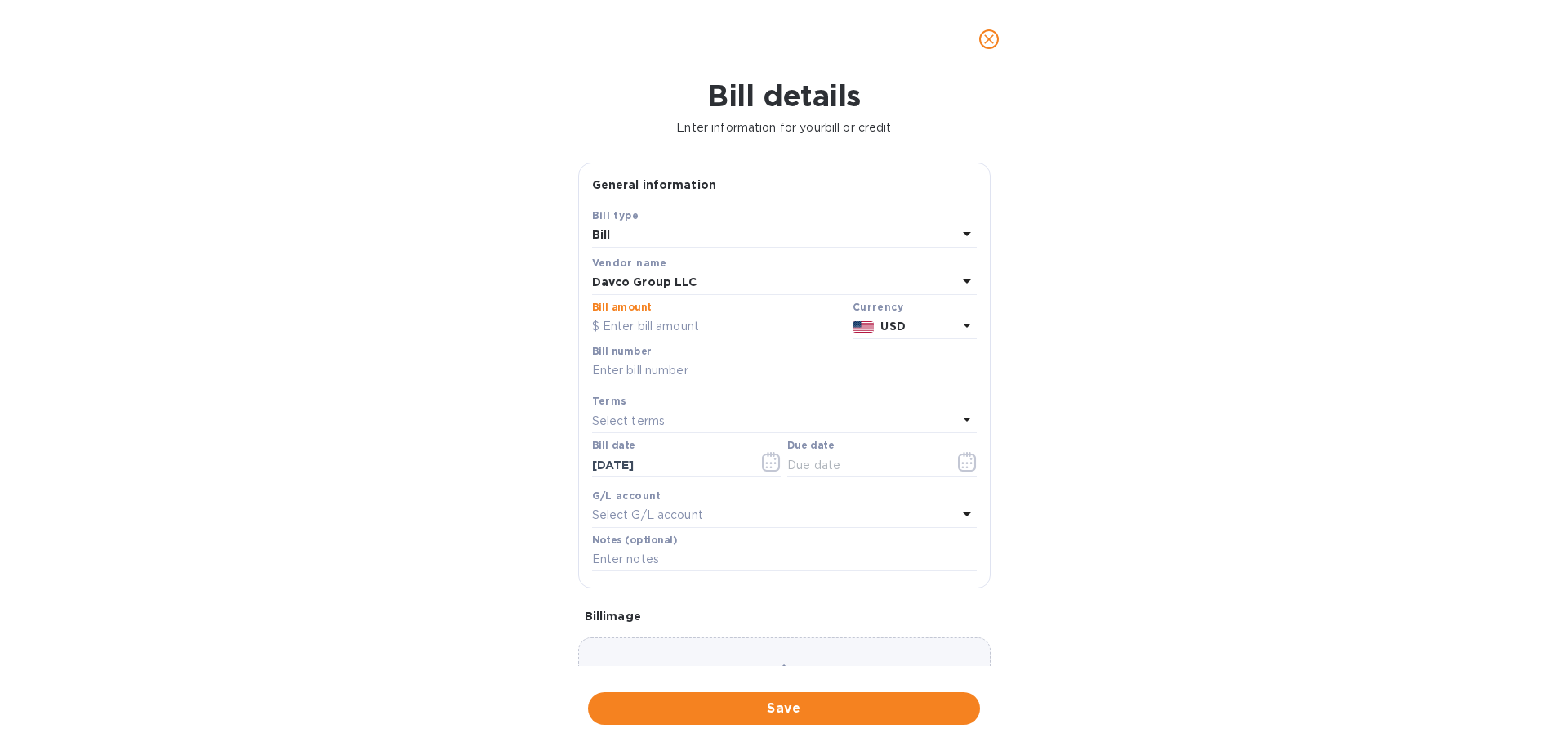
click at [648, 324] on input "text" at bounding box center [719, 327] width 254 height 25
type input "2,499.66"
click at [676, 381] on input "text" at bounding box center [784, 371] width 385 height 25
type input "Invoice 2"
click at [962, 462] on icon "button" at bounding box center [967, 462] width 19 height 20
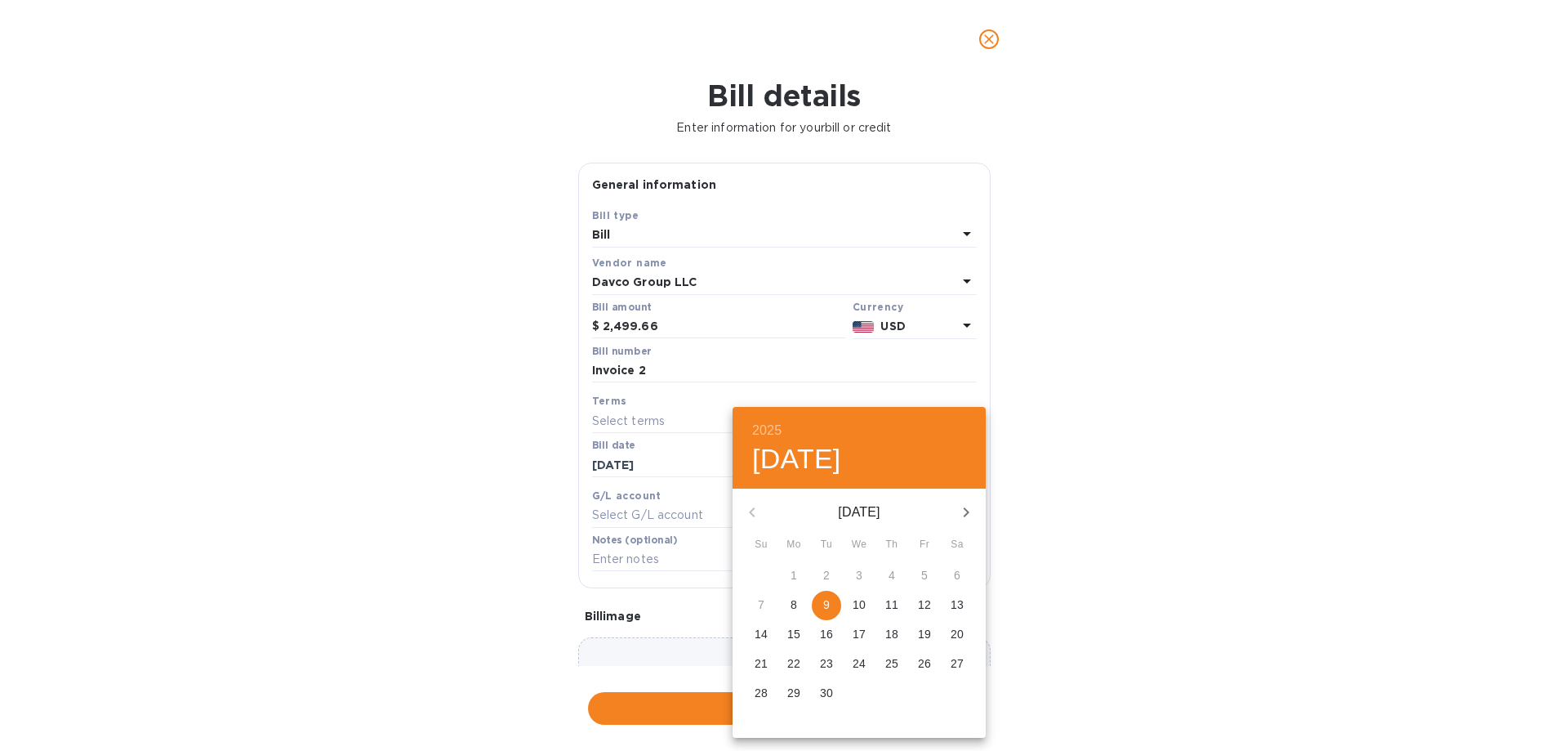
click at [796, 636] on p "15" at bounding box center [794, 634] width 13 height 16
type input "[DATE]"
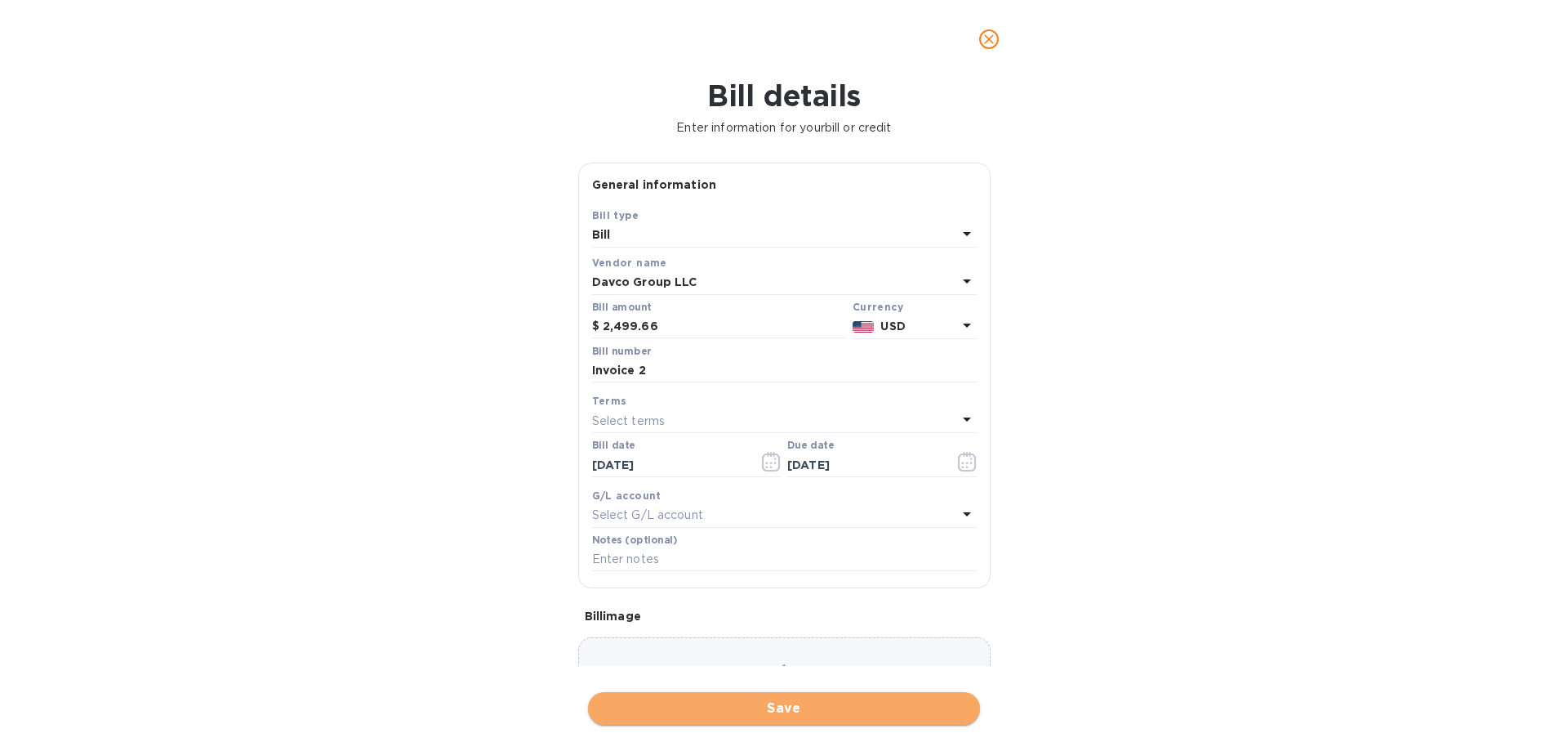
click at [740, 702] on span "Save" at bounding box center [784, 709] width 366 height 20
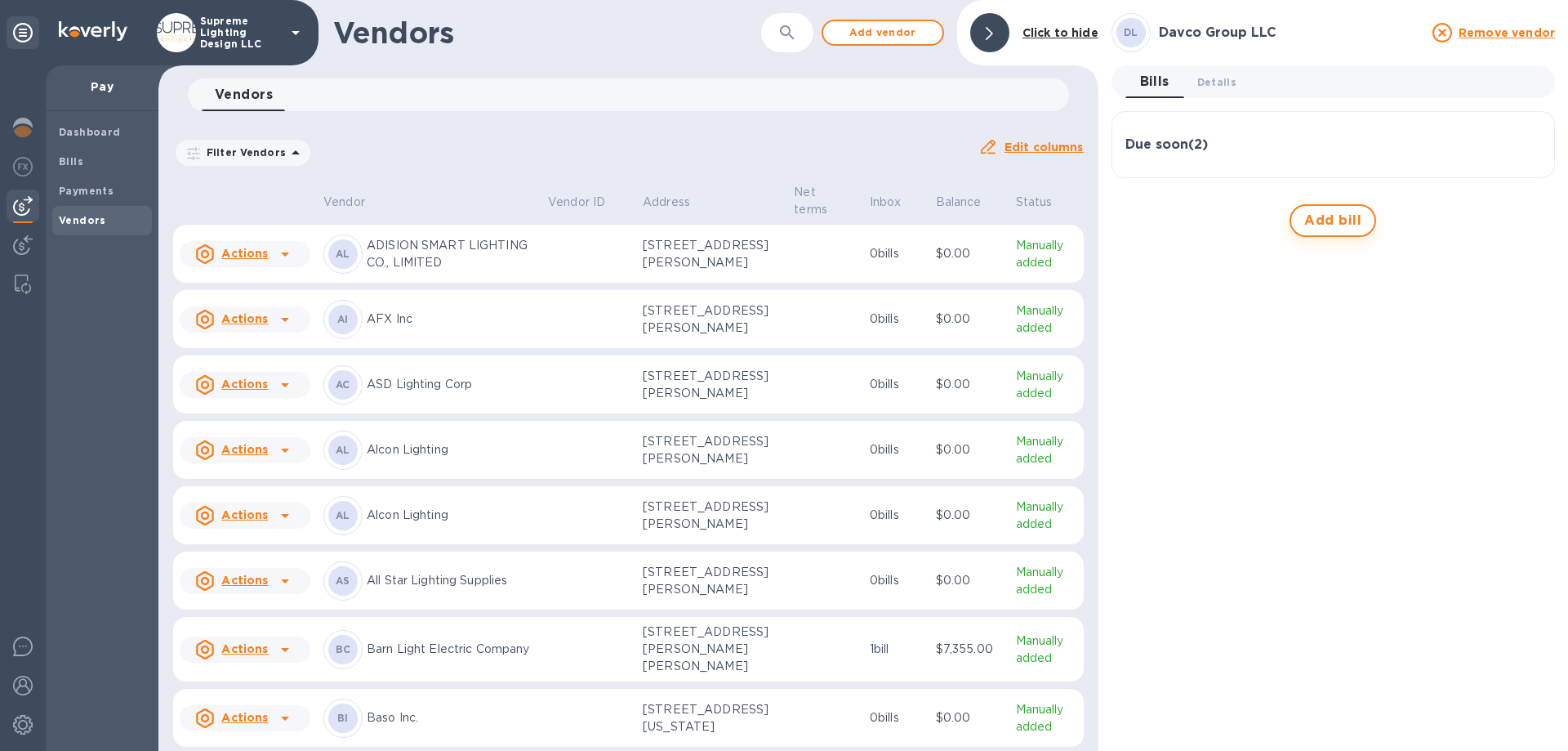
click at [1327, 209] on button "Add bill" at bounding box center [1332, 221] width 87 height 33
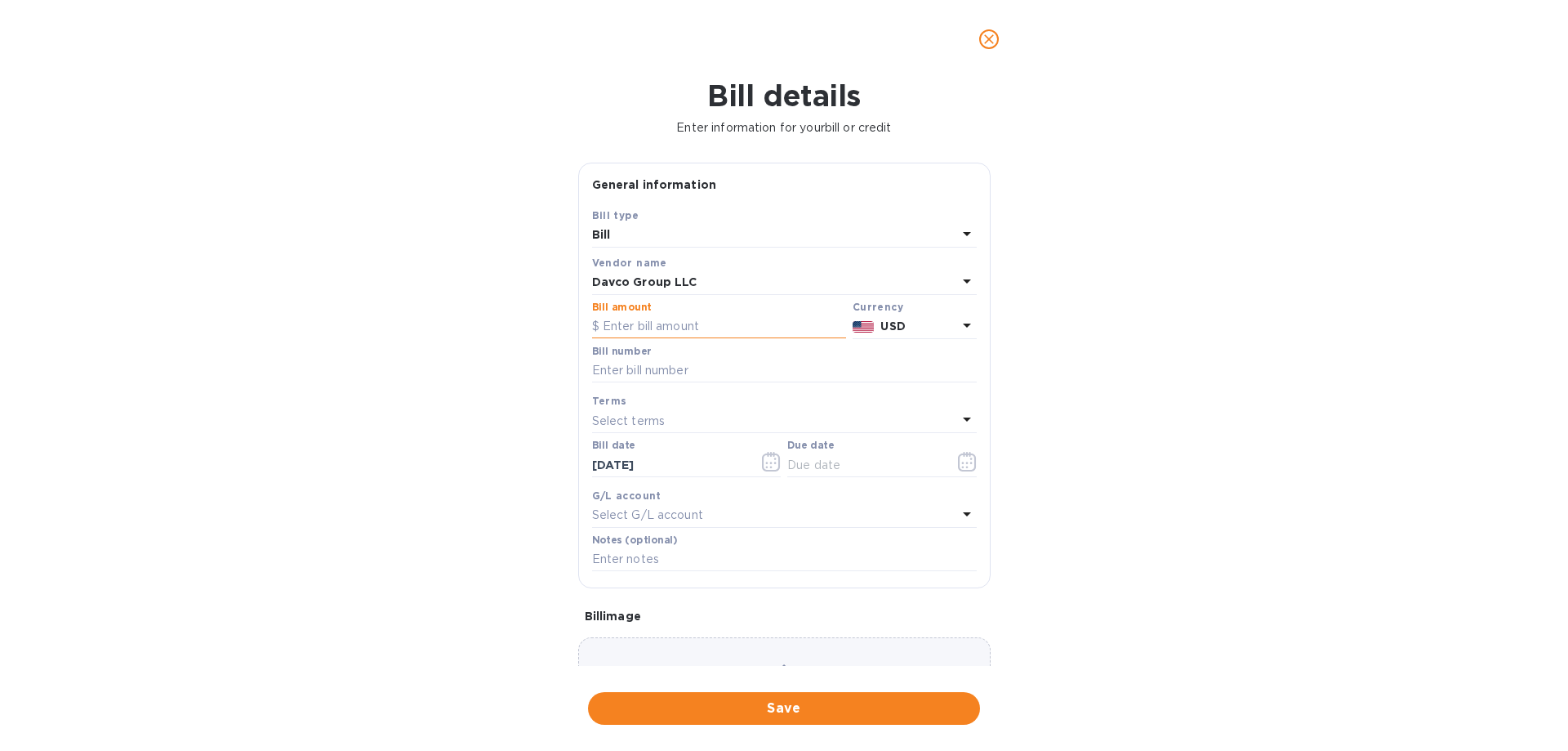
click at [626, 331] on input "text" at bounding box center [719, 327] width 254 height 25
type input "5,079.95"
type input "Invoice 3"
click at [970, 459] on icon "button" at bounding box center [971, 458] width 2 height 2
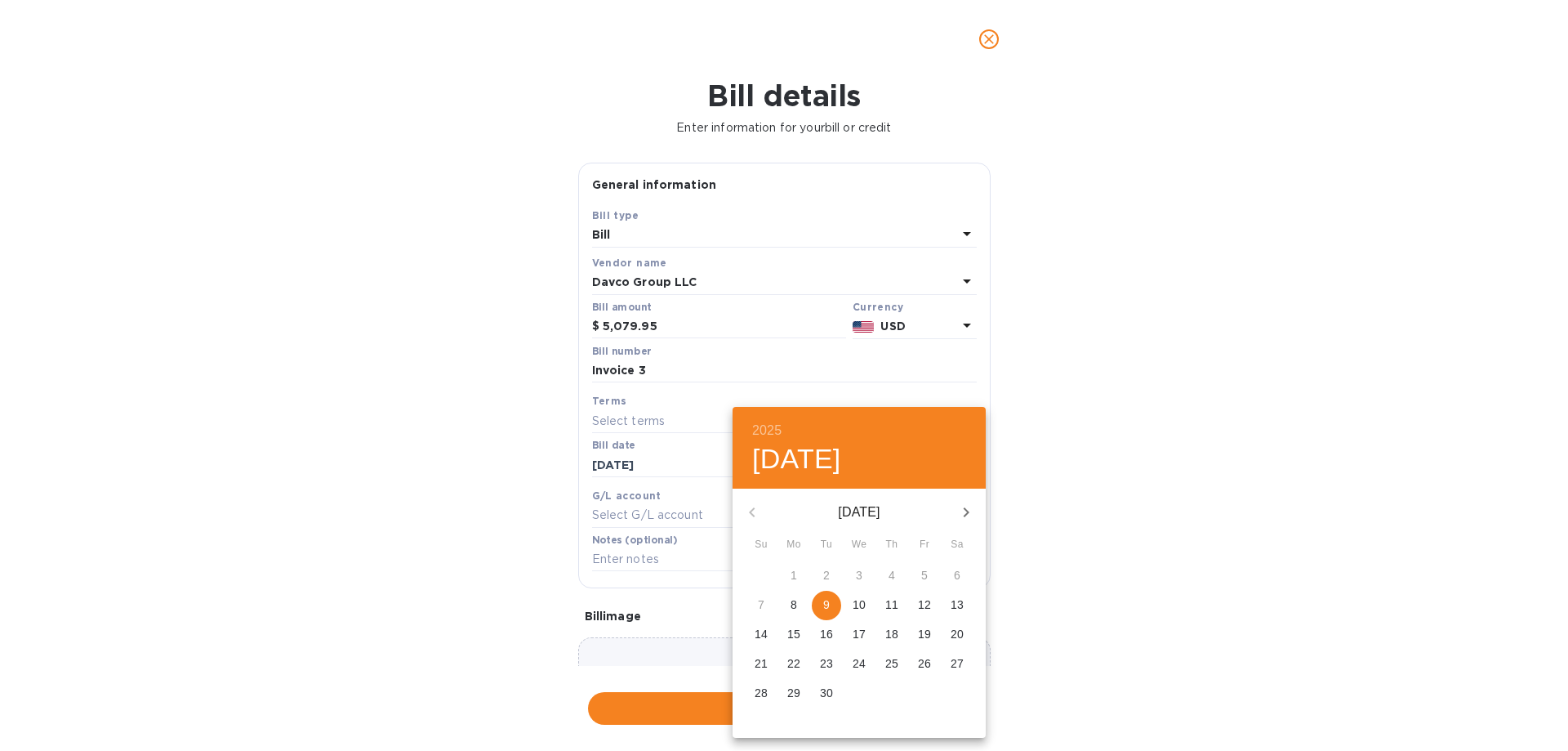
click at [792, 638] on p "15" at bounding box center [794, 634] width 13 height 16
type input "[DATE]"
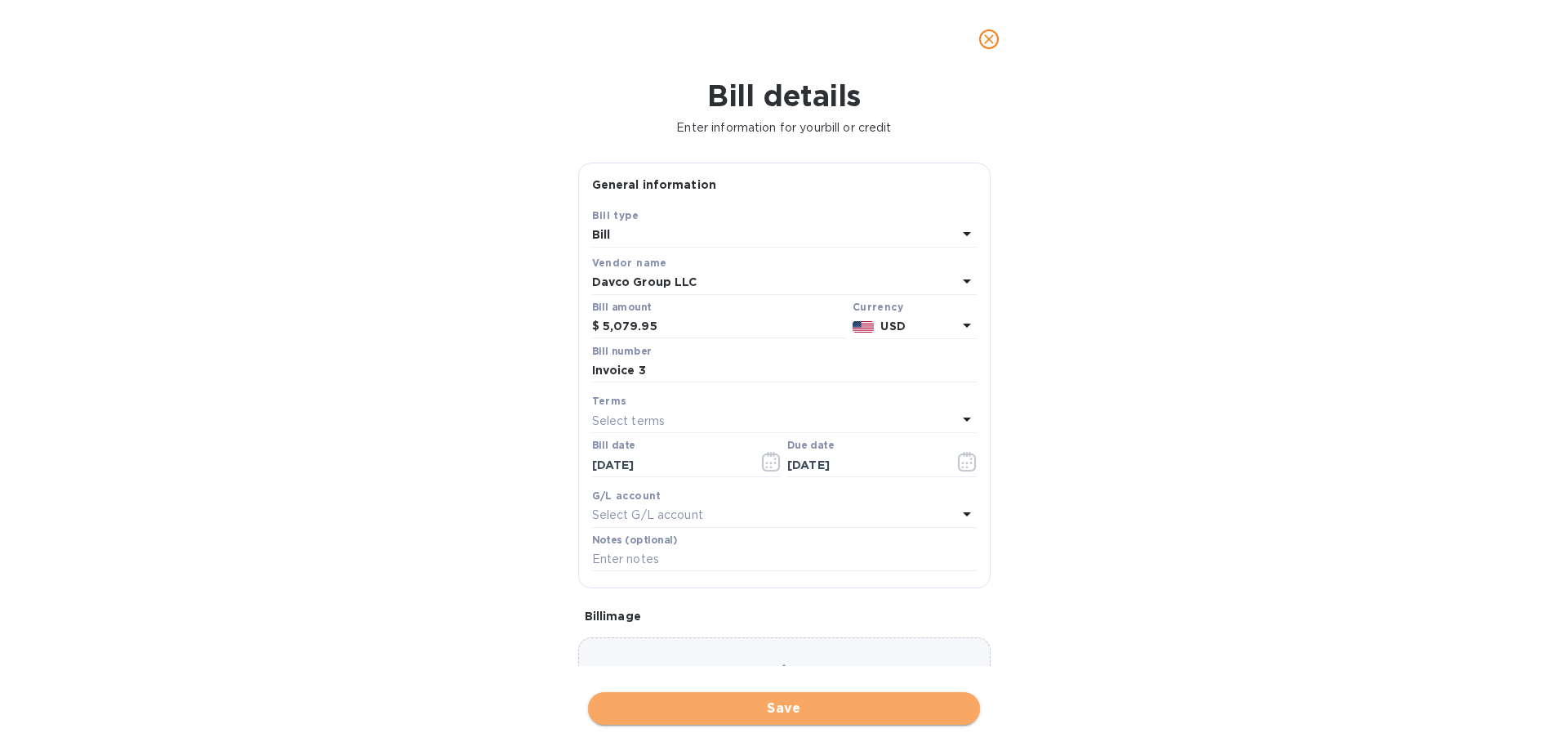
click at [797, 722] on button "Save" at bounding box center [784, 709] width 392 height 33
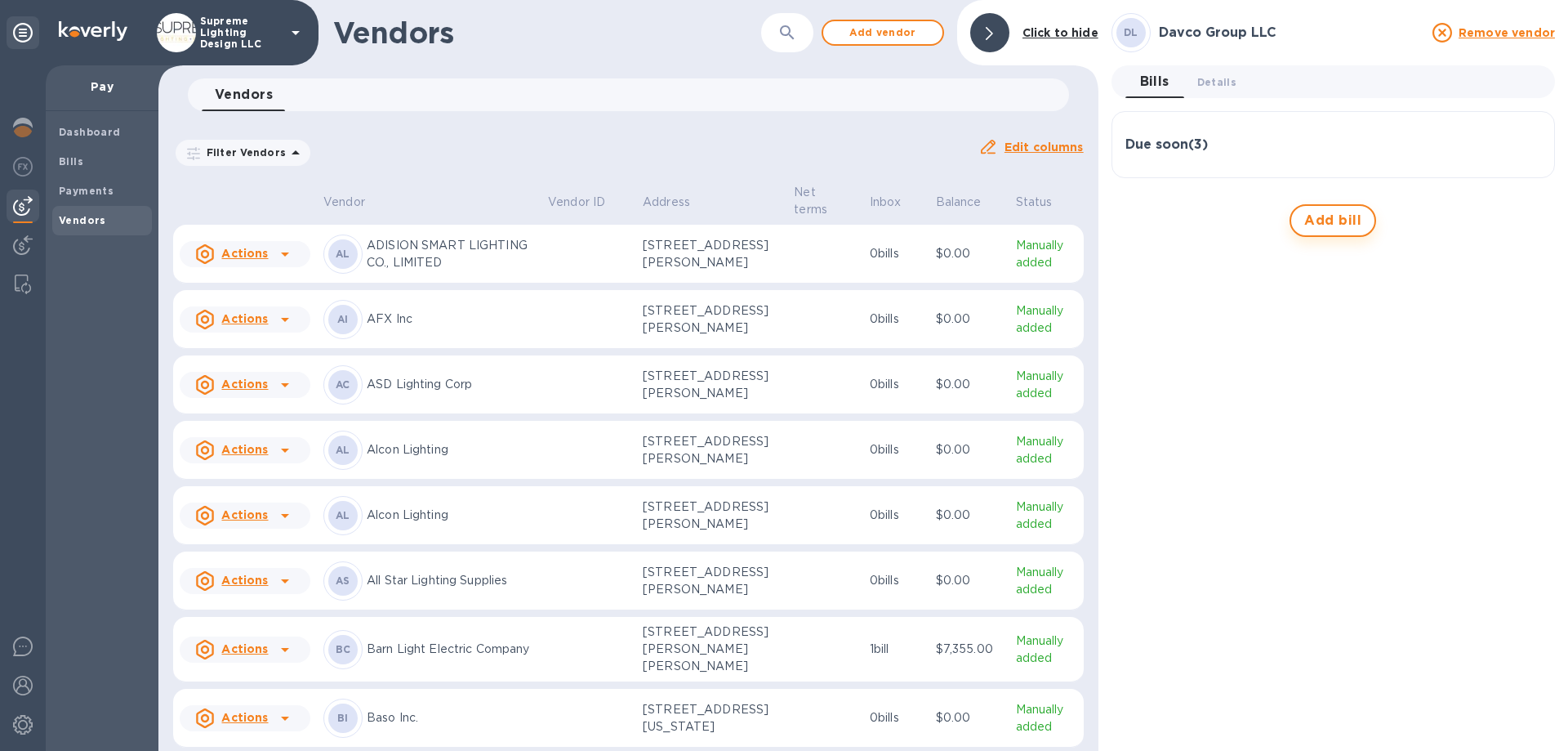
click at [1323, 220] on span "Add bill" at bounding box center [1332, 221] width 57 height 20
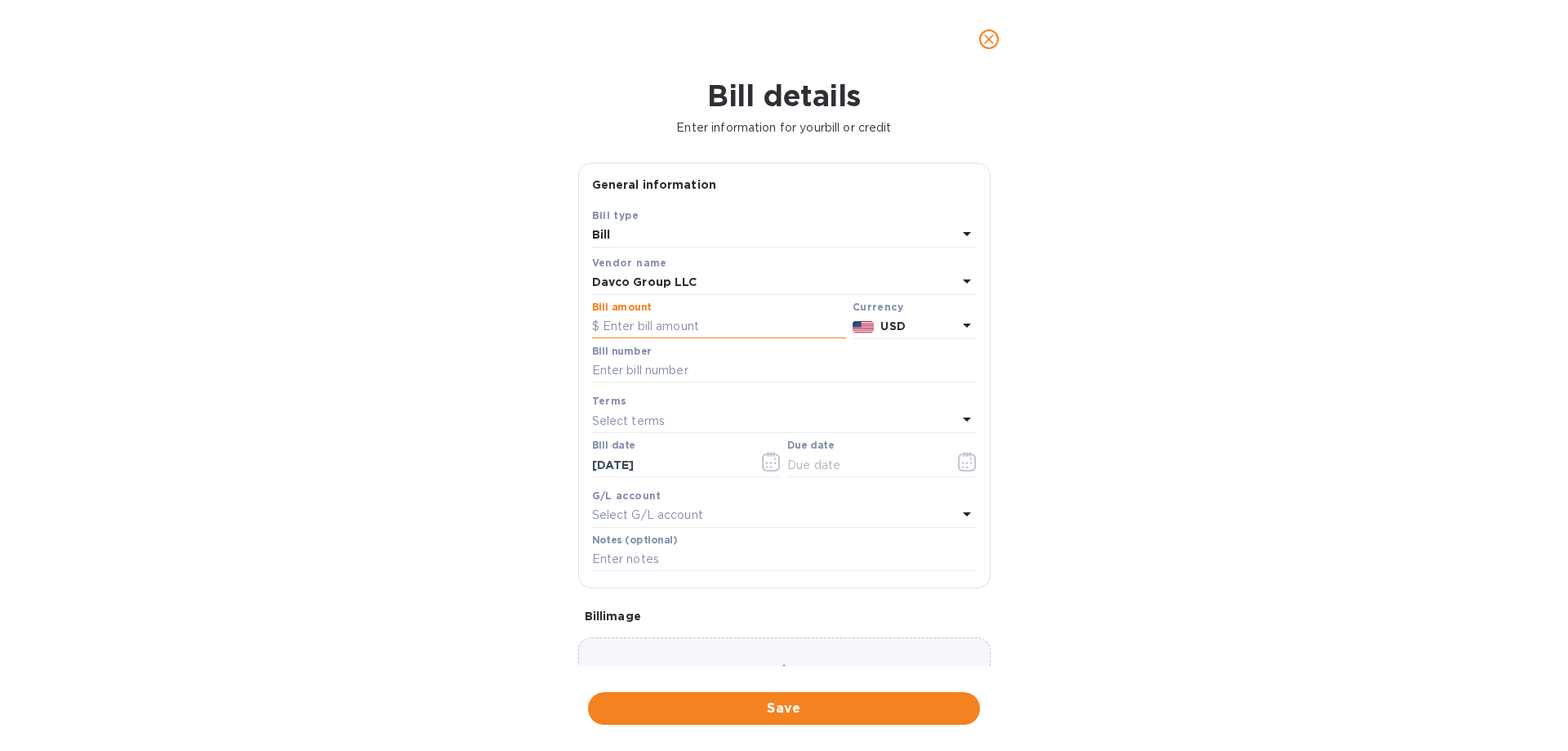
click at [637, 320] on input "text" at bounding box center [719, 327] width 254 height 25
type input "4,636.47"
click at [671, 373] on input "text" at bounding box center [784, 371] width 385 height 25
type input "Invoice 4"
click at [968, 463] on icon "button" at bounding box center [967, 462] width 18 height 20
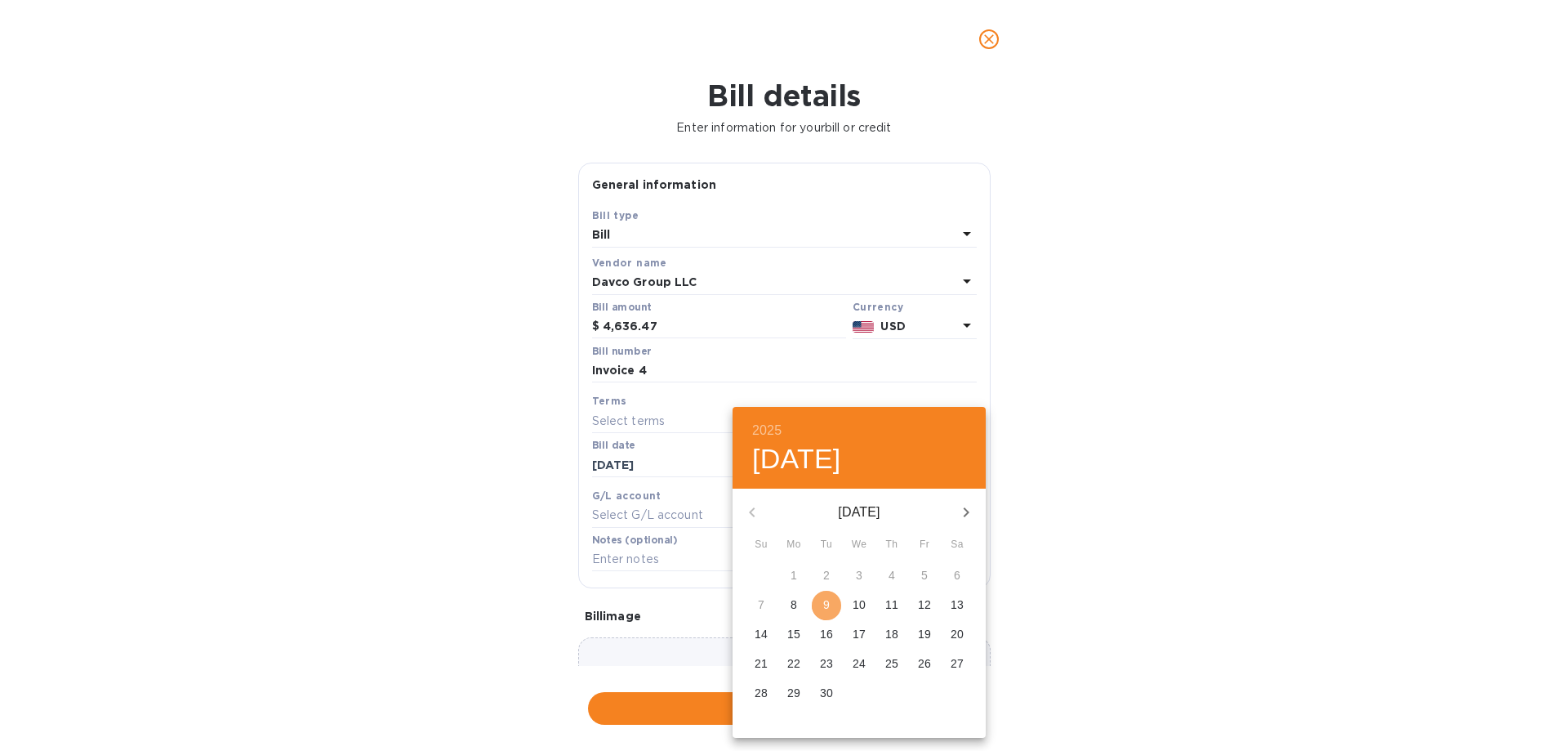
click at [825, 603] on p "9" at bounding box center [826, 605] width 7 height 16
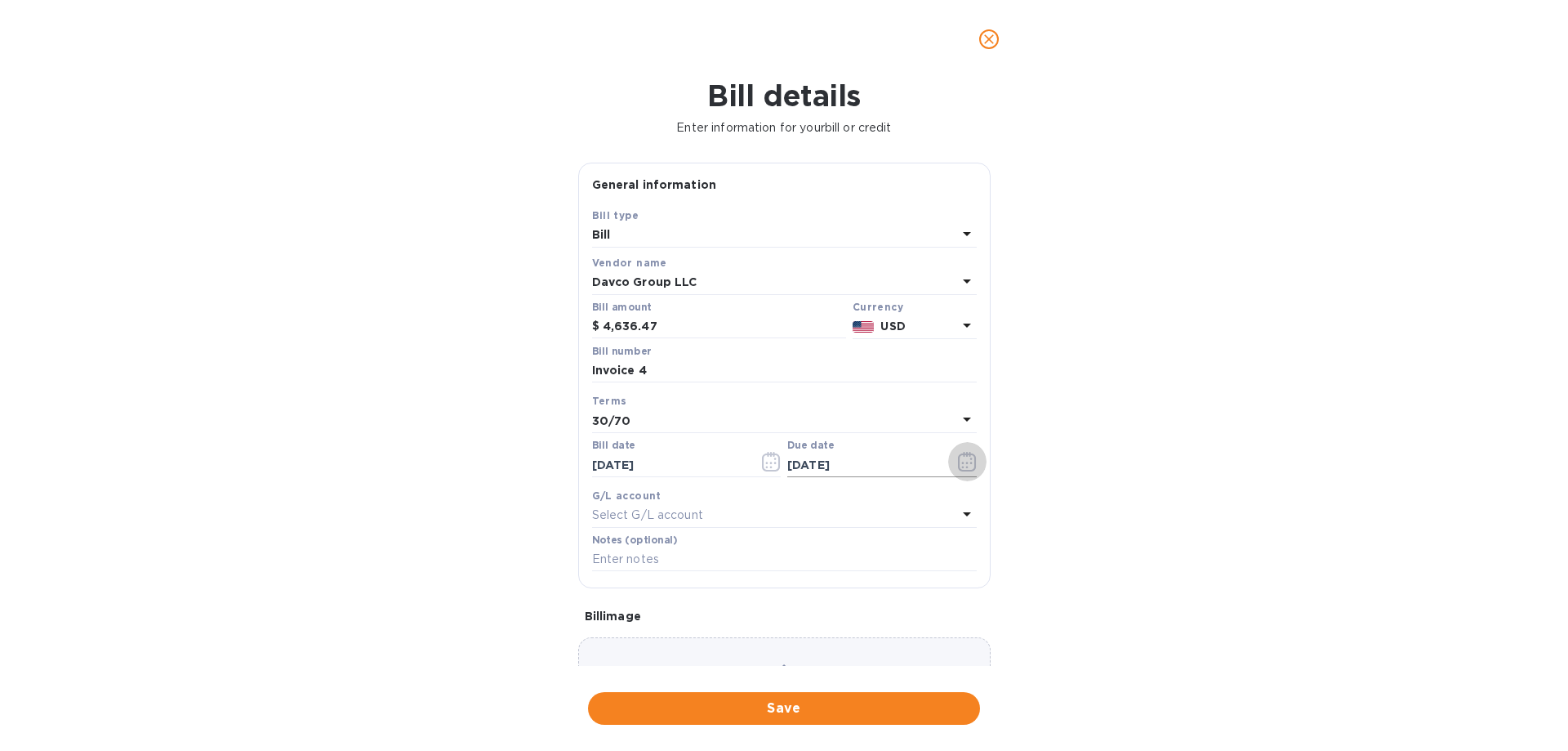
click at [958, 455] on icon "button" at bounding box center [967, 462] width 18 height 20
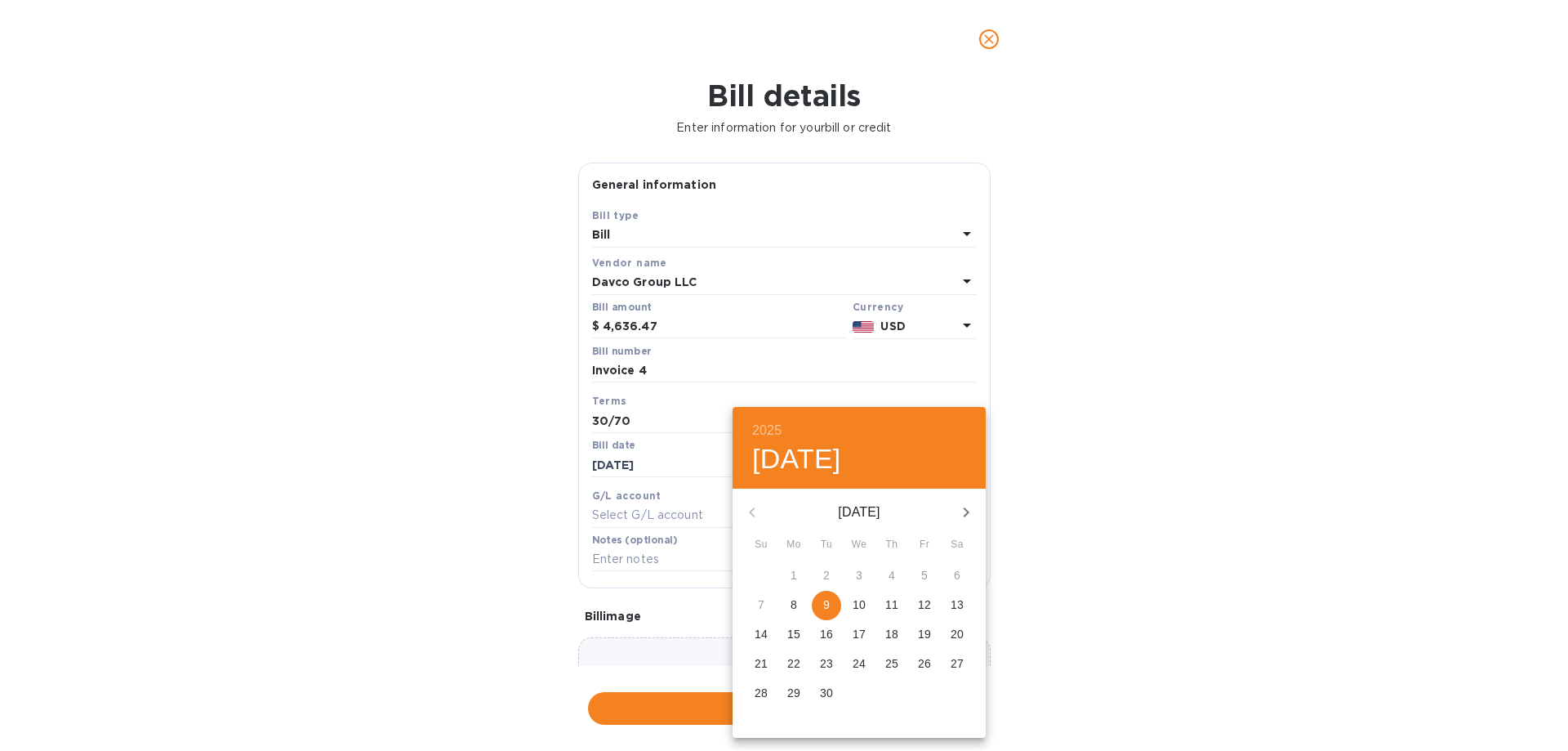
click at [800, 633] on span "15" at bounding box center [794, 634] width 30 height 16
type input "[DATE]"
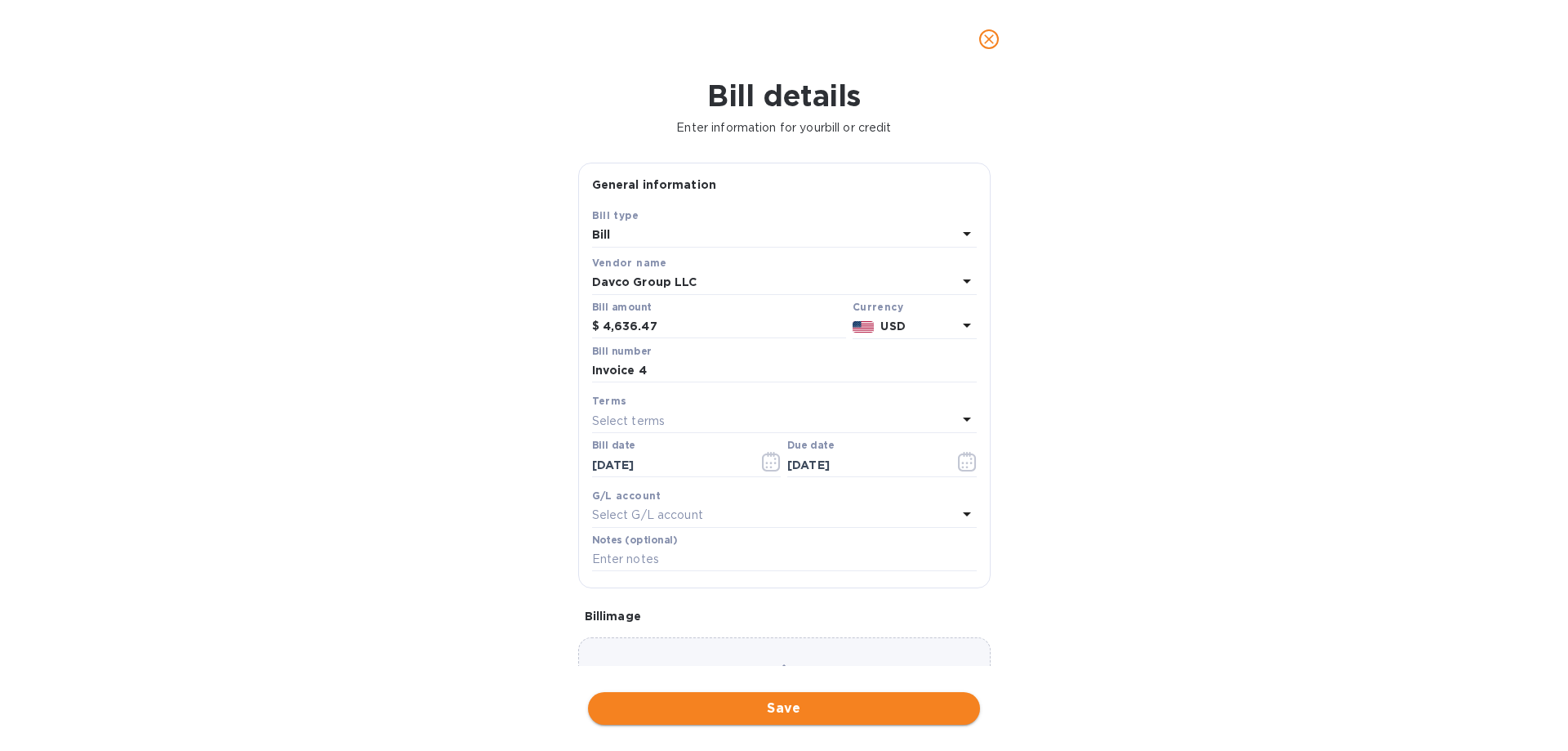
click at [772, 701] on span "Save" at bounding box center [784, 709] width 366 height 20
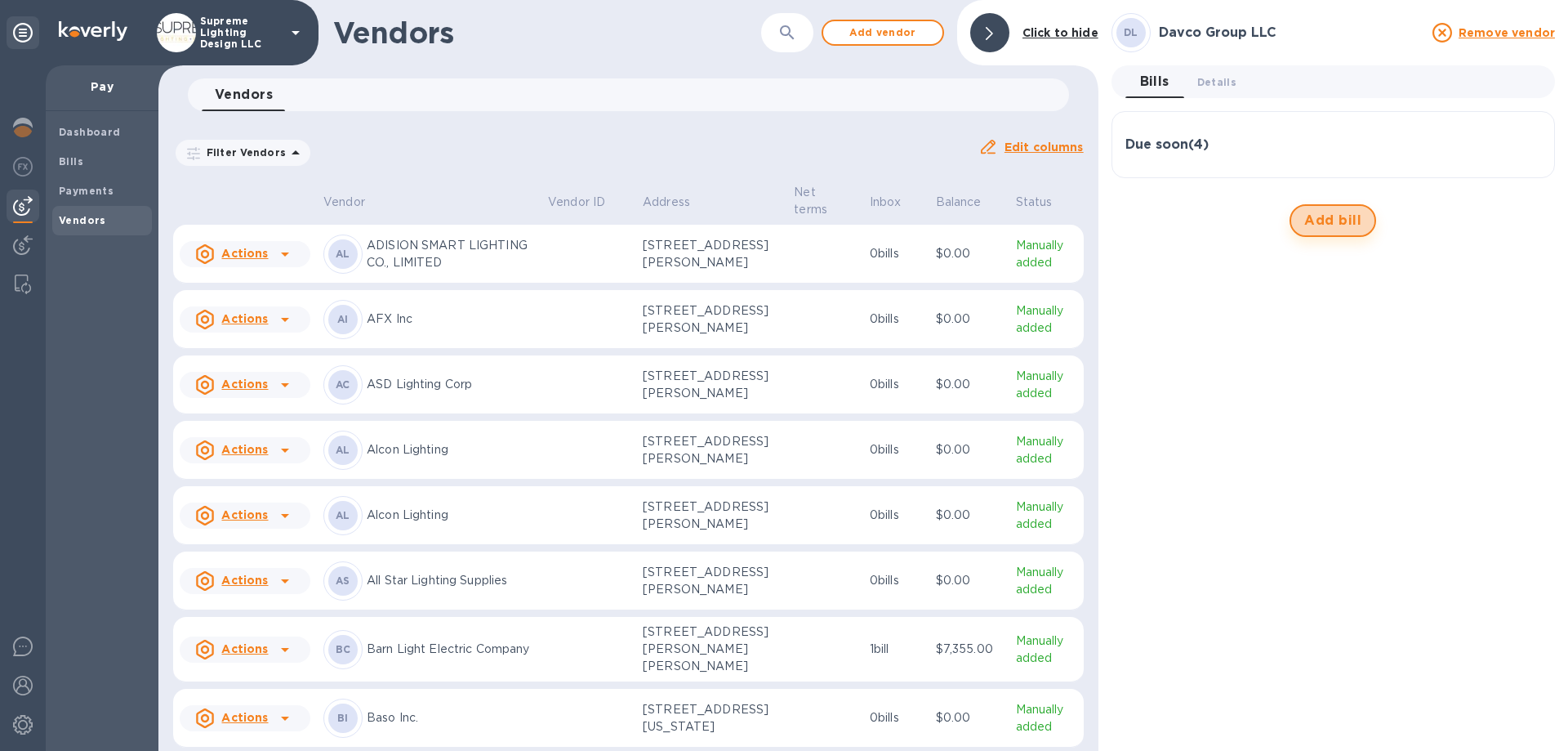
click at [1335, 217] on span "Add bill" at bounding box center [1332, 221] width 57 height 20
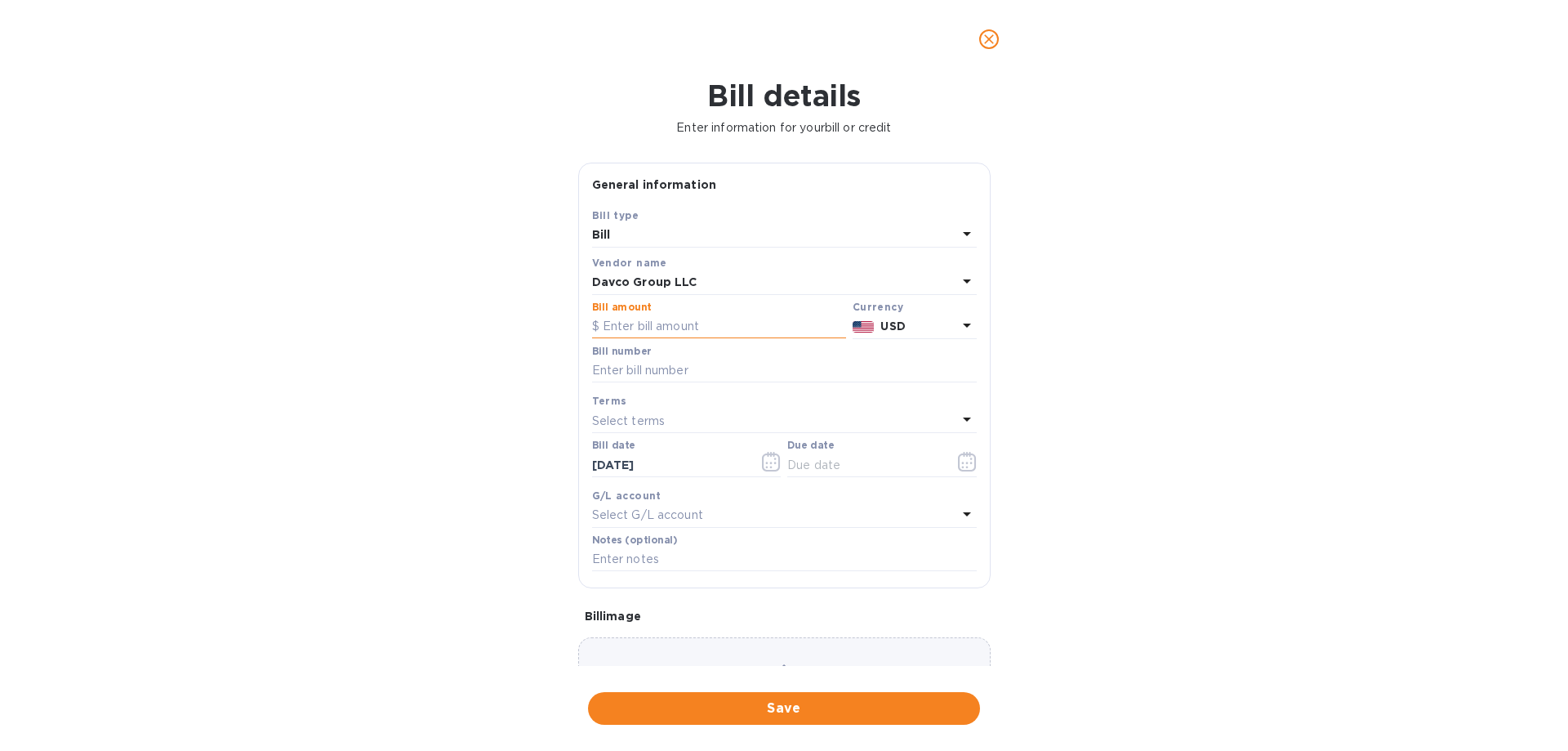
click at [702, 326] on input "text" at bounding box center [719, 327] width 254 height 25
type input "4,273.61"
click at [719, 376] on input "text" at bounding box center [784, 371] width 385 height 25
type input "Invoice 5"
click at [951, 458] on button "button" at bounding box center [967, 462] width 39 height 40
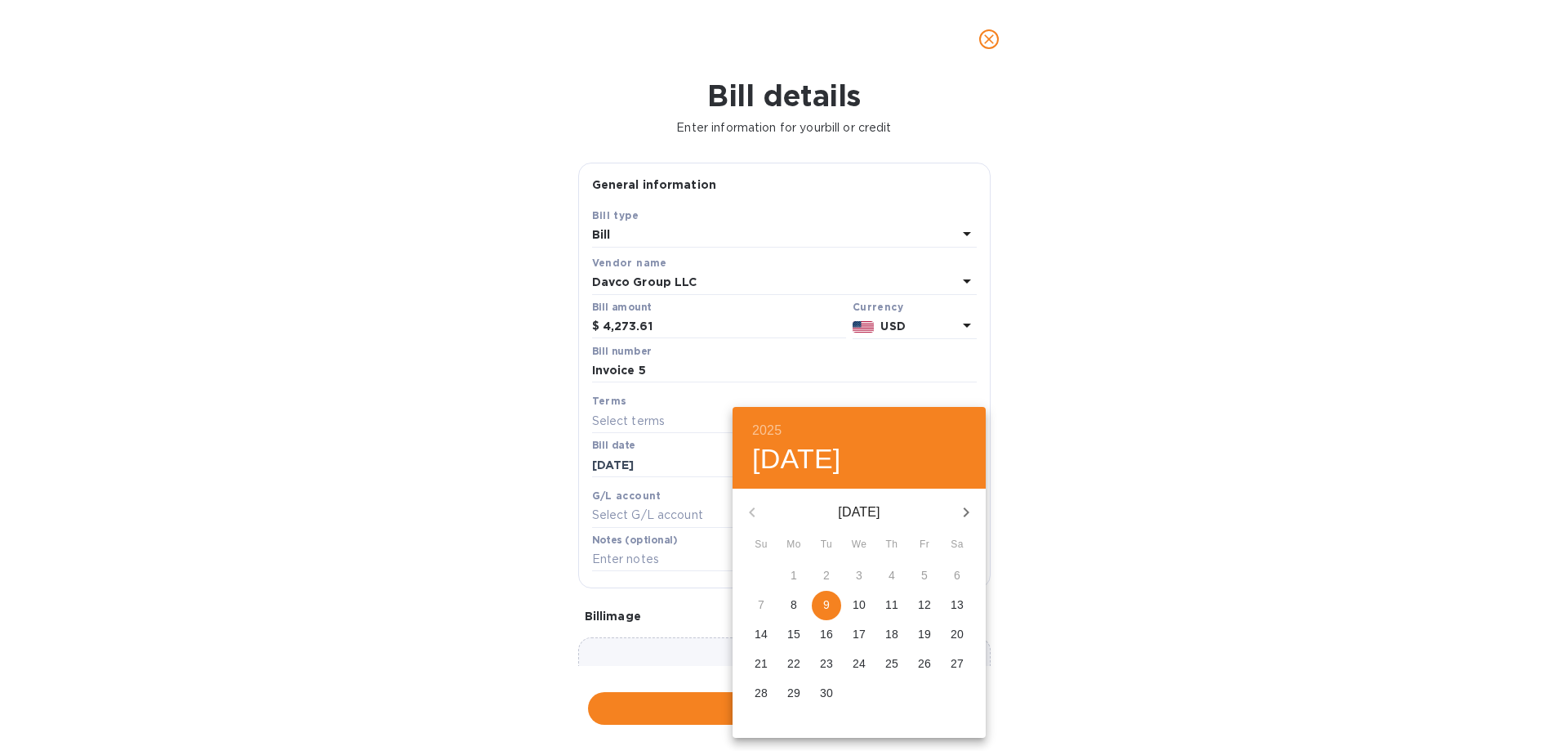
click at [795, 632] on p "15" at bounding box center [794, 634] width 13 height 16
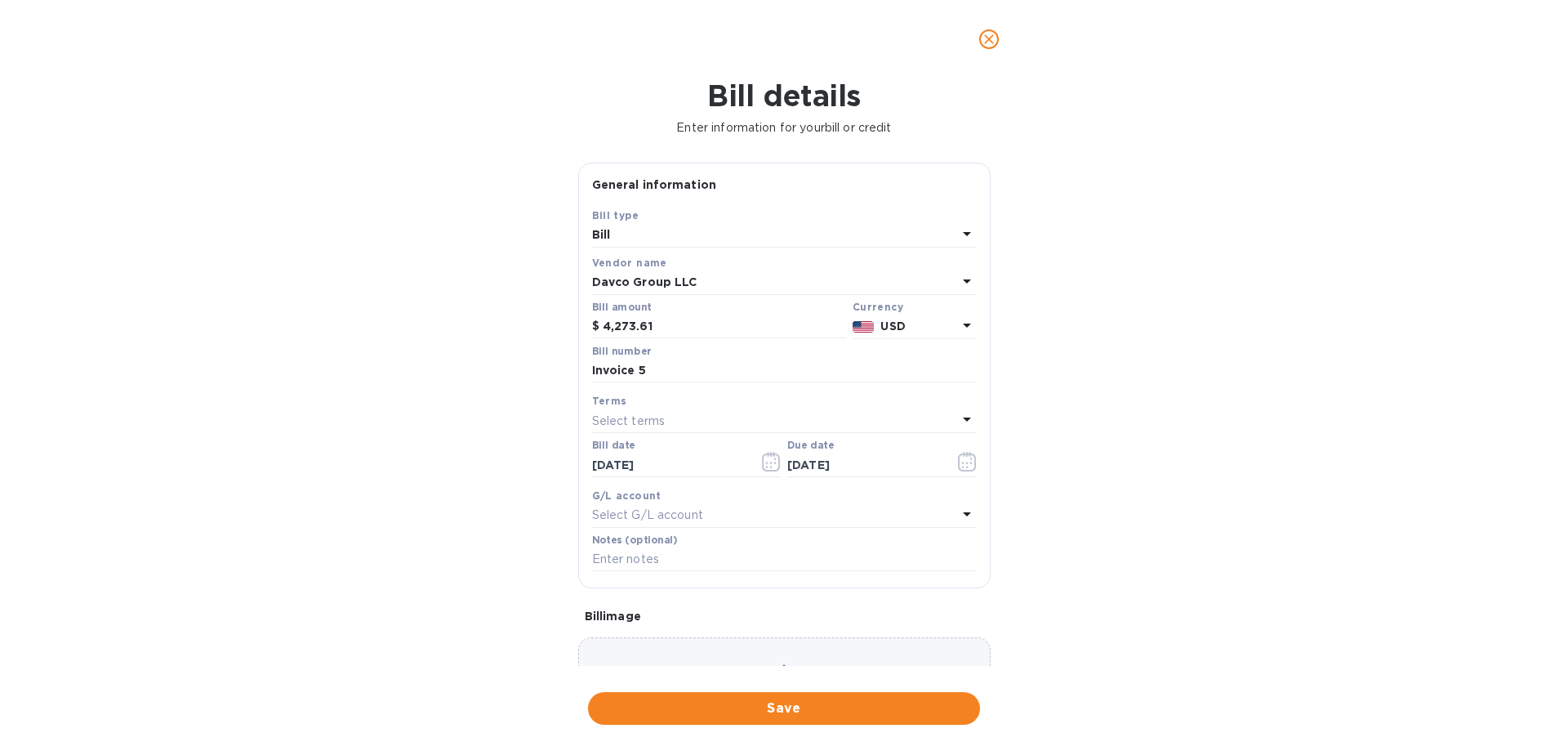
type input "[DATE]"
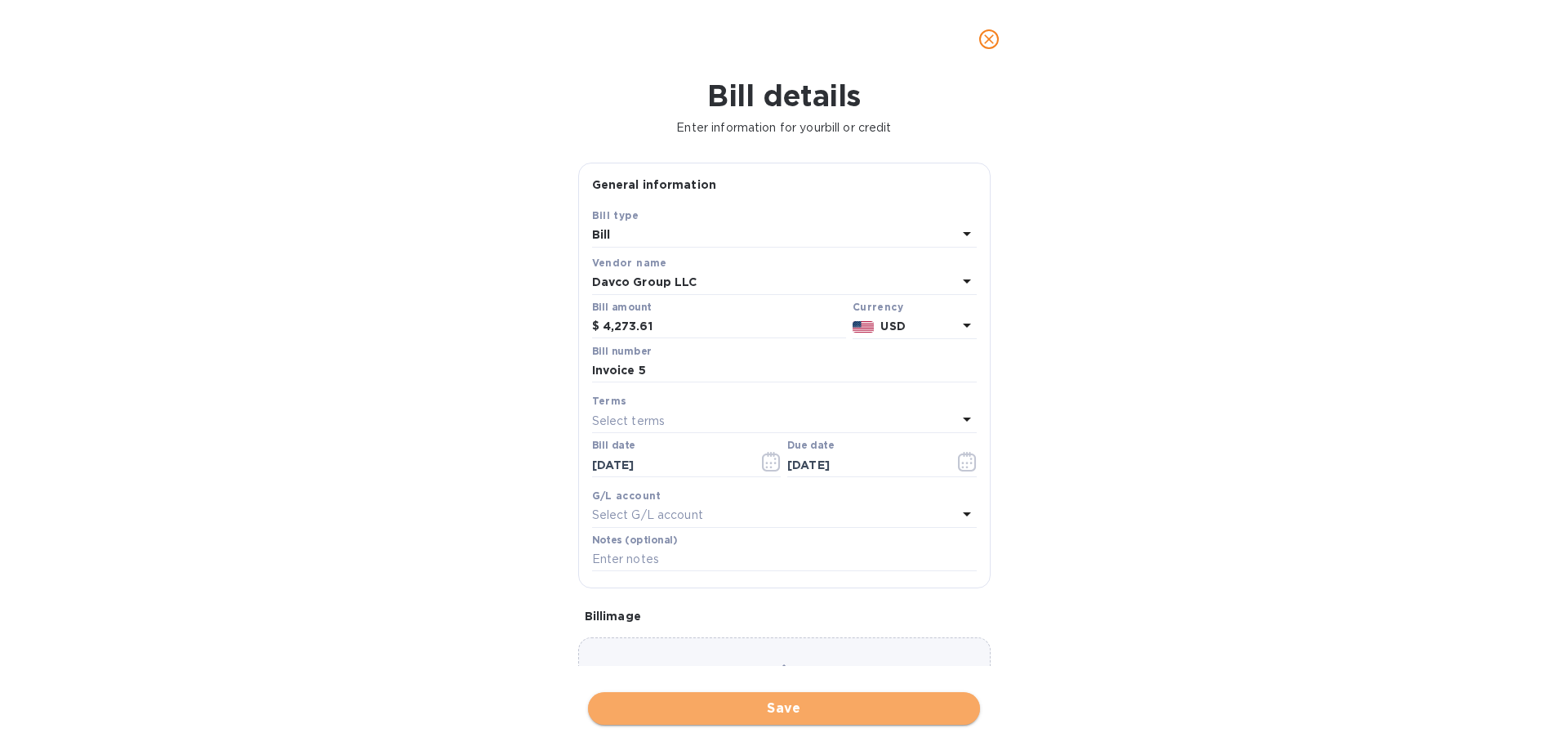
click at [739, 714] on span "Save" at bounding box center [784, 709] width 366 height 20
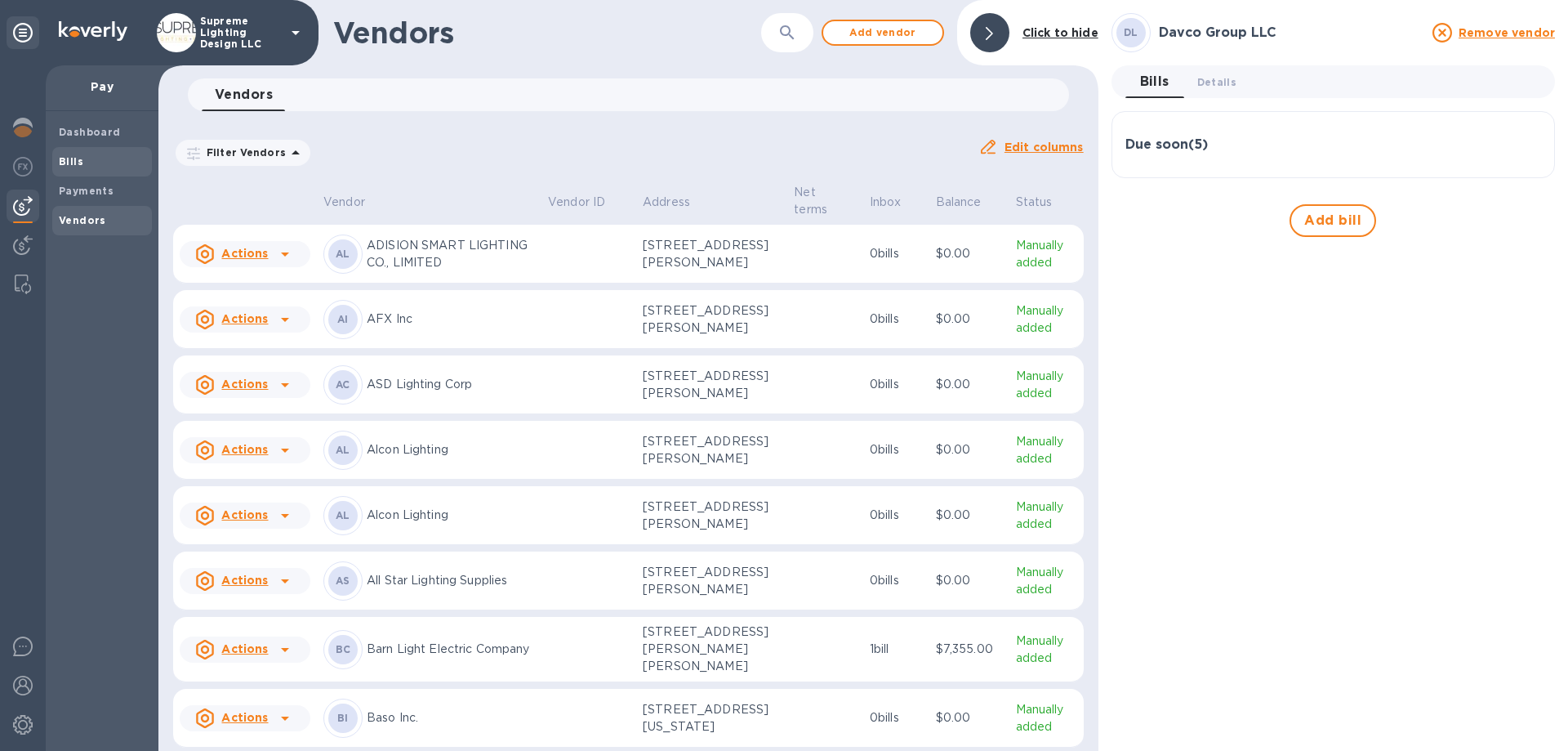
click at [103, 159] on span "Bills" at bounding box center [101, 162] width 87 height 16
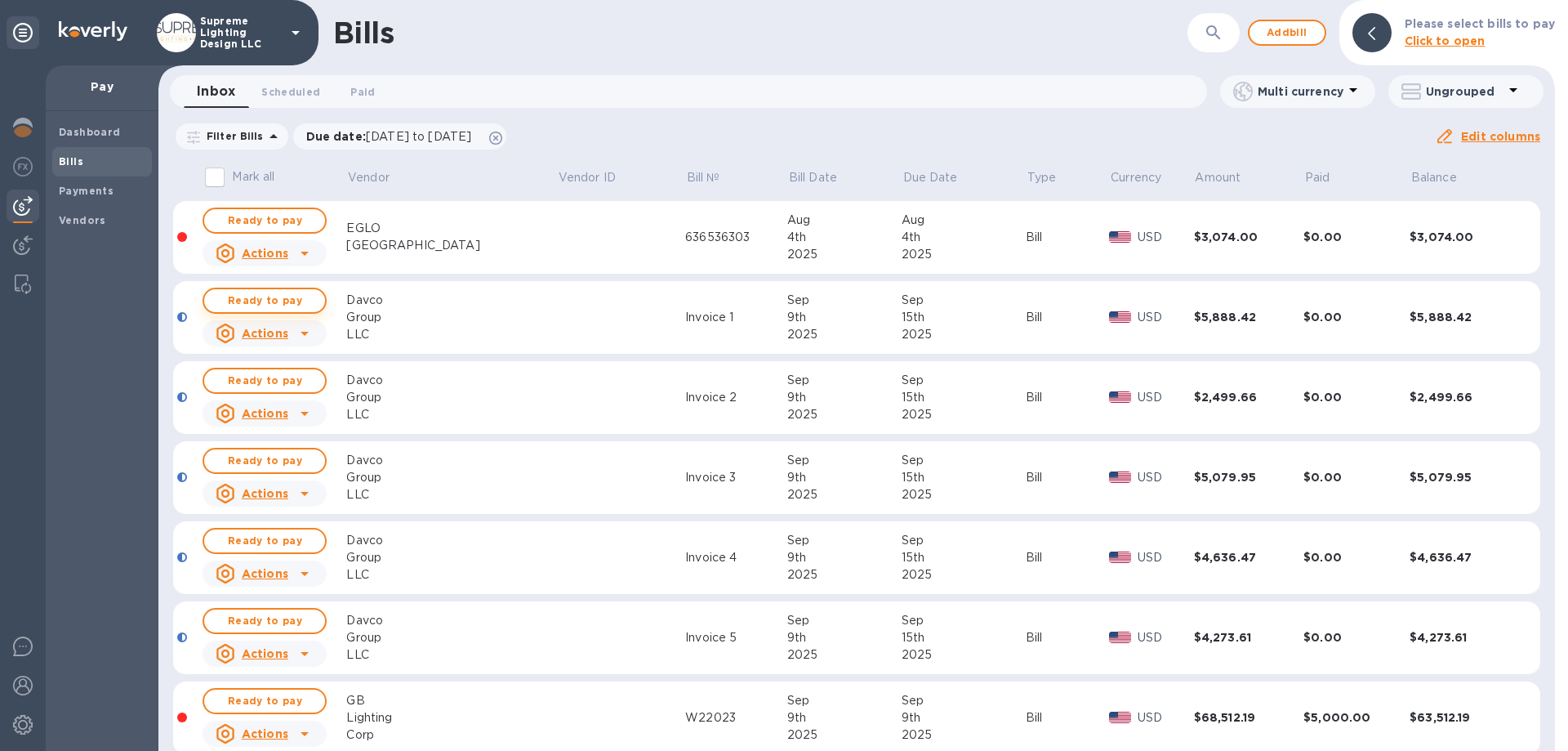
click at [255, 300] on span "Ready to pay" at bounding box center [264, 301] width 95 height 20
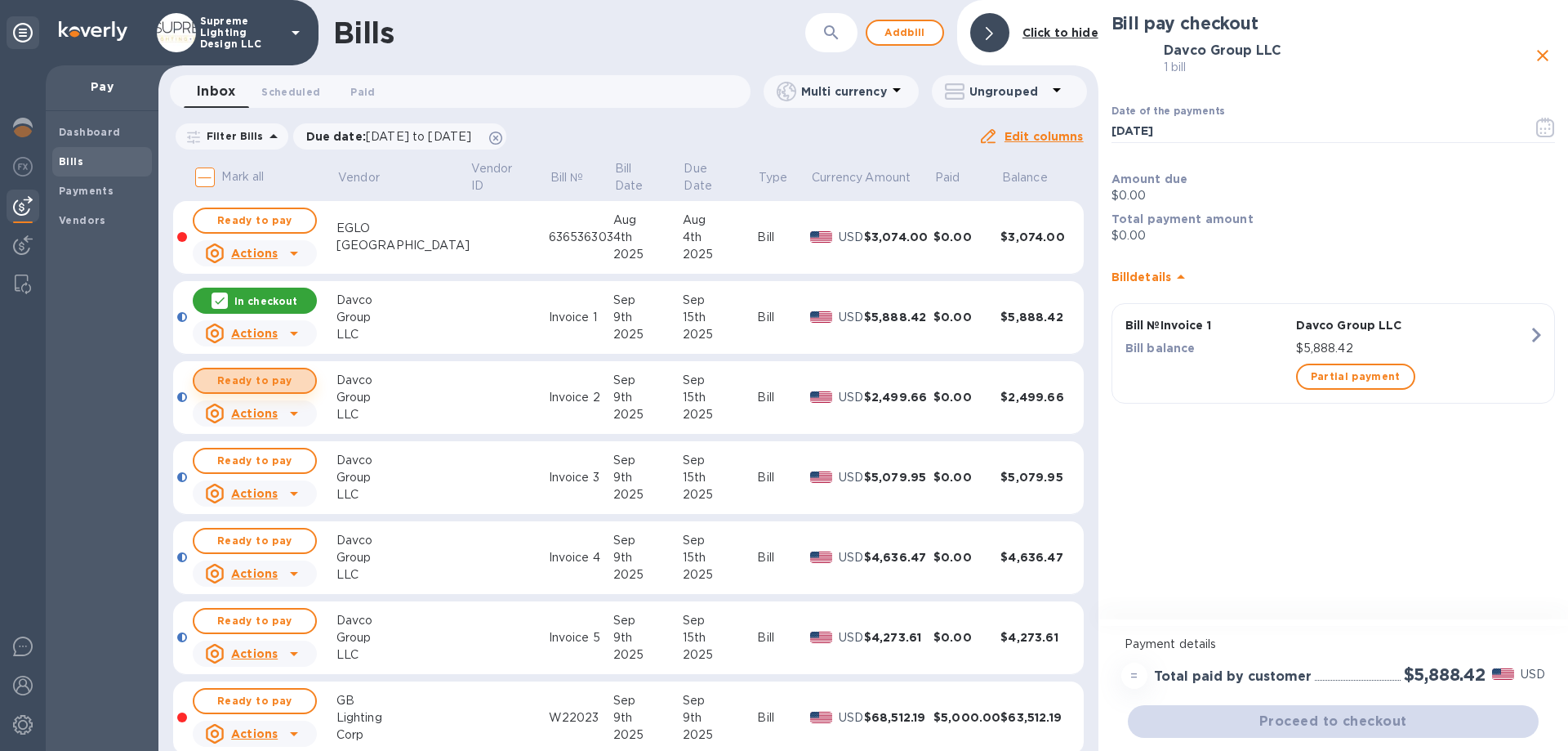
click at [267, 382] on span "Ready to pay" at bounding box center [255, 381] width 95 height 20
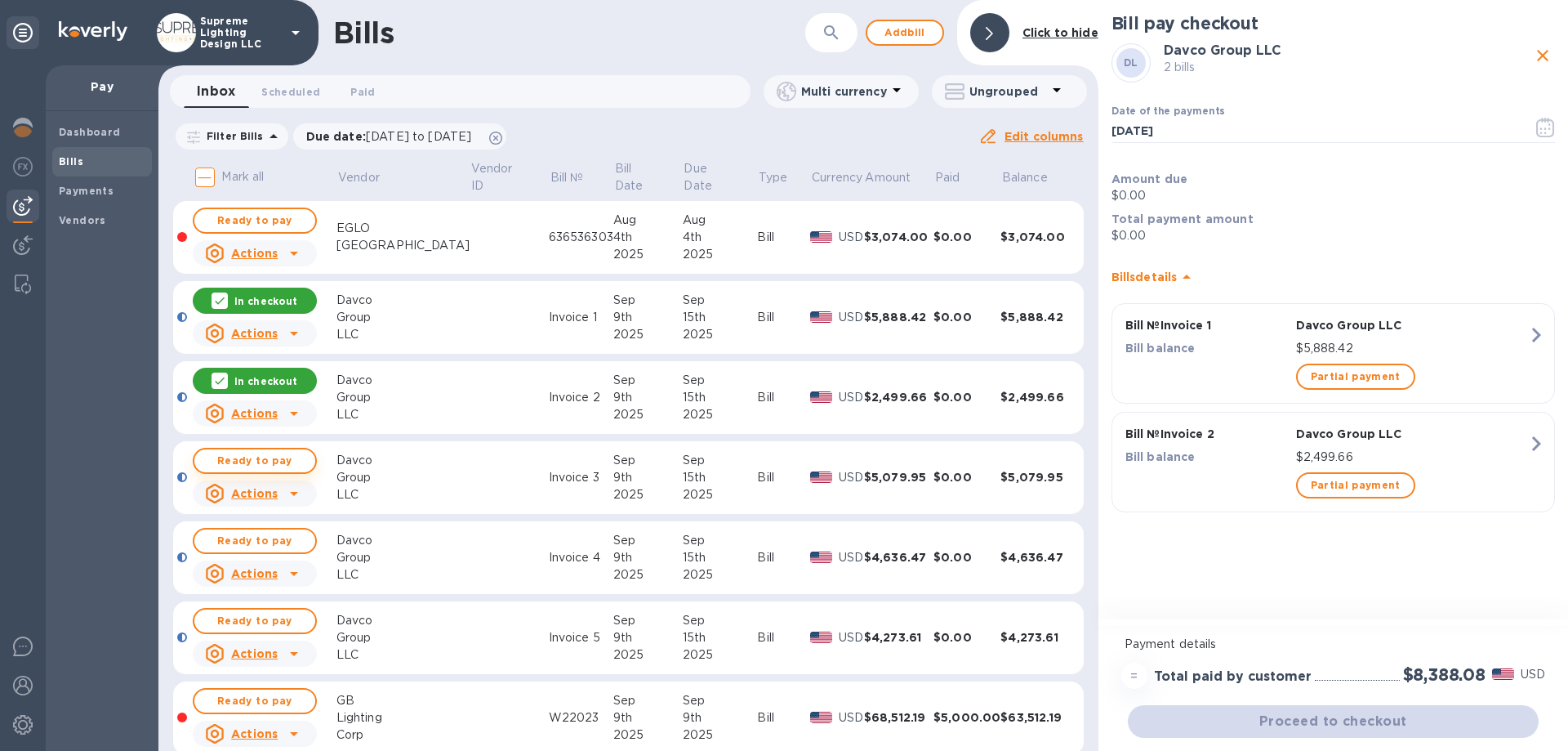
click at [274, 466] on span "Ready to pay" at bounding box center [255, 461] width 95 height 20
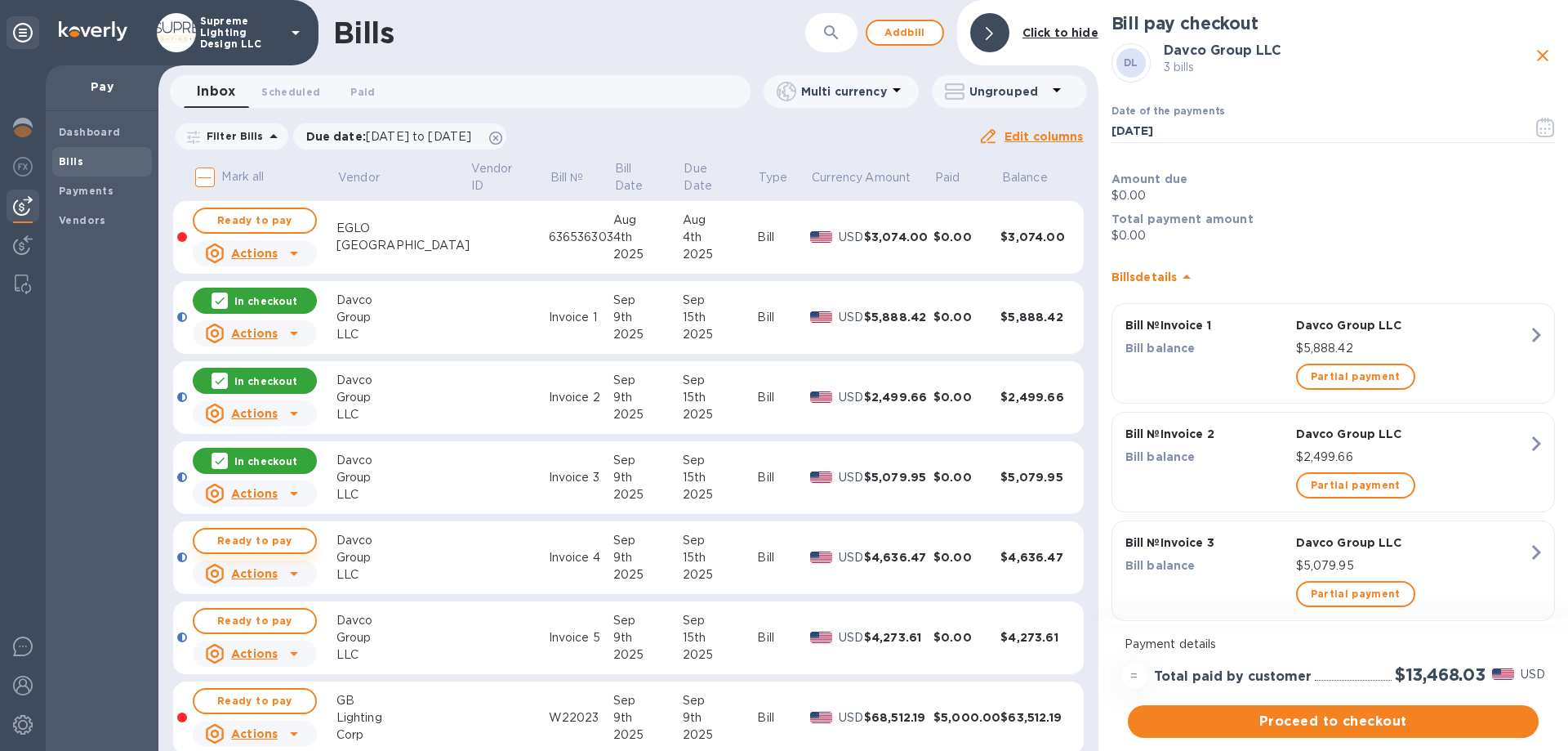
click at [269, 533] on span "Ready to pay" at bounding box center [255, 541] width 95 height 20
click at [263, 623] on span "Ready to pay" at bounding box center [255, 621] width 95 height 20
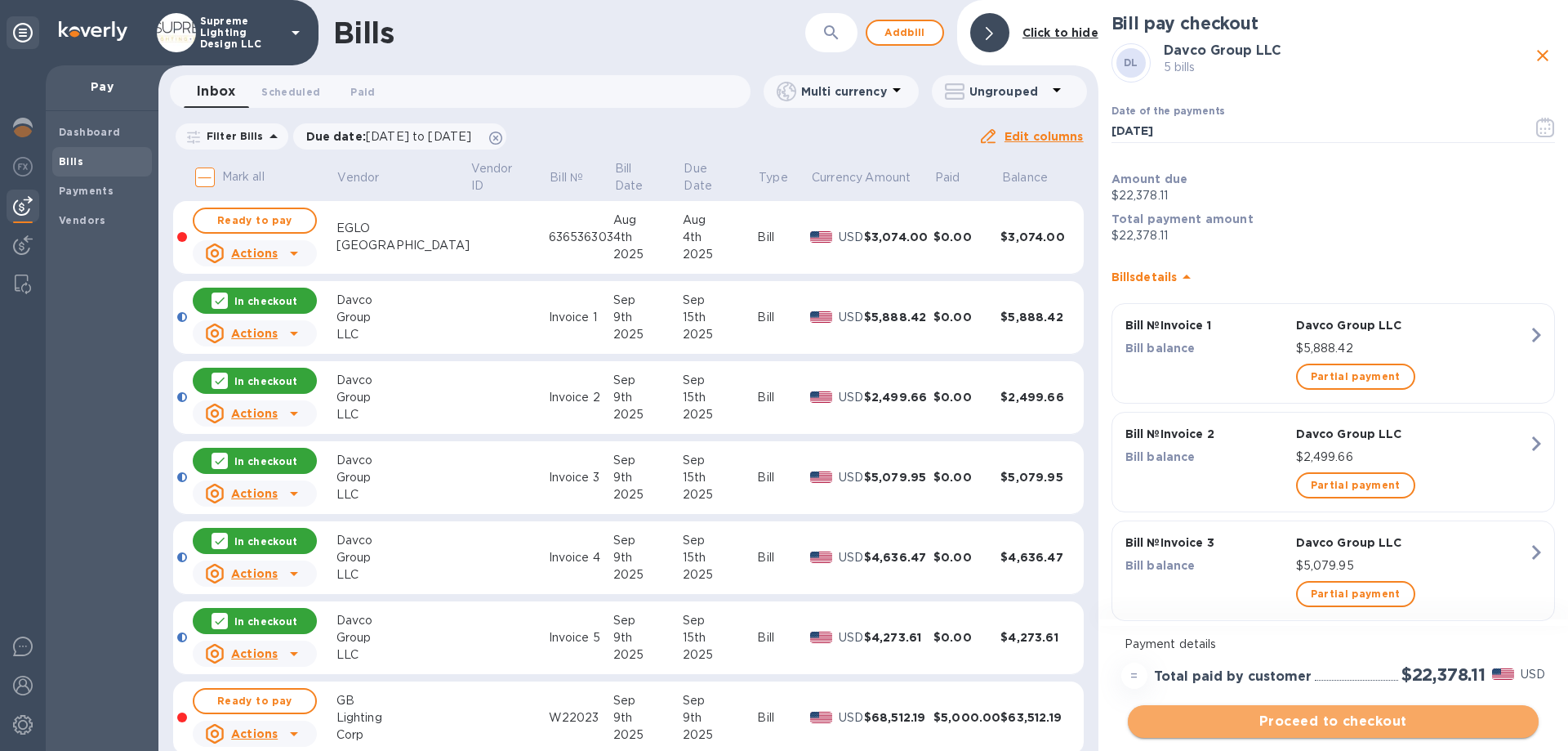
click at [1366, 718] on span "Proceed to checkout" at bounding box center [1333, 721] width 385 height 20
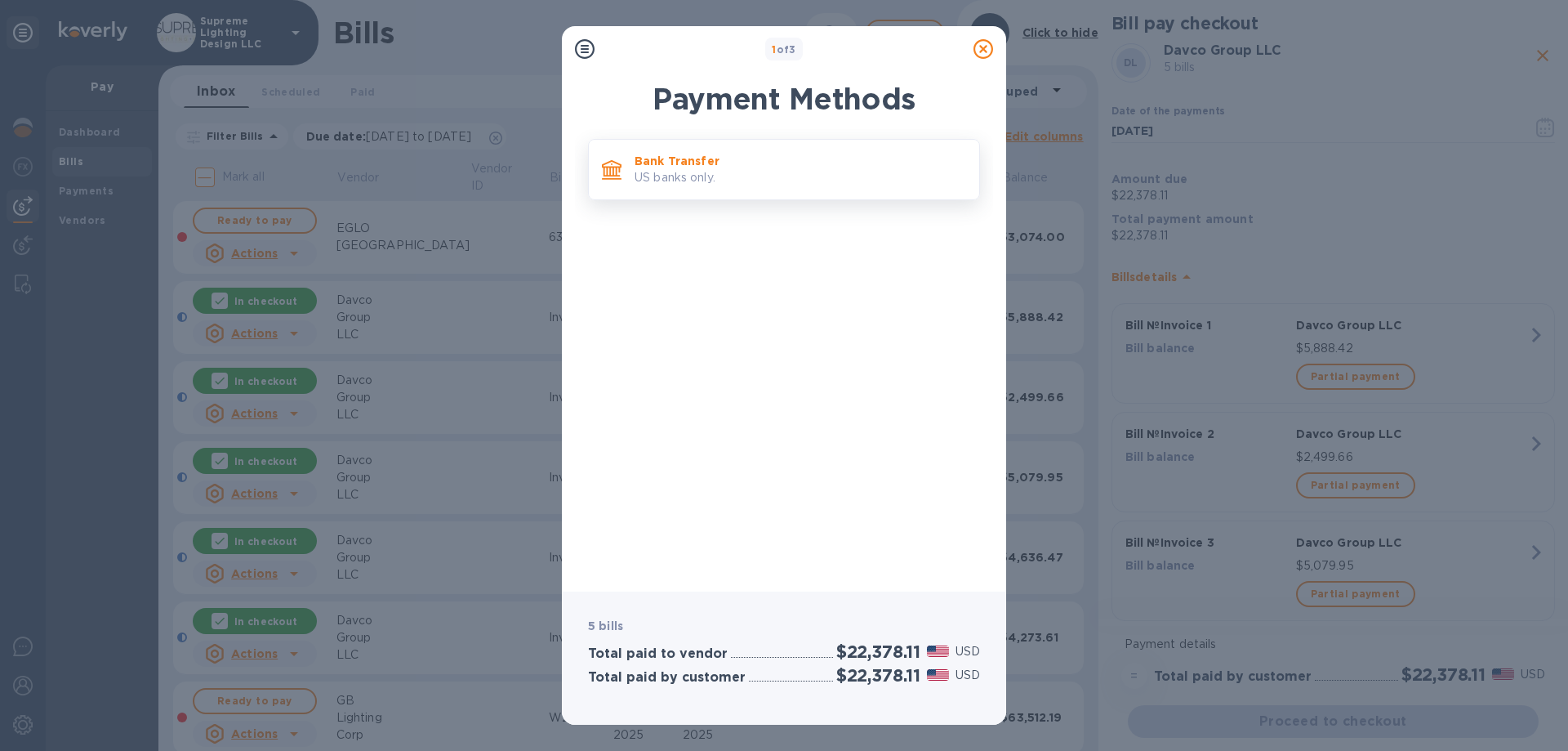
click at [735, 148] on div "Bank Transfer US banks only." at bounding box center [800, 169] width 344 height 47
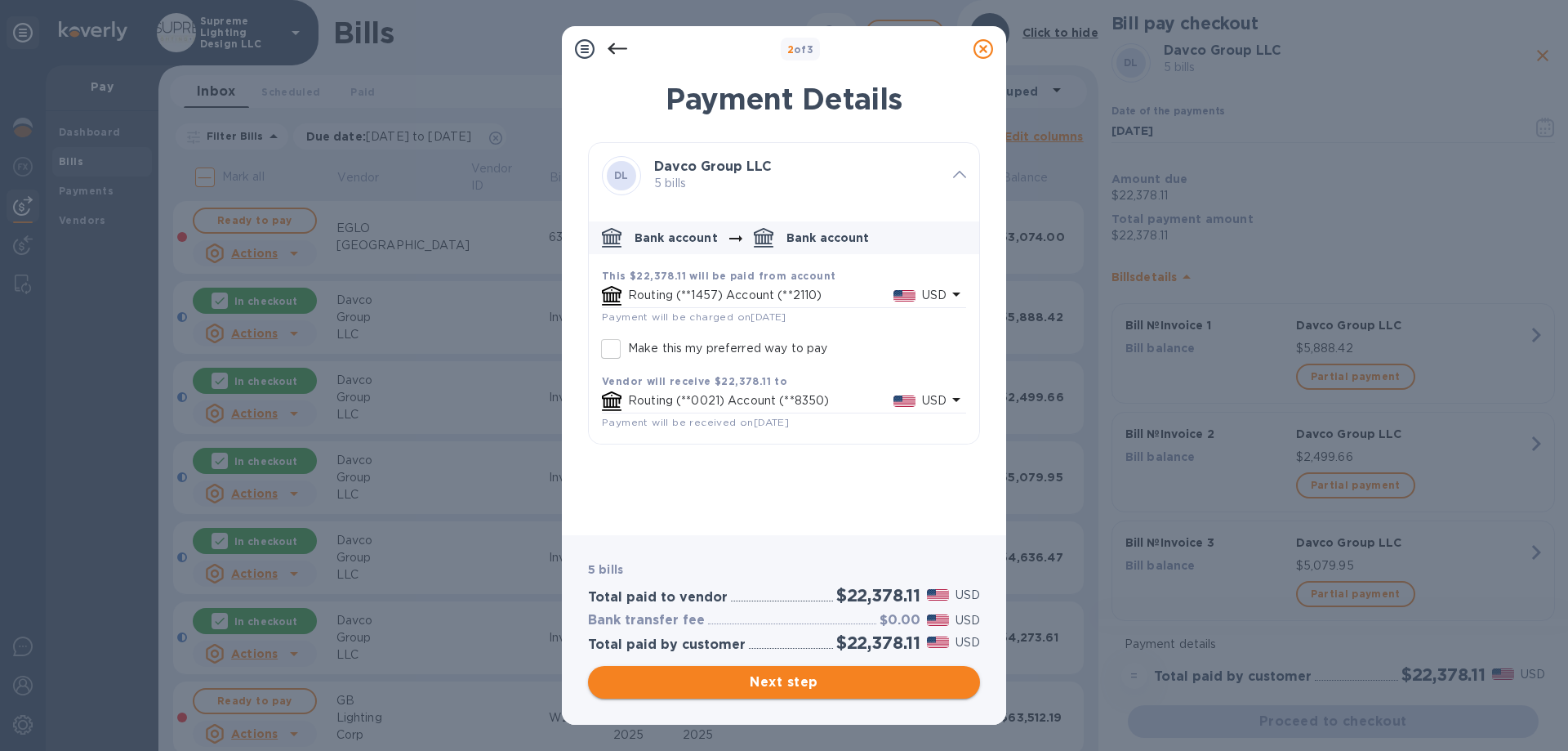
click at [827, 678] on span "Next step" at bounding box center [784, 683] width 366 height 20
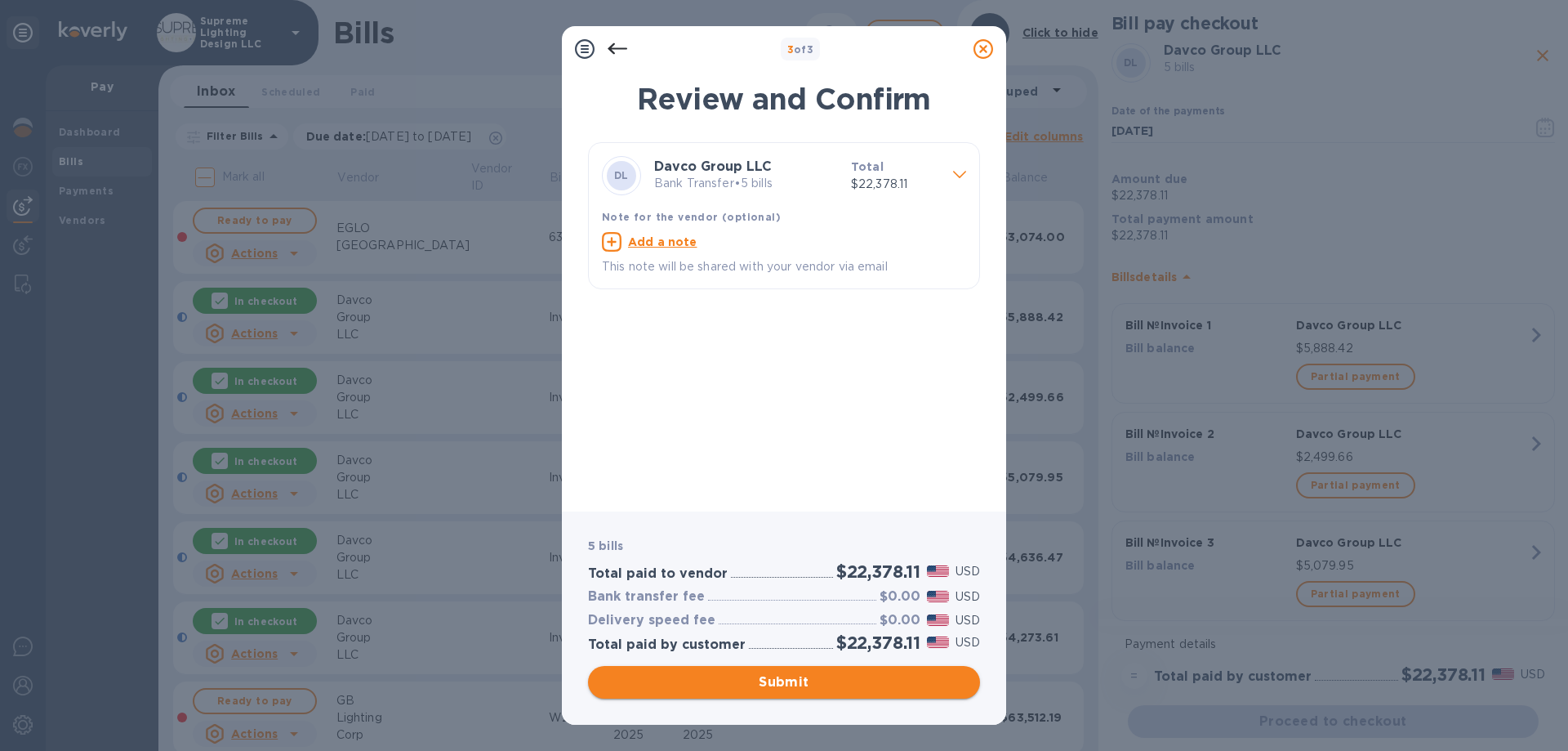
click at [796, 679] on span "Submit" at bounding box center [784, 683] width 366 height 20
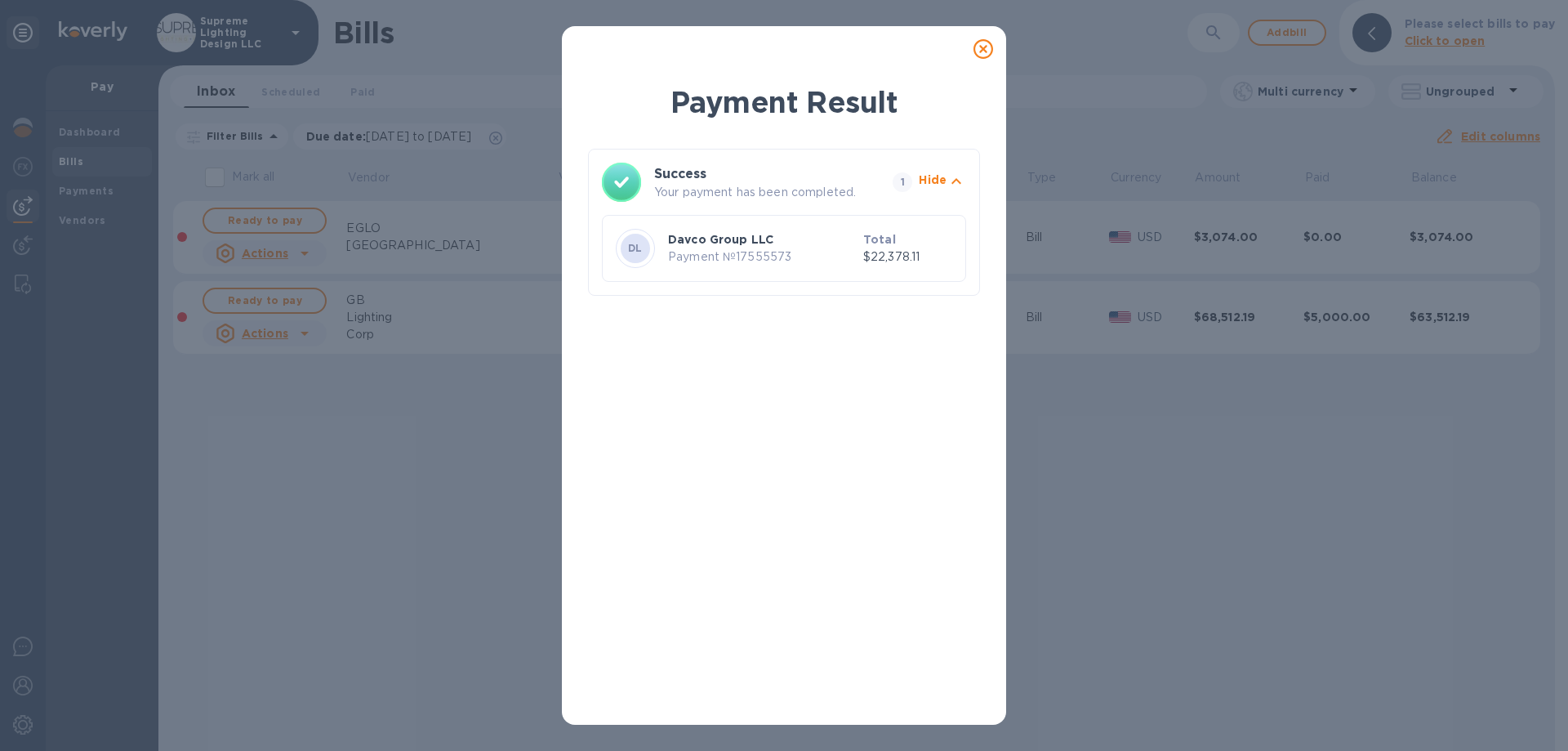
click at [984, 49] on icon at bounding box center [984, 49] width 20 height 20
